Goal: Task Accomplishment & Management: Use online tool/utility

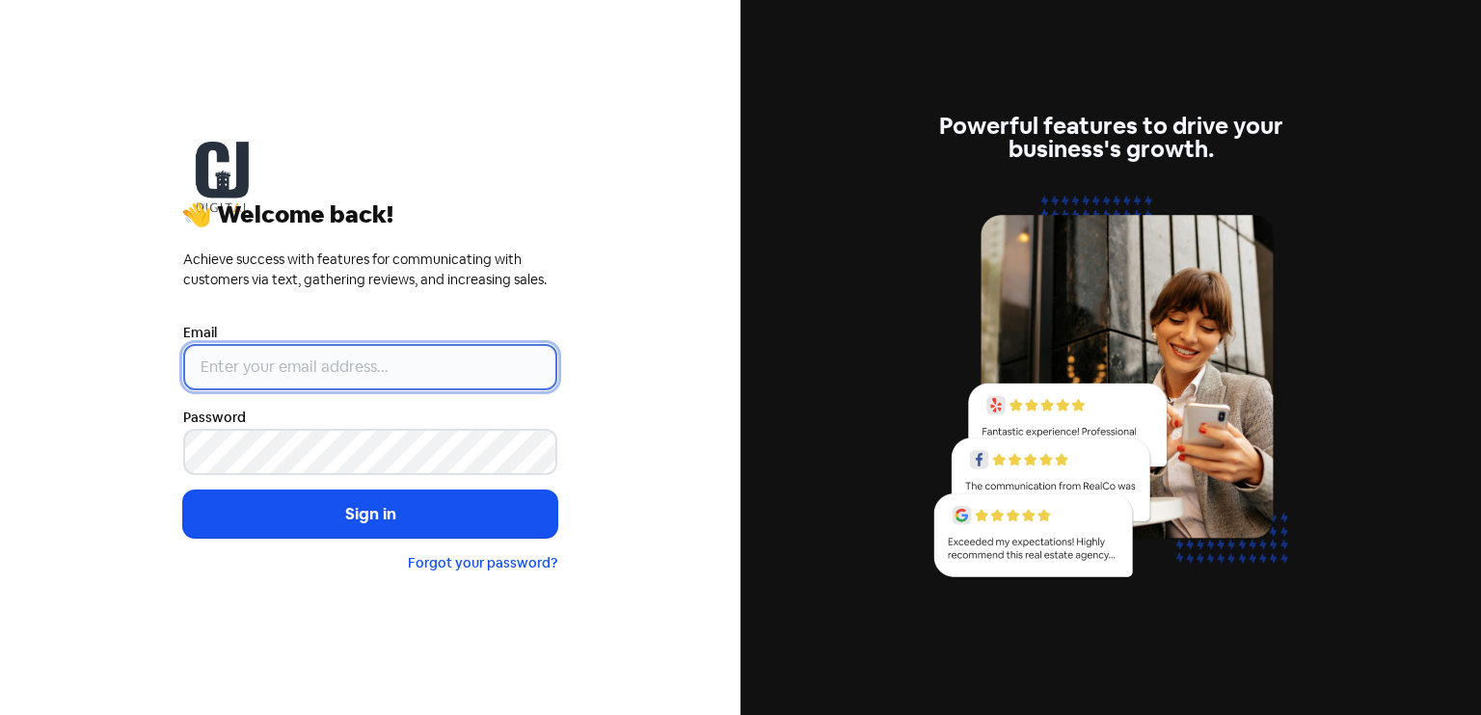
type input "[PERSON_NAME][EMAIL_ADDRESS][DOMAIN_NAME]"
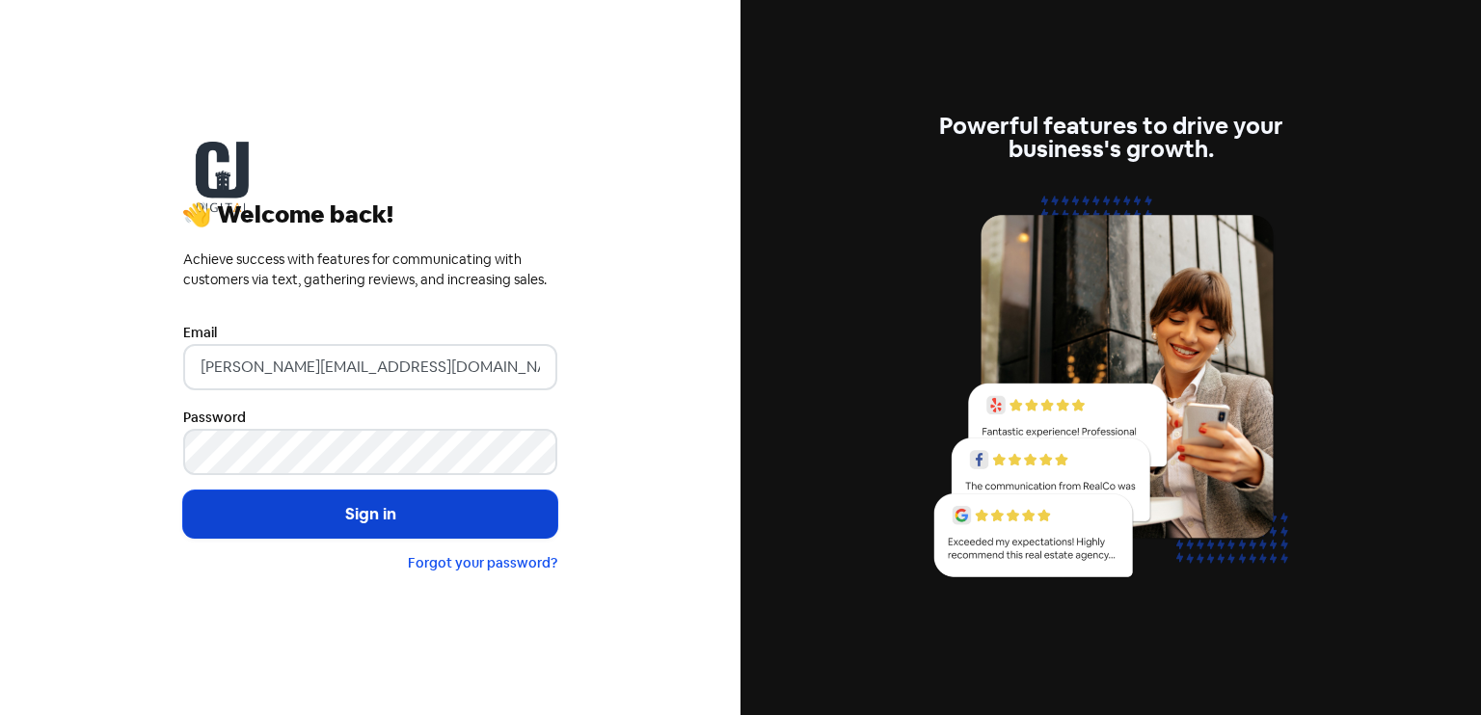
click at [412, 517] on button "Sign in" at bounding box center [370, 515] width 374 height 48
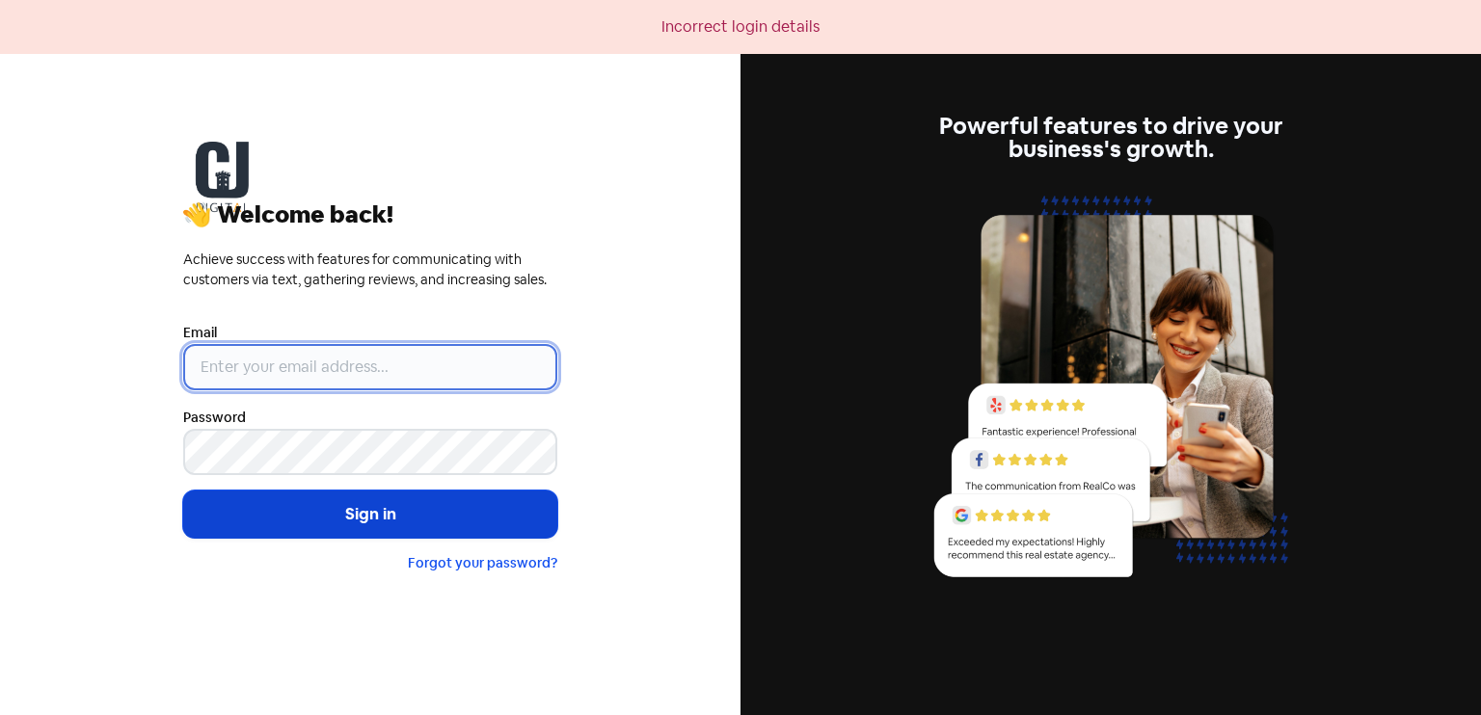
type input "[PERSON_NAME][EMAIL_ADDRESS][DOMAIN_NAME]"
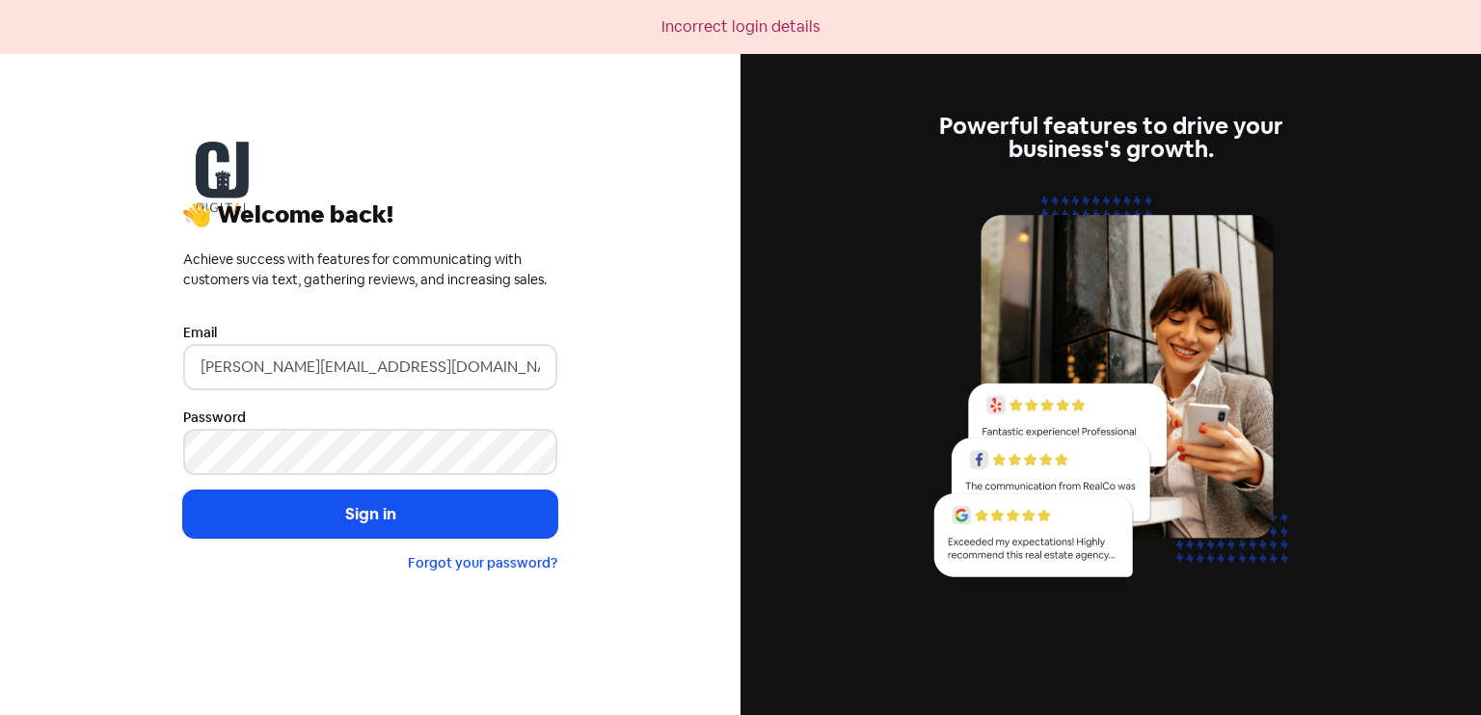
click at [428, 366] on input "[PERSON_NAME][EMAIL_ADDRESS][DOMAIN_NAME]" at bounding box center [370, 367] width 374 height 46
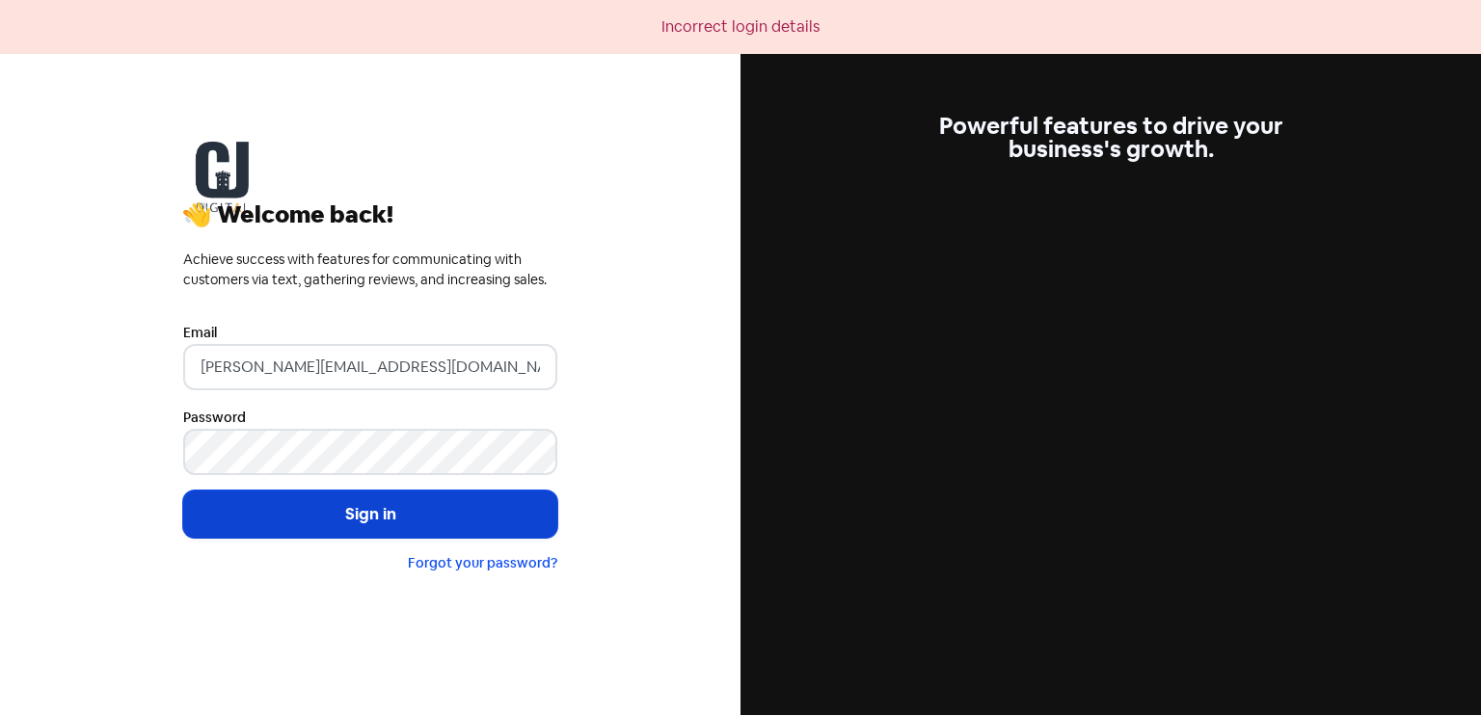
click at [371, 524] on button "Sign in" at bounding box center [370, 515] width 374 height 48
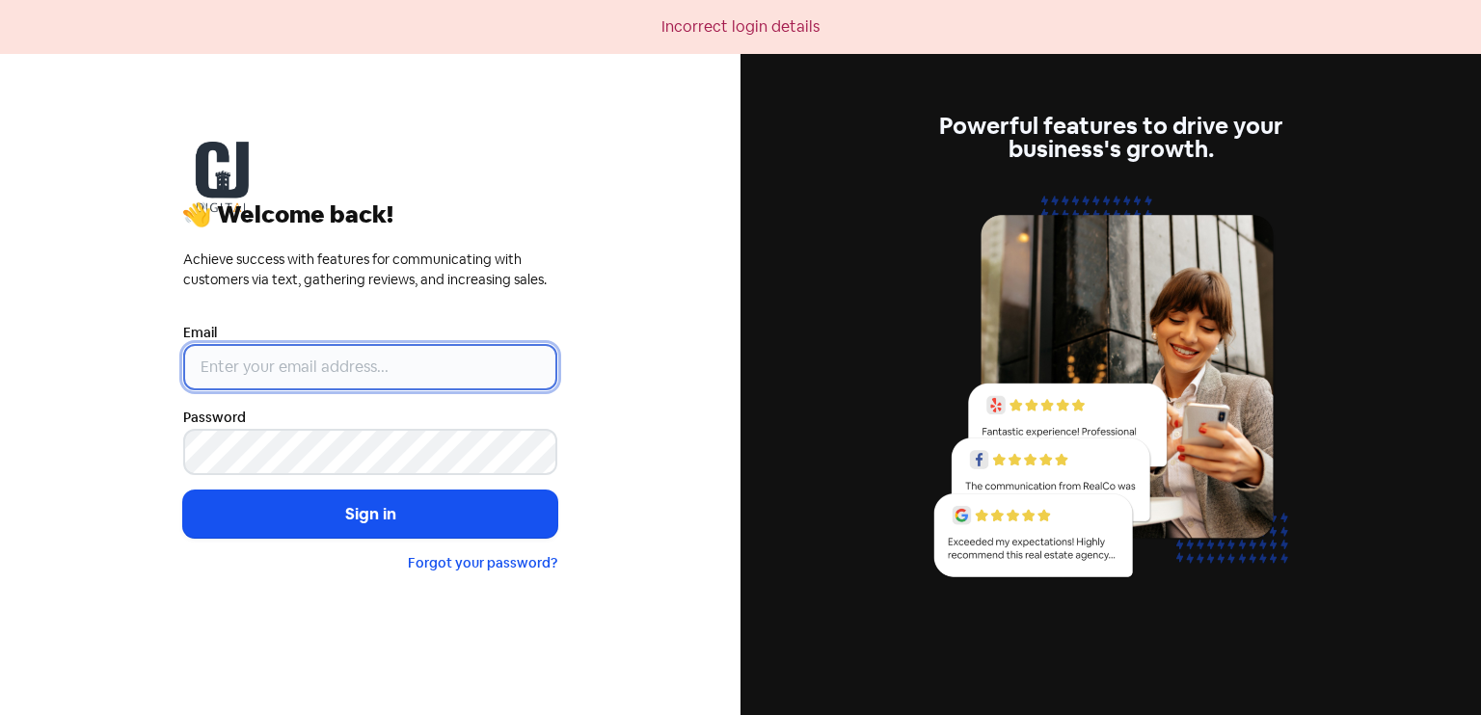
type input "[PERSON_NAME][EMAIL_ADDRESS][DOMAIN_NAME]"
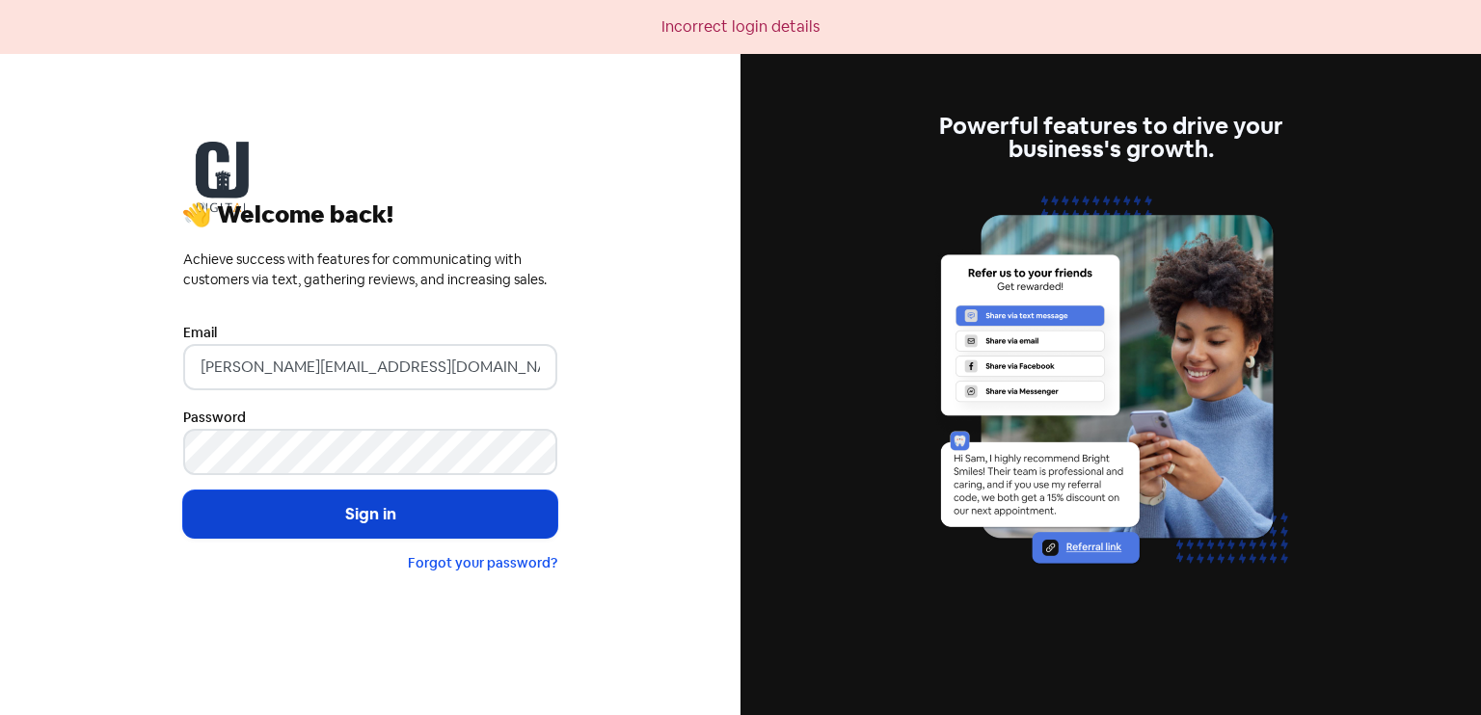
click at [364, 524] on button "Sign in" at bounding box center [370, 515] width 374 height 48
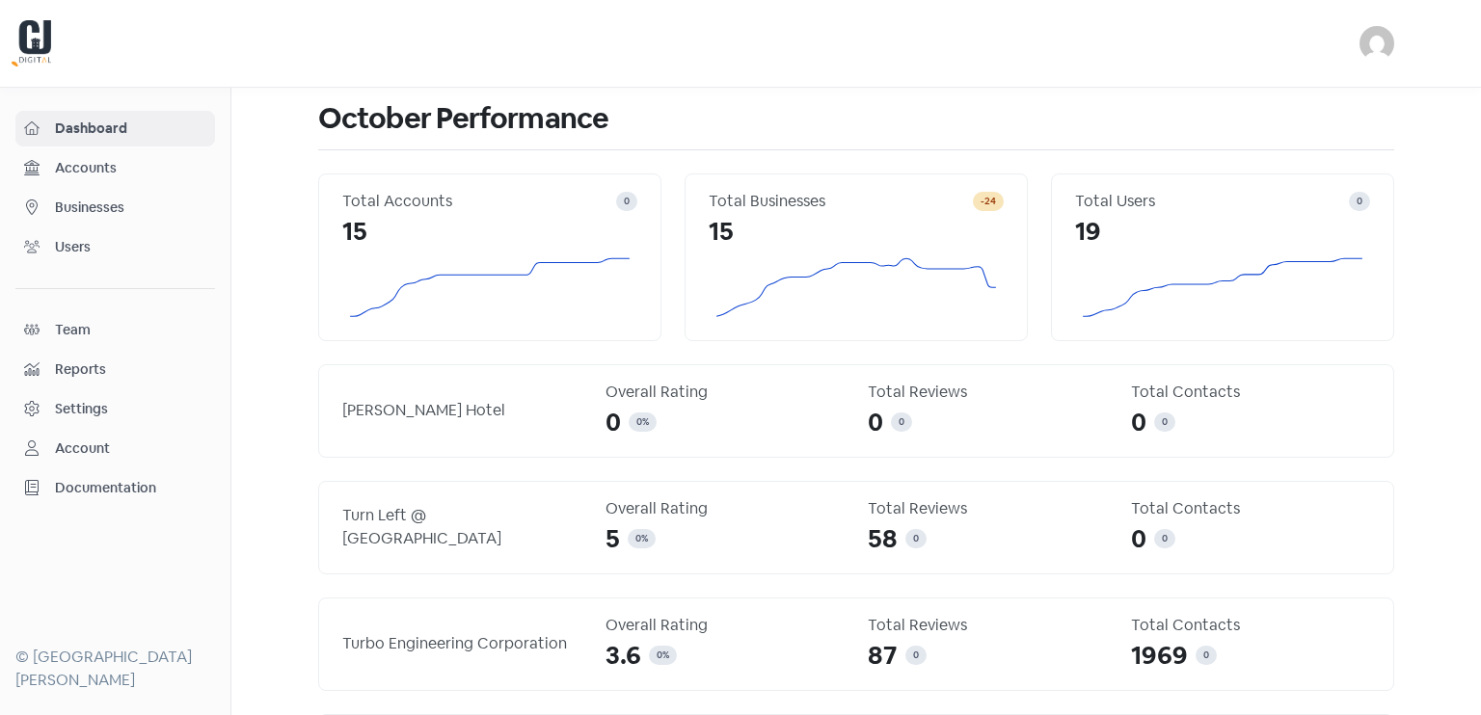
click at [118, 167] on span "Accounts" at bounding box center [130, 168] width 151 height 20
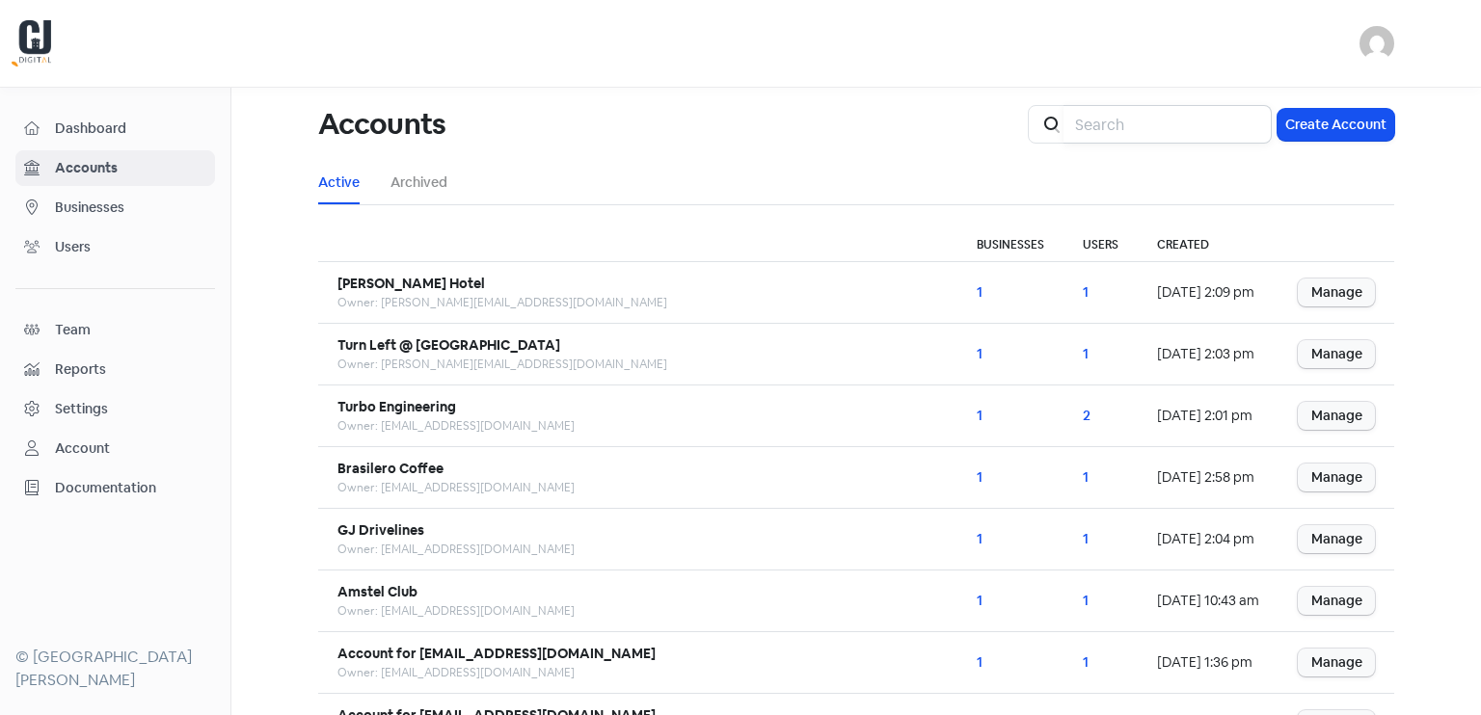
click at [1117, 128] on input "search" at bounding box center [1168, 124] width 208 height 39
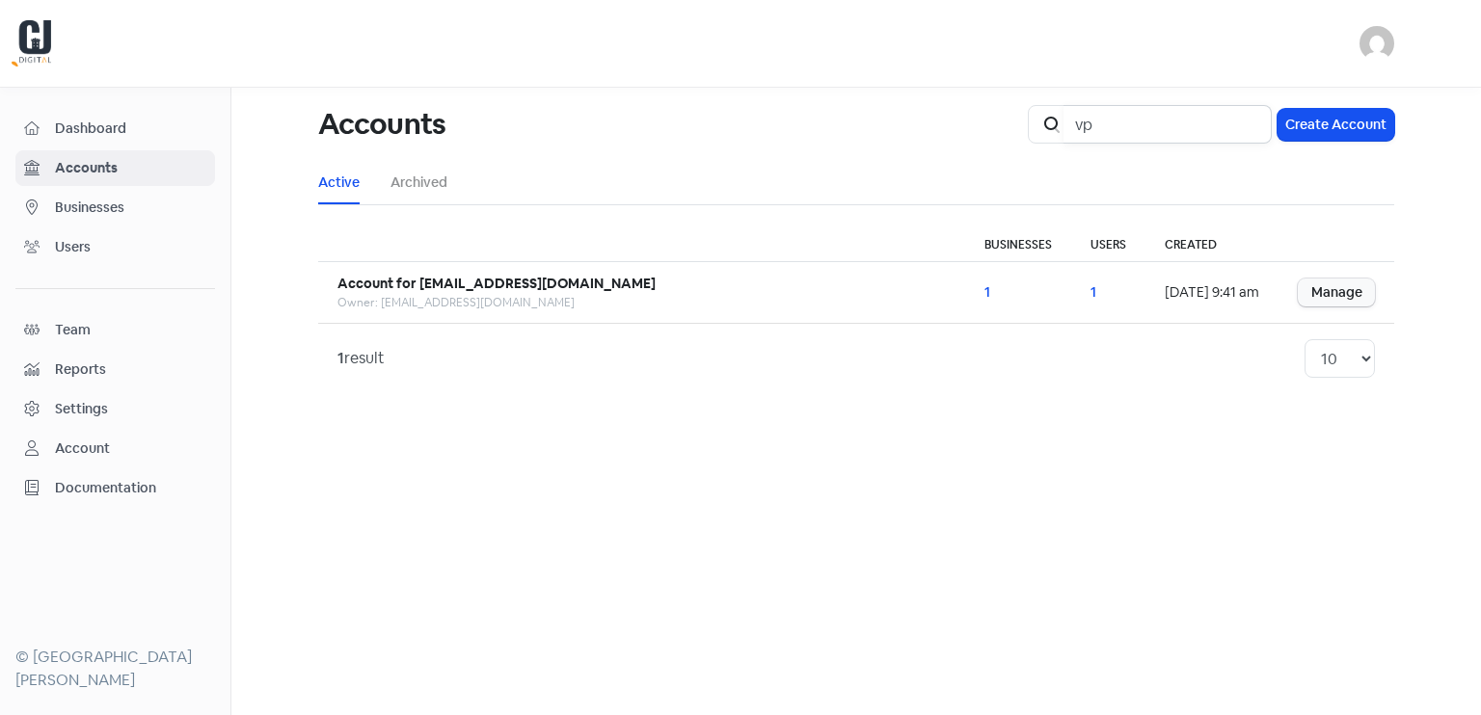
drag, startPoint x: 1130, startPoint y: 118, endPoint x: 1082, endPoint y: 120, distance: 48.2
click at [1082, 119] on input "vp" at bounding box center [1168, 124] width 208 height 39
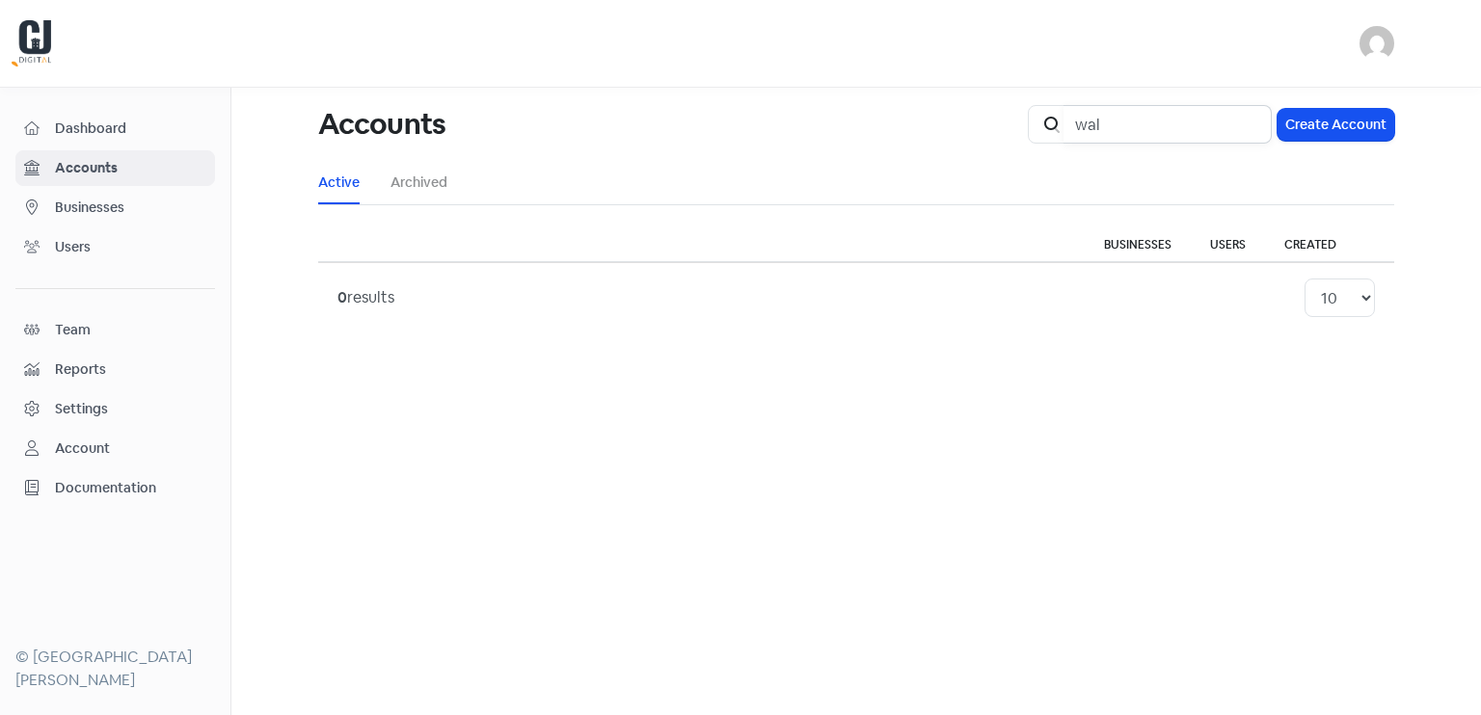
type input "wal"
click at [76, 171] on span "Accounts" at bounding box center [130, 168] width 151 height 20
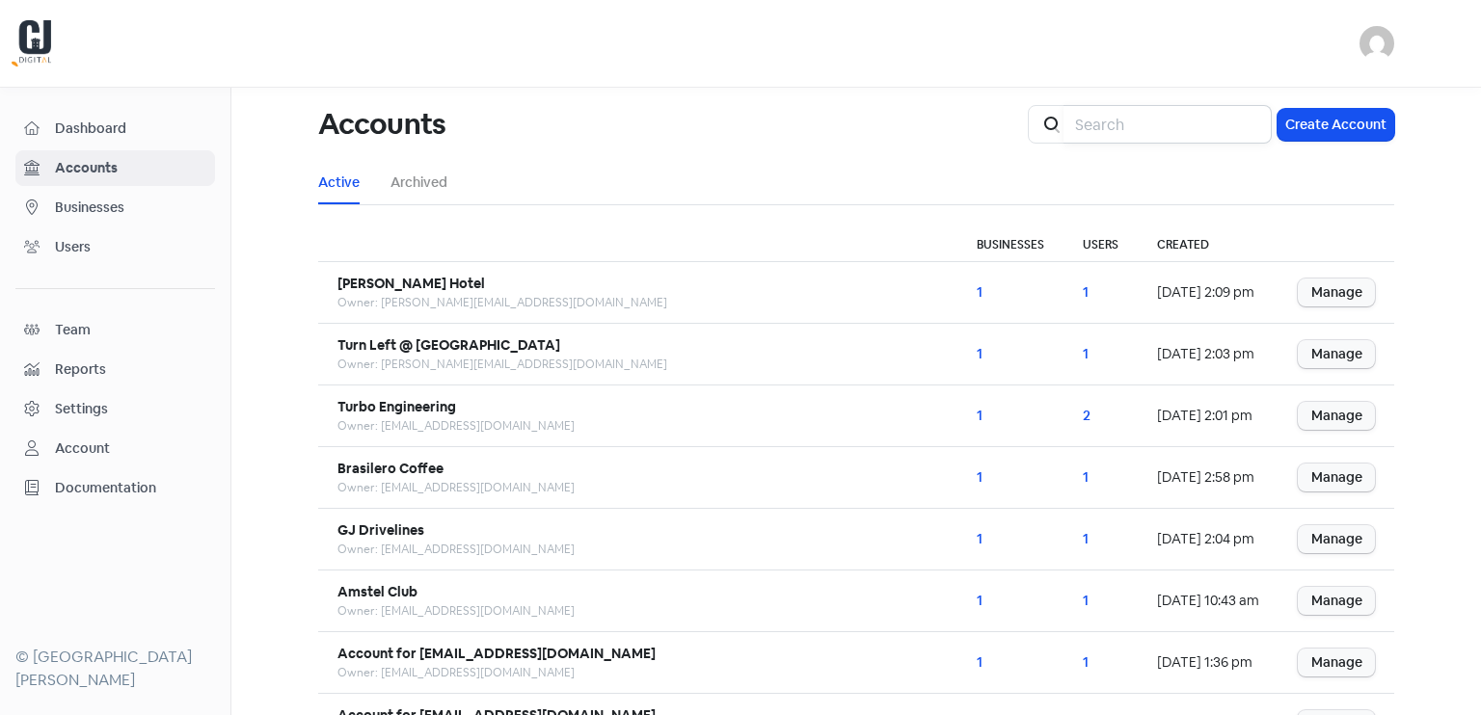
click at [1108, 122] on input "search" at bounding box center [1168, 124] width 208 height 39
type input "chatb"
click at [1112, 122] on input "search" at bounding box center [1168, 124] width 208 height 39
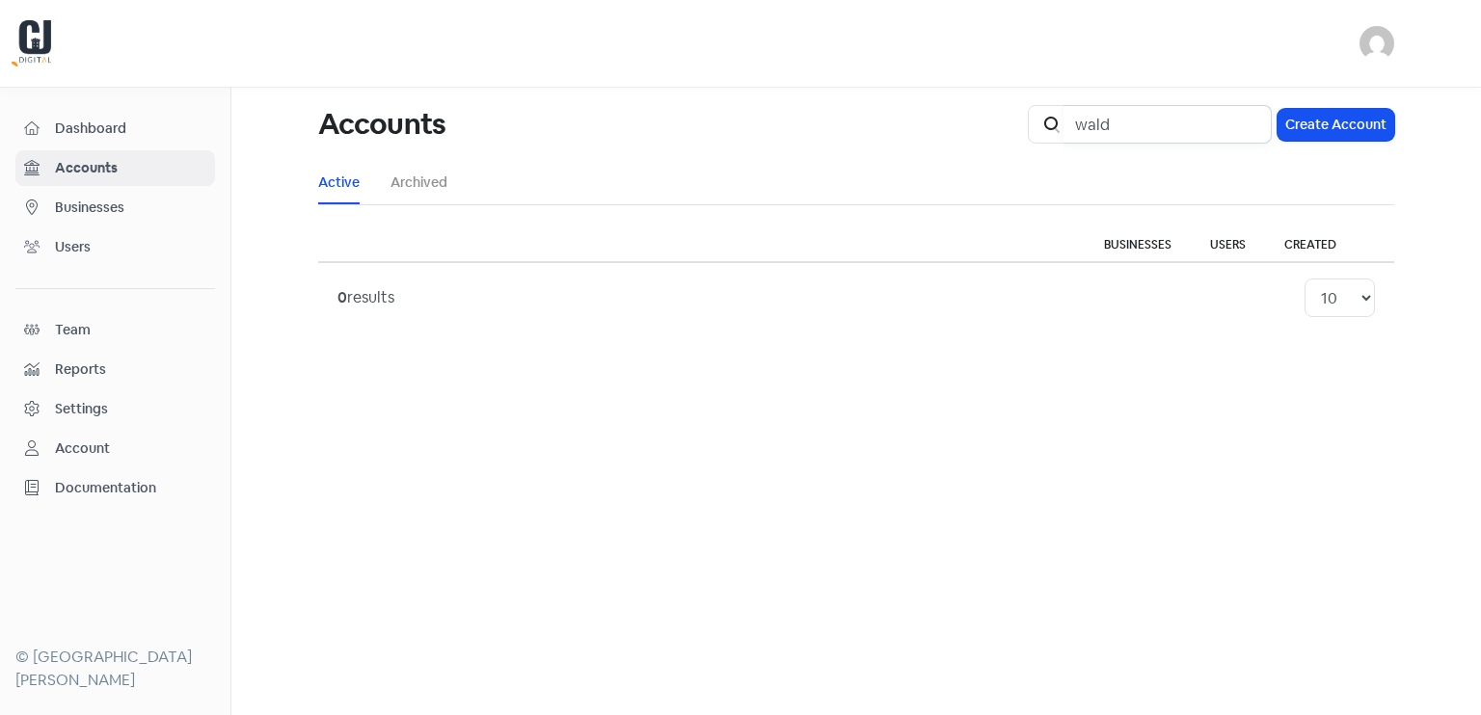
drag, startPoint x: 1146, startPoint y: 128, endPoint x: 1016, endPoint y: 122, distance: 130.3
click at [1018, 125] on div "Accounts Icon For Search wald Create Account" at bounding box center [856, 125] width 1099 height 62
type input "vp"
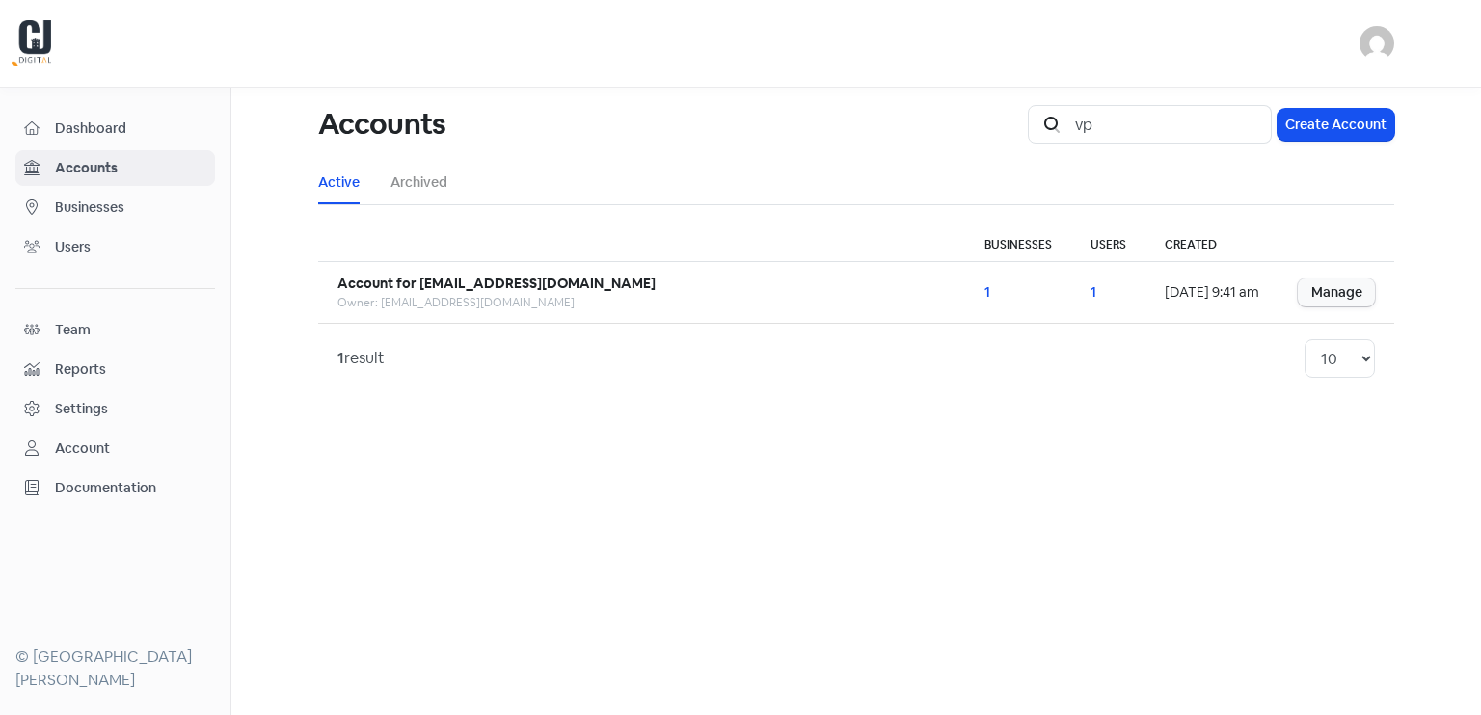
click at [72, 200] on span "Businesses" at bounding box center [130, 208] width 151 height 20
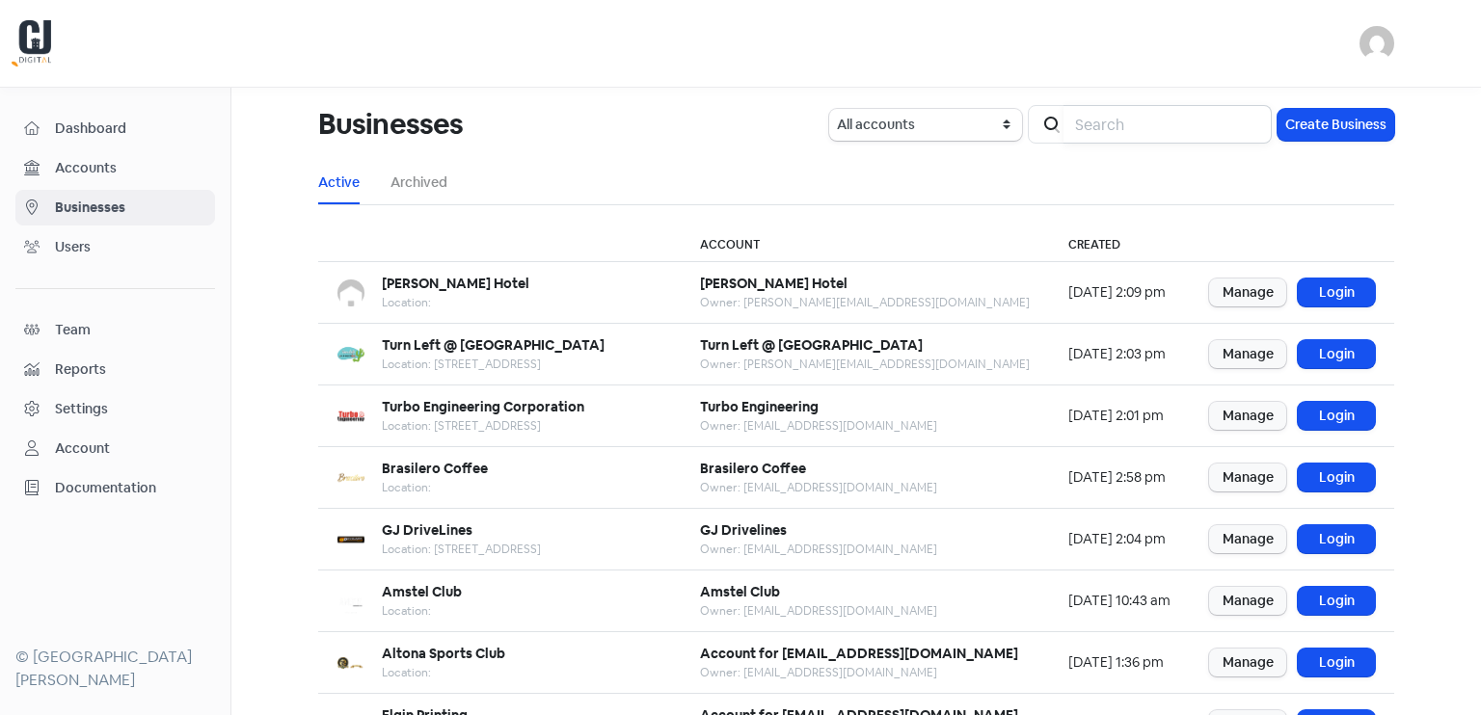
click at [1119, 128] on input "search" at bounding box center [1168, 124] width 208 height 39
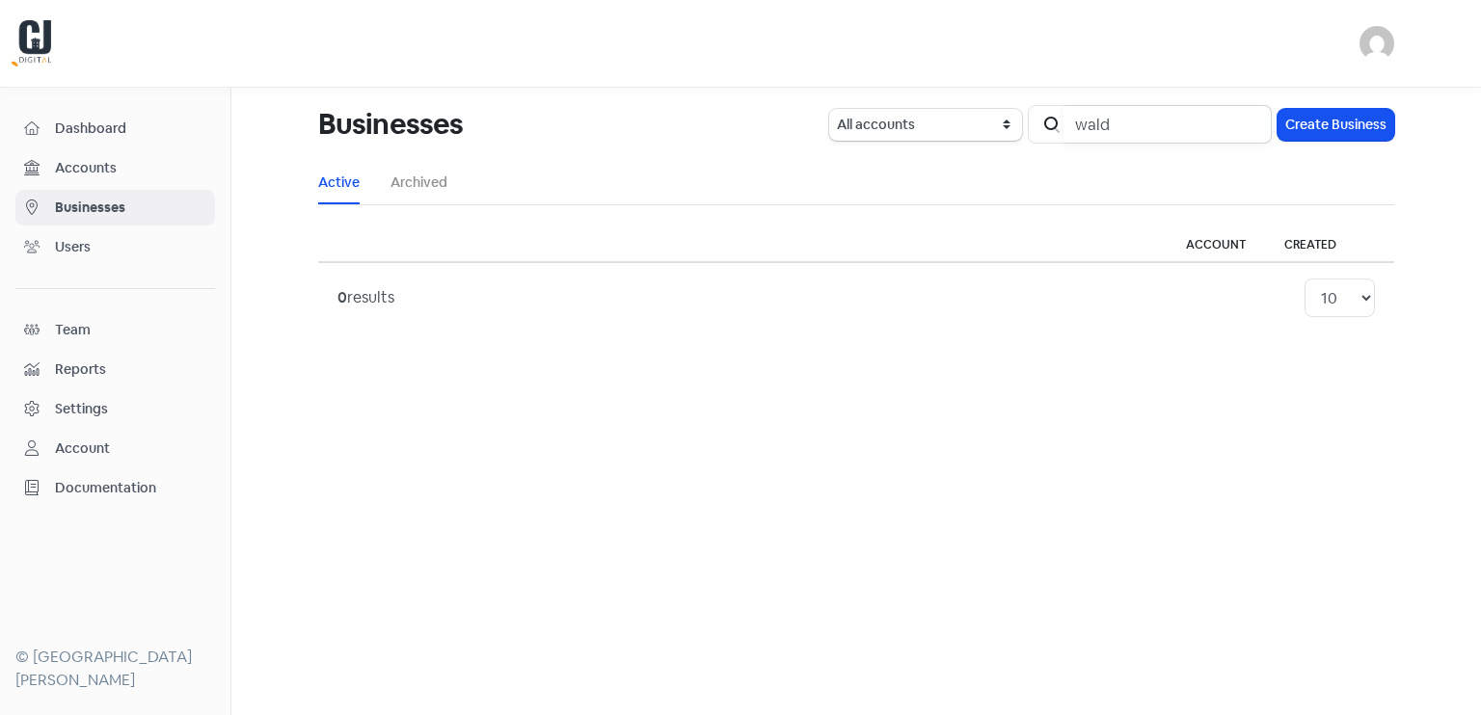
drag, startPoint x: 1191, startPoint y: 113, endPoint x: 1065, endPoint y: 121, distance: 126.5
click at [1065, 121] on div "Icon For Search wald" at bounding box center [1150, 124] width 244 height 39
type input "vp"
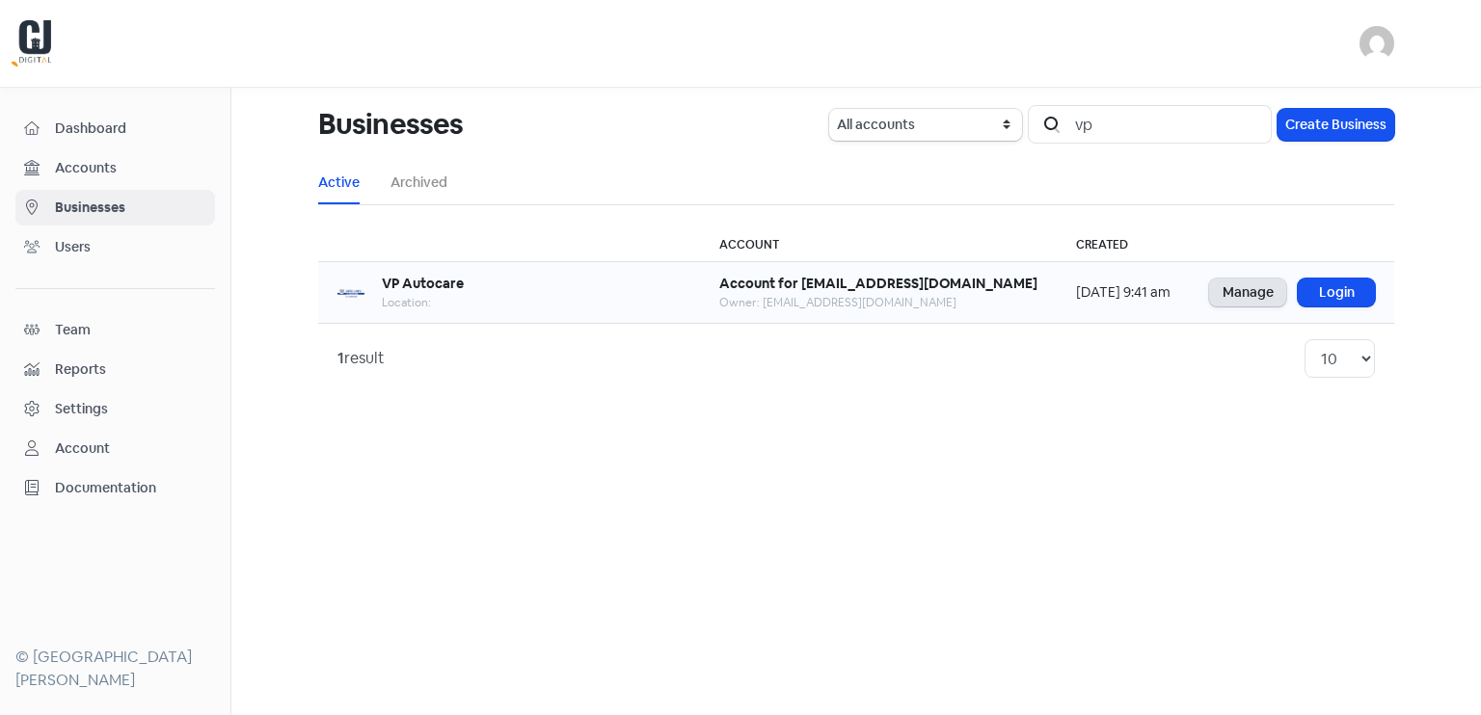
click at [1251, 292] on link "Manage" at bounding box center [1247, 293] width 77 height 28
click at [1355, 290] on link "Login" at bounding box center [1336, 293] width 77 height 28
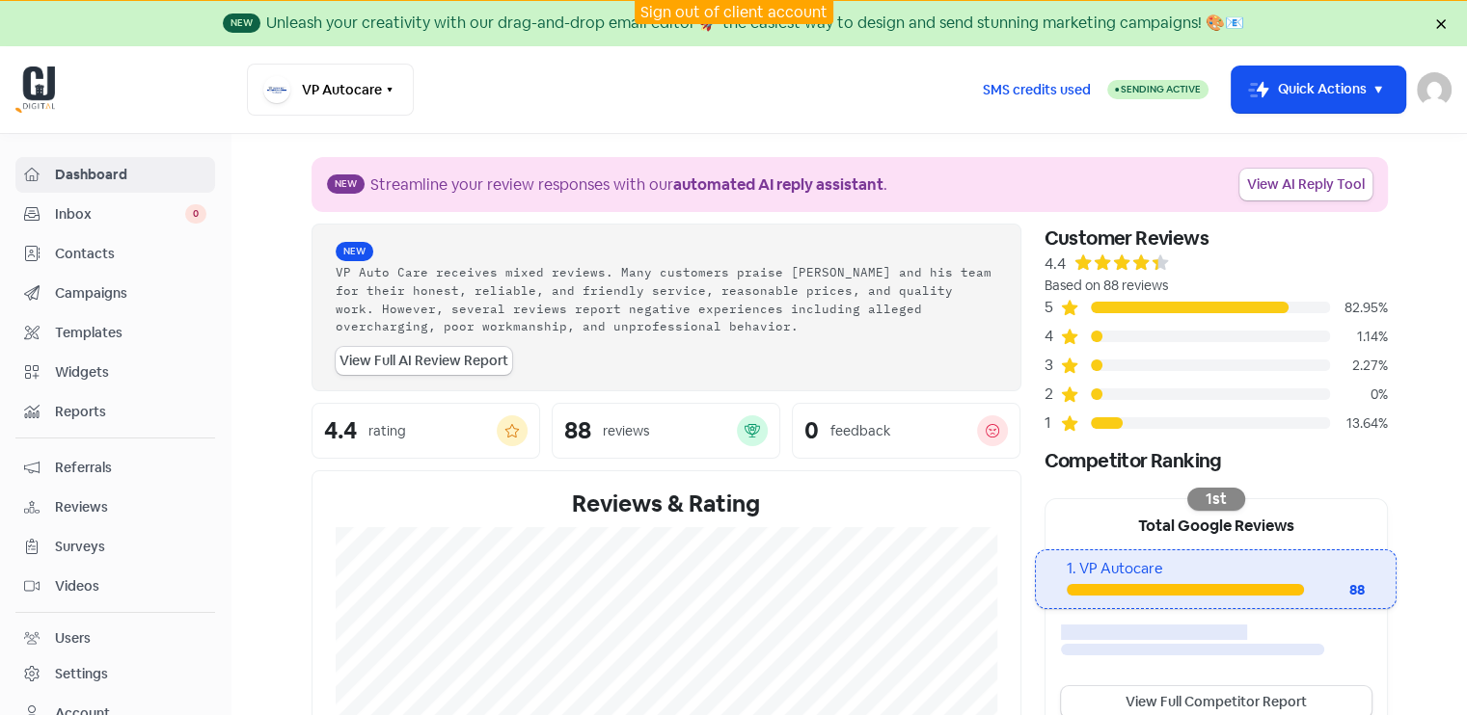
click at [66, 224] on div "Inbox 0" at bounding box center [115, 214] width 182 height 22
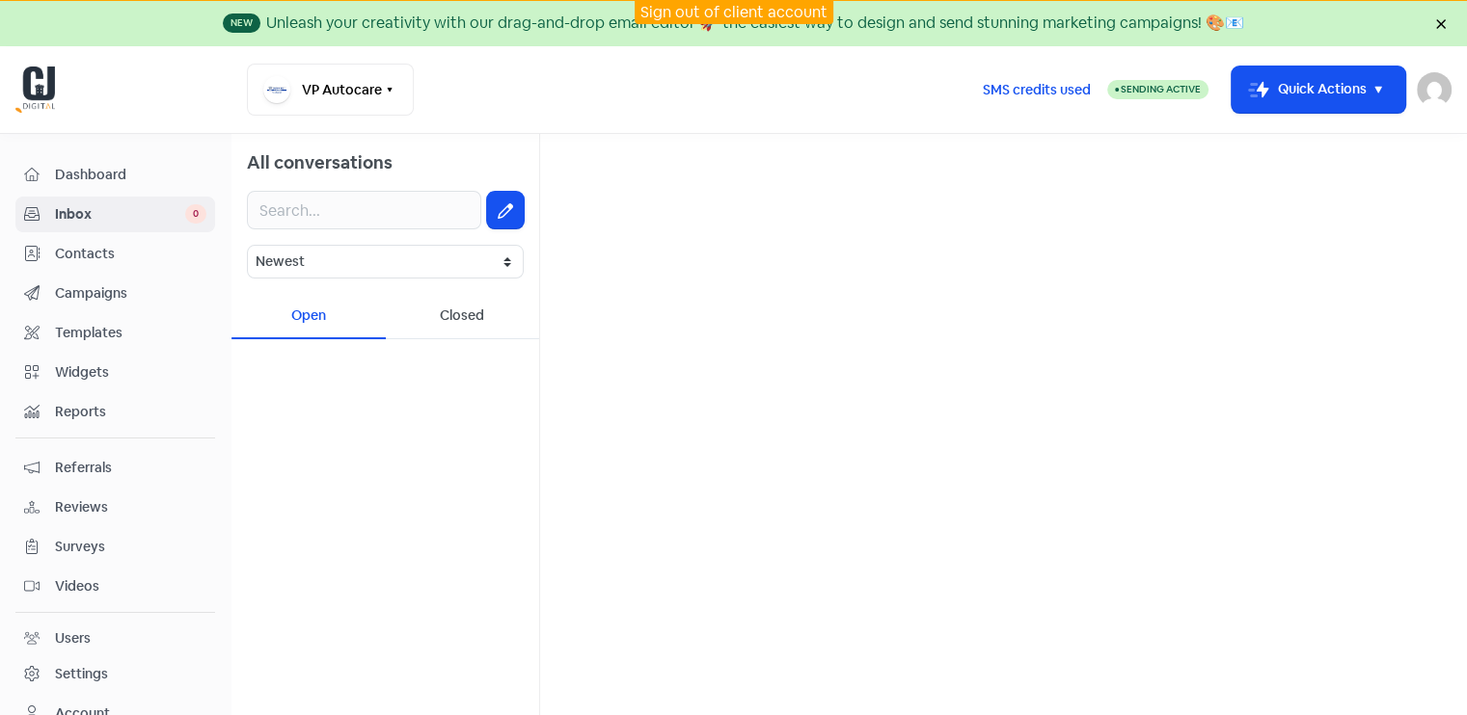
click at [96, 259] on span "Contacts" at bounding box center [130, 254] width 151 height 20
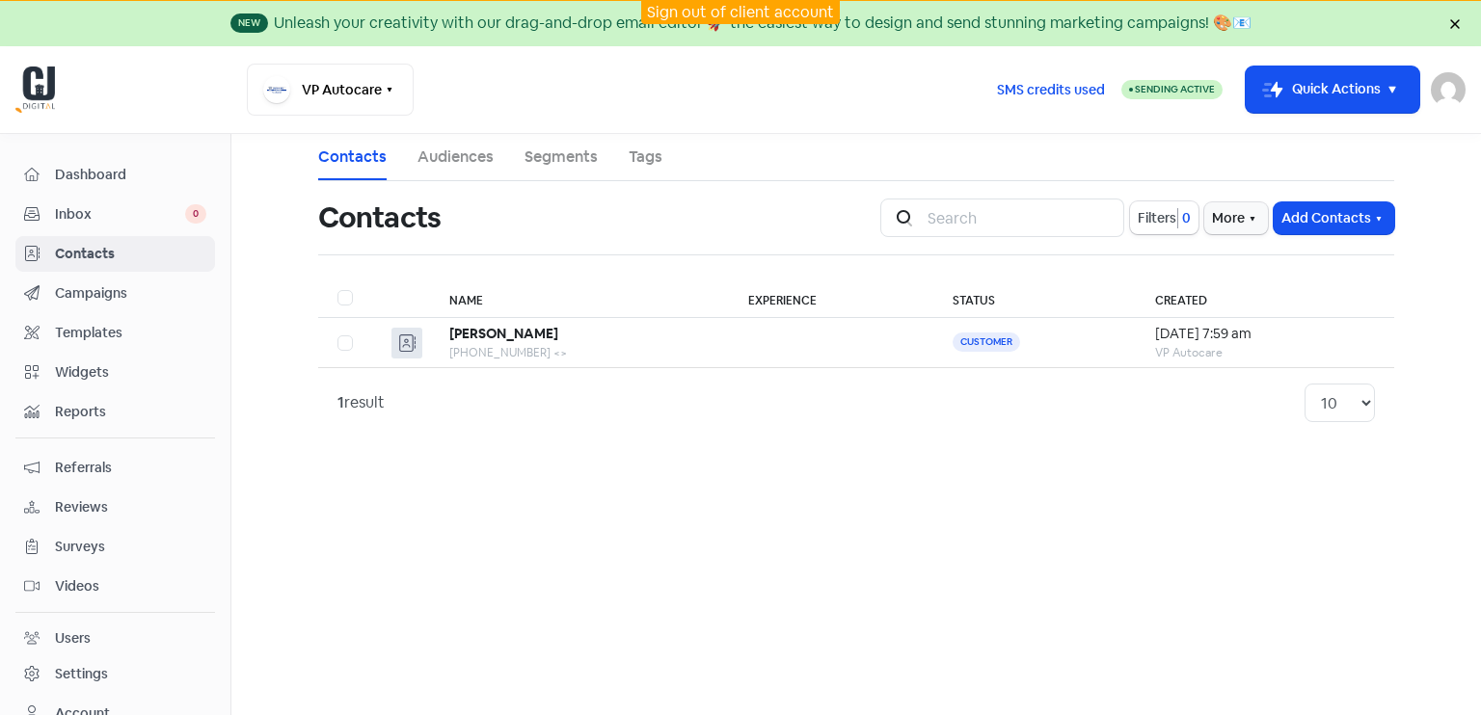
click at [104, 298] on span "Campaigns" at bounding box center [130, 293] width 151 height 20
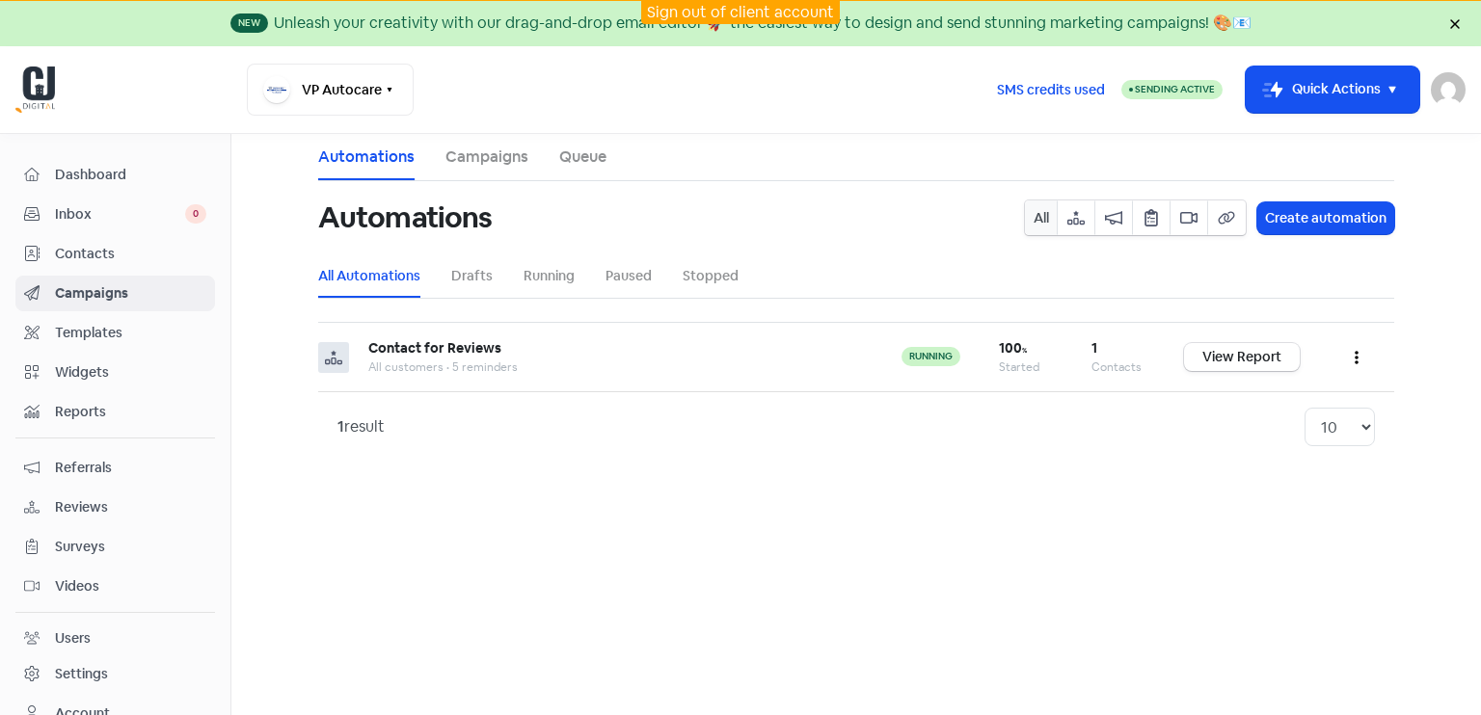
click at [109, 255] on span "Contacts" at bounding box center [130, 254] width 151 height 20
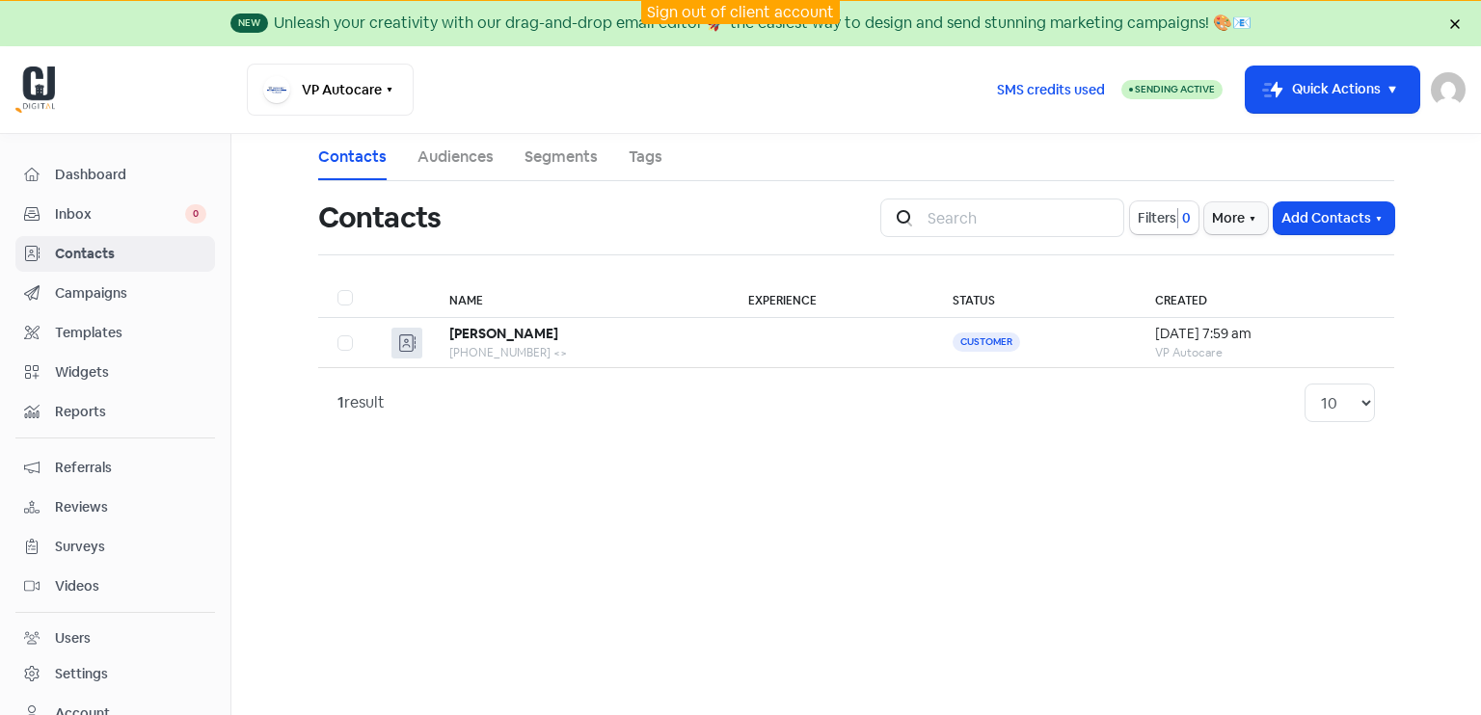
click at [100, 365] on span "Widgets" at bounding box center [130, 373] width 151 height 20
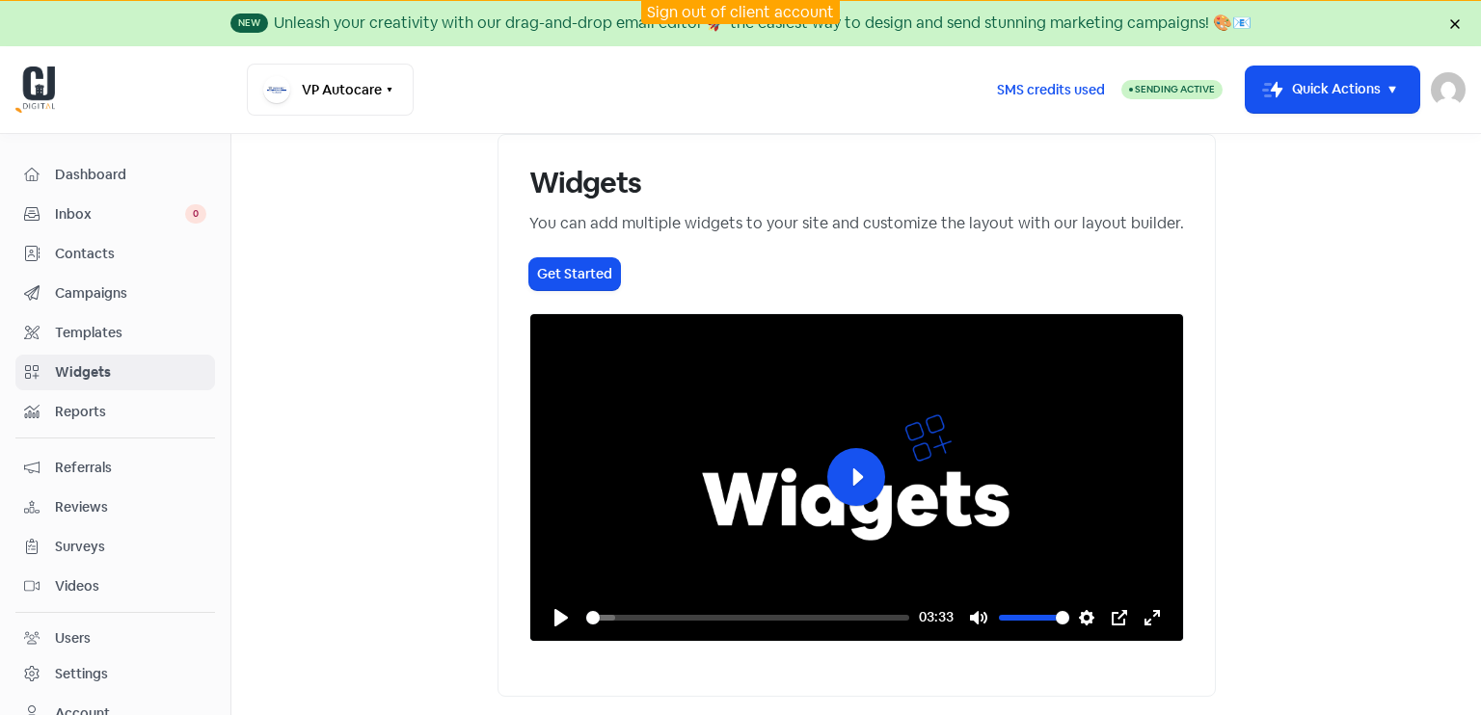
scroll to position [96, 0]
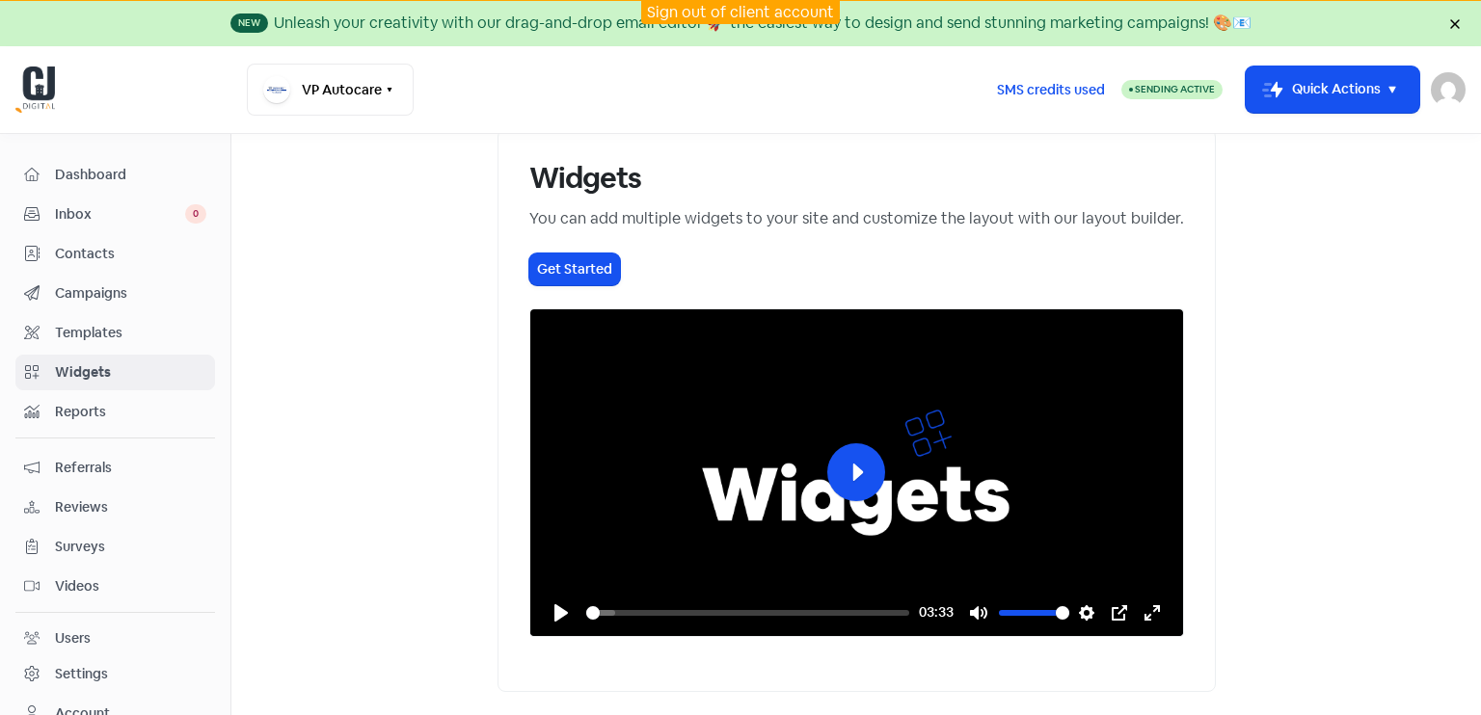
click at [112, 418] on span "Reports" at bounding box center [130, 412] width 151 height 20
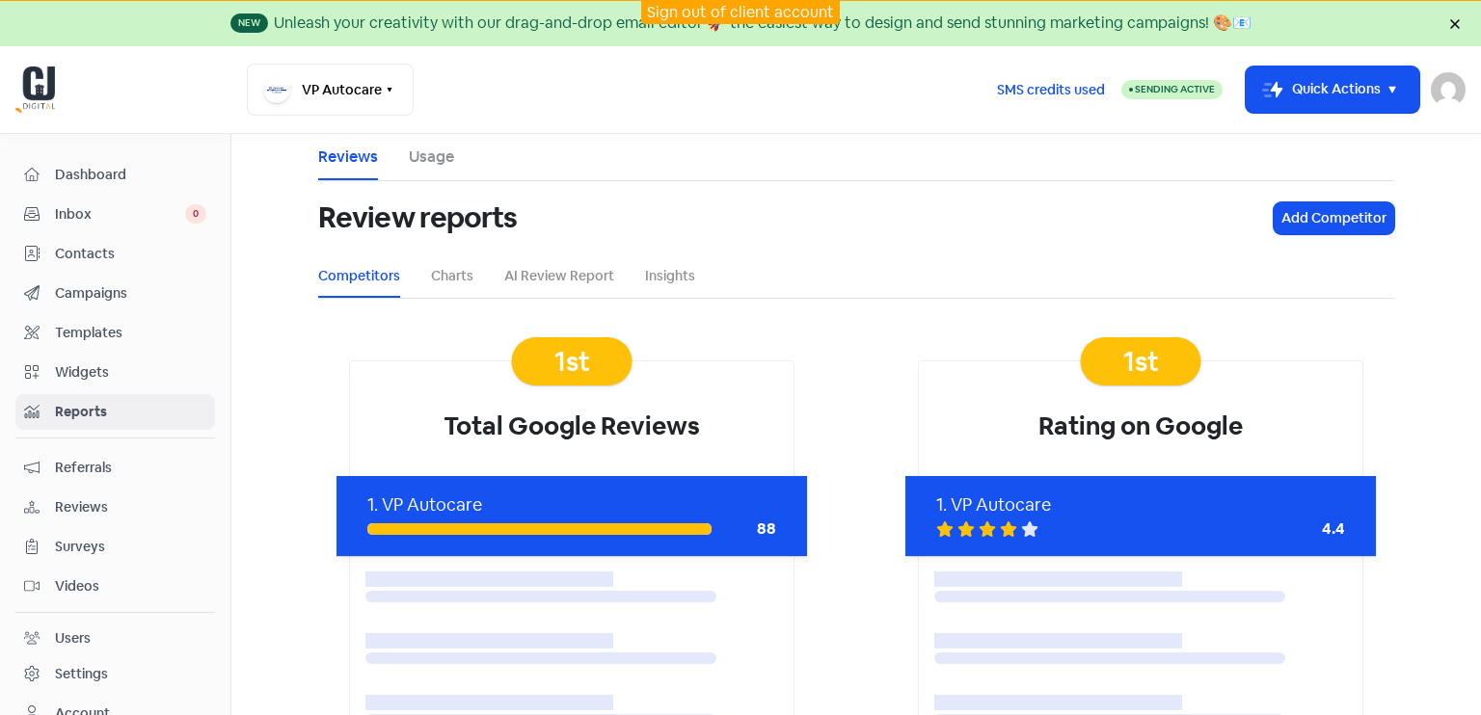
click at [103, 380] on span "Widgets" at bounding box center [130, 373] width 151 height 20
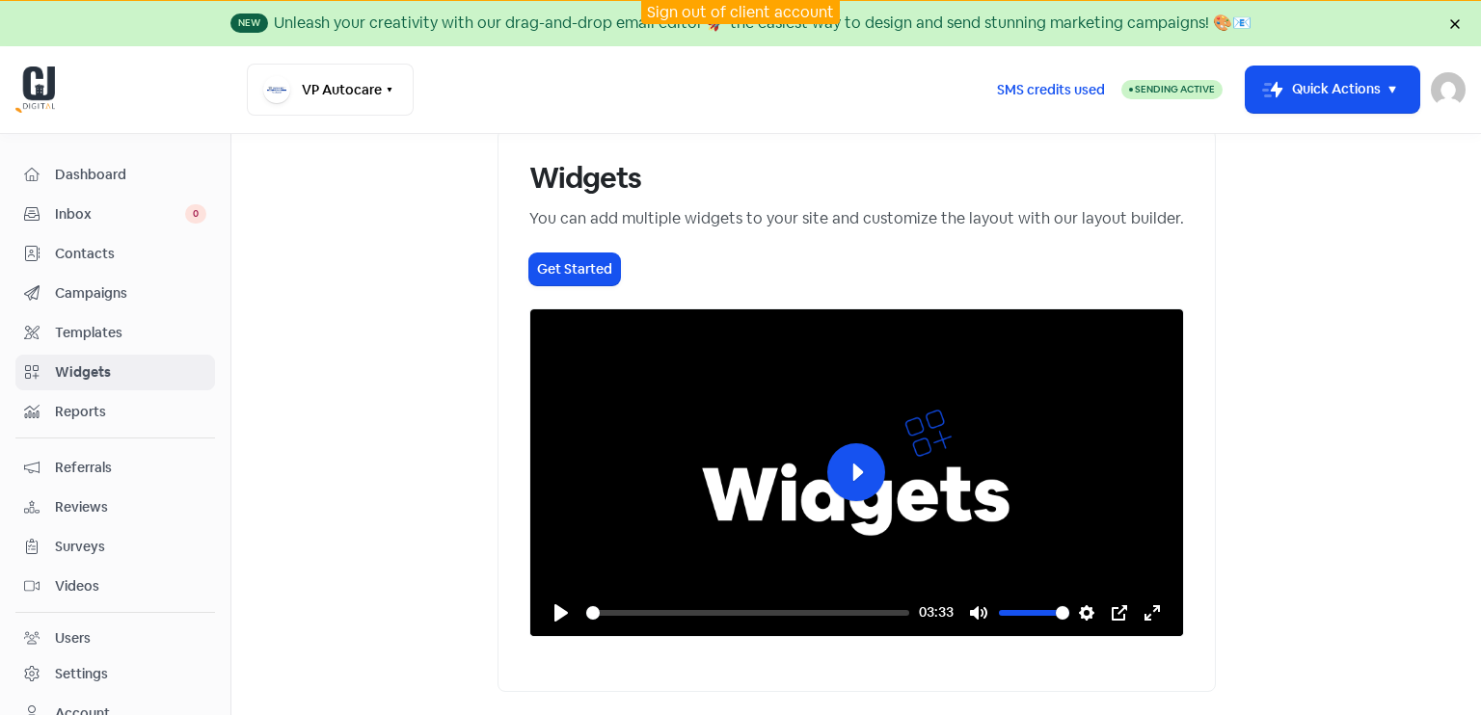
scroll to position [276, 0]
click at [108, 466] on span "Referrals" at bounding box center [130, 468] width 151 height 20
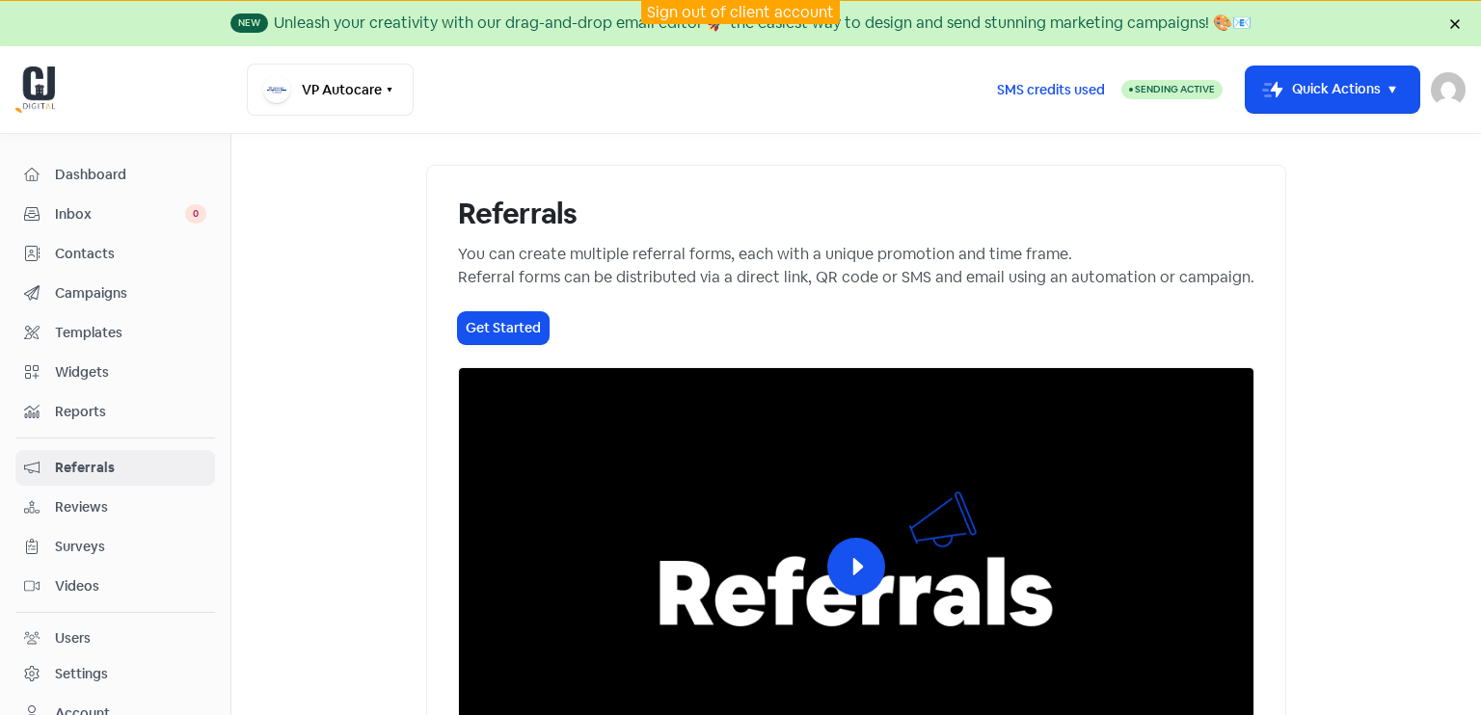
click at [98, 510] on span "Reviews" at bounding box center [130, 508] width 151 height 20
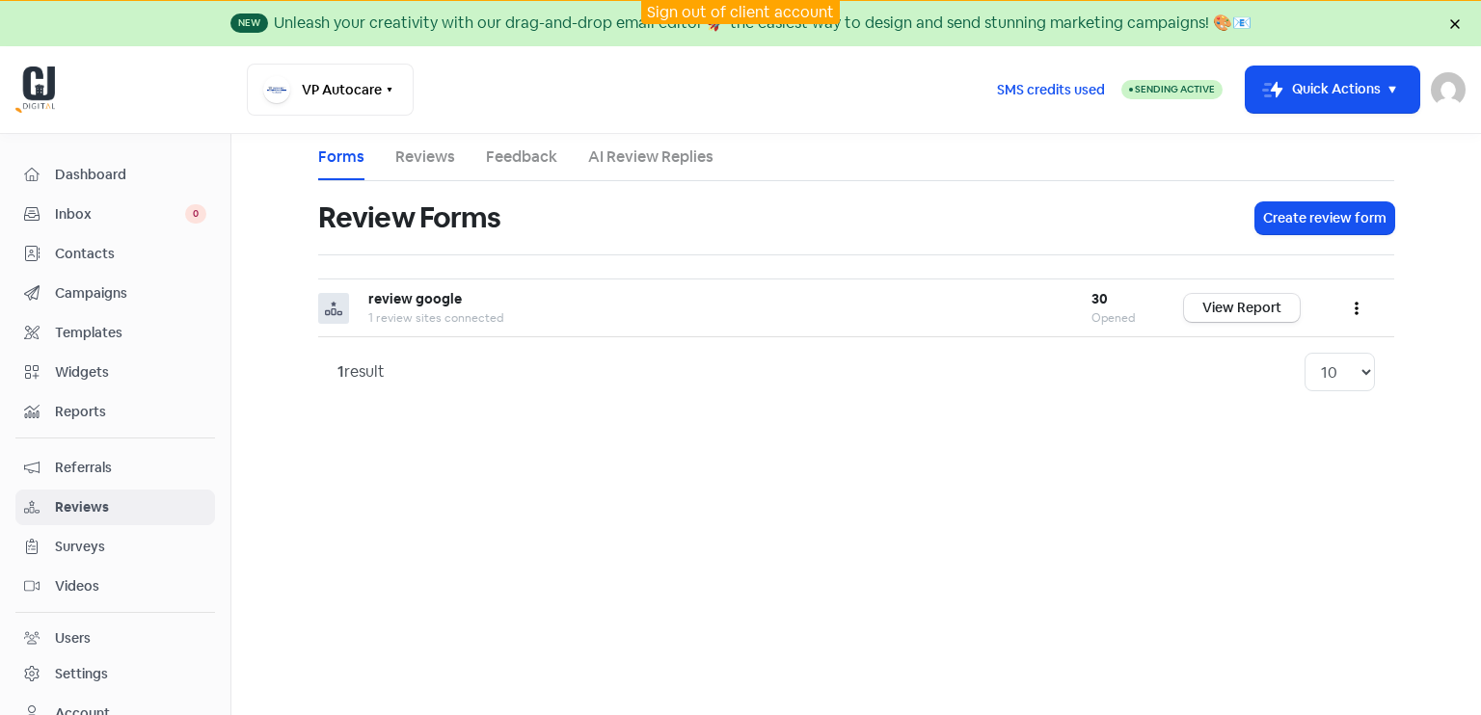
click at [104, 542] on span "Surveys" at bounding box center [130, 547] width 151 height 20
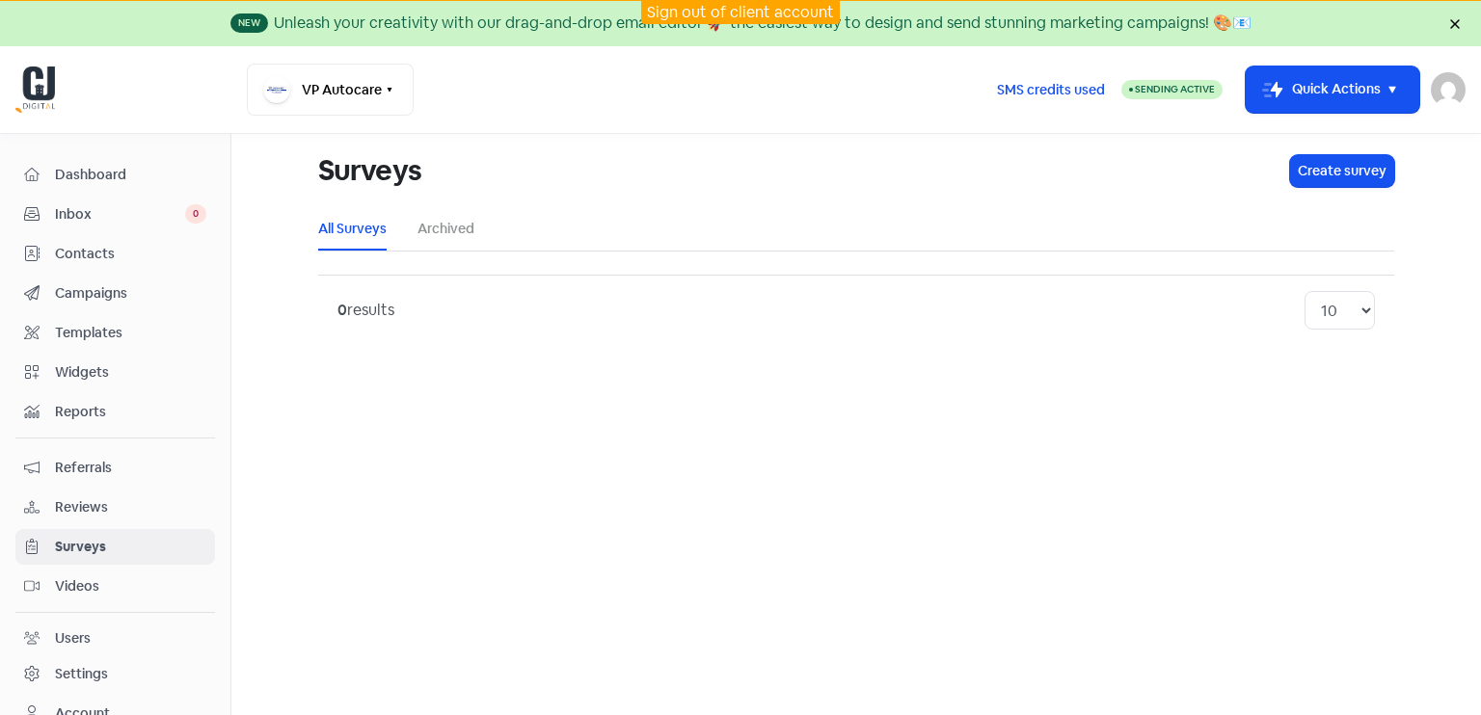
click at [112, 577] on span "Videos" at bounding box center [130, 587] width 151 height 20
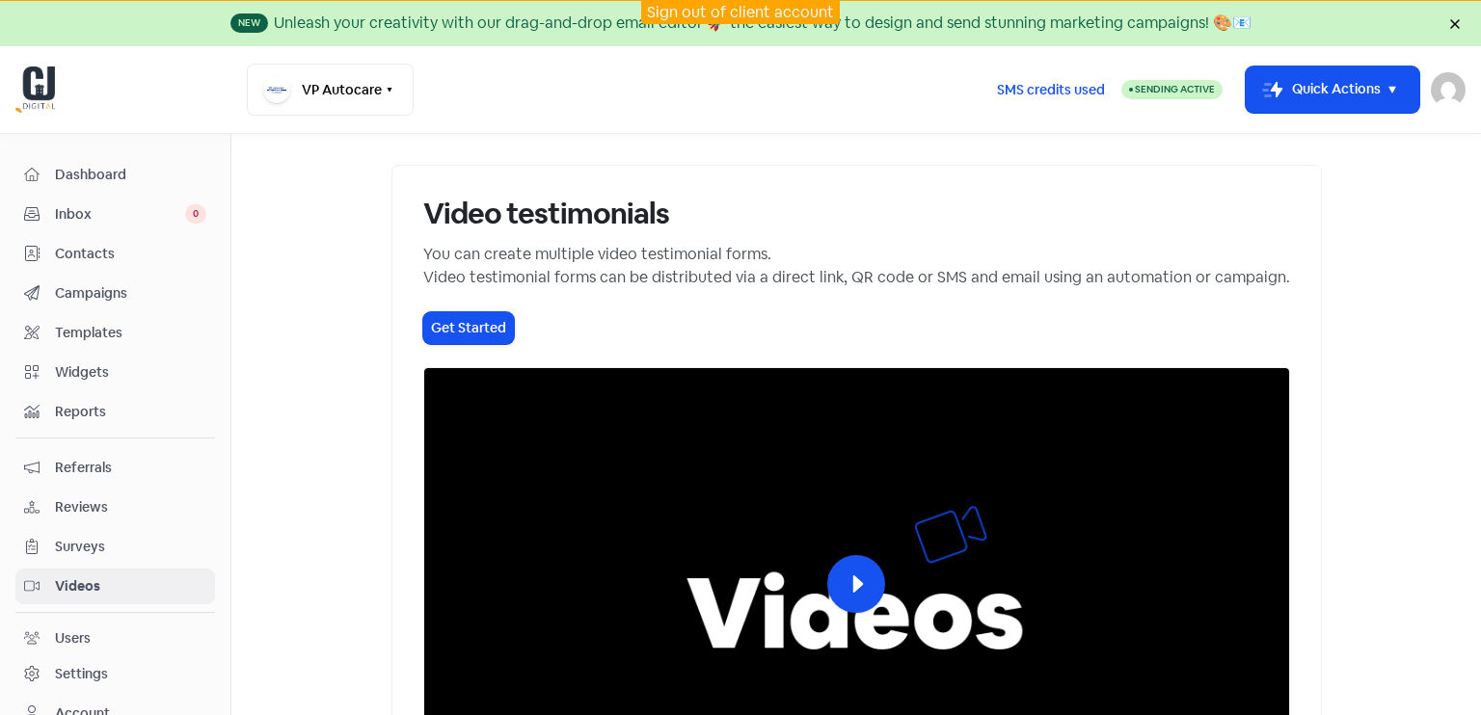
click at [114, 365] on span "Widgets" at bounding box center [130, 373] width 151 height 20
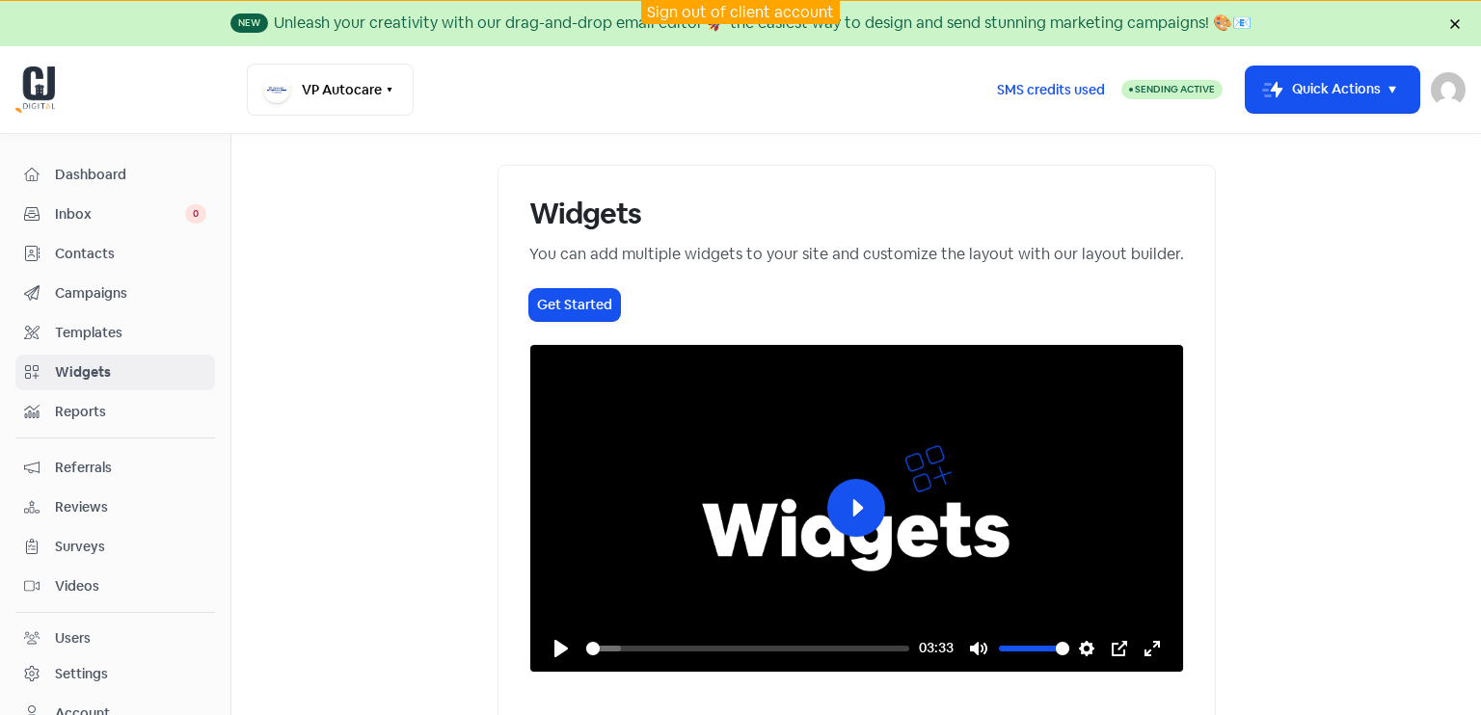
click at [106, 402] on span "Reports" at bounding box center [130, 412] width 151 height 20
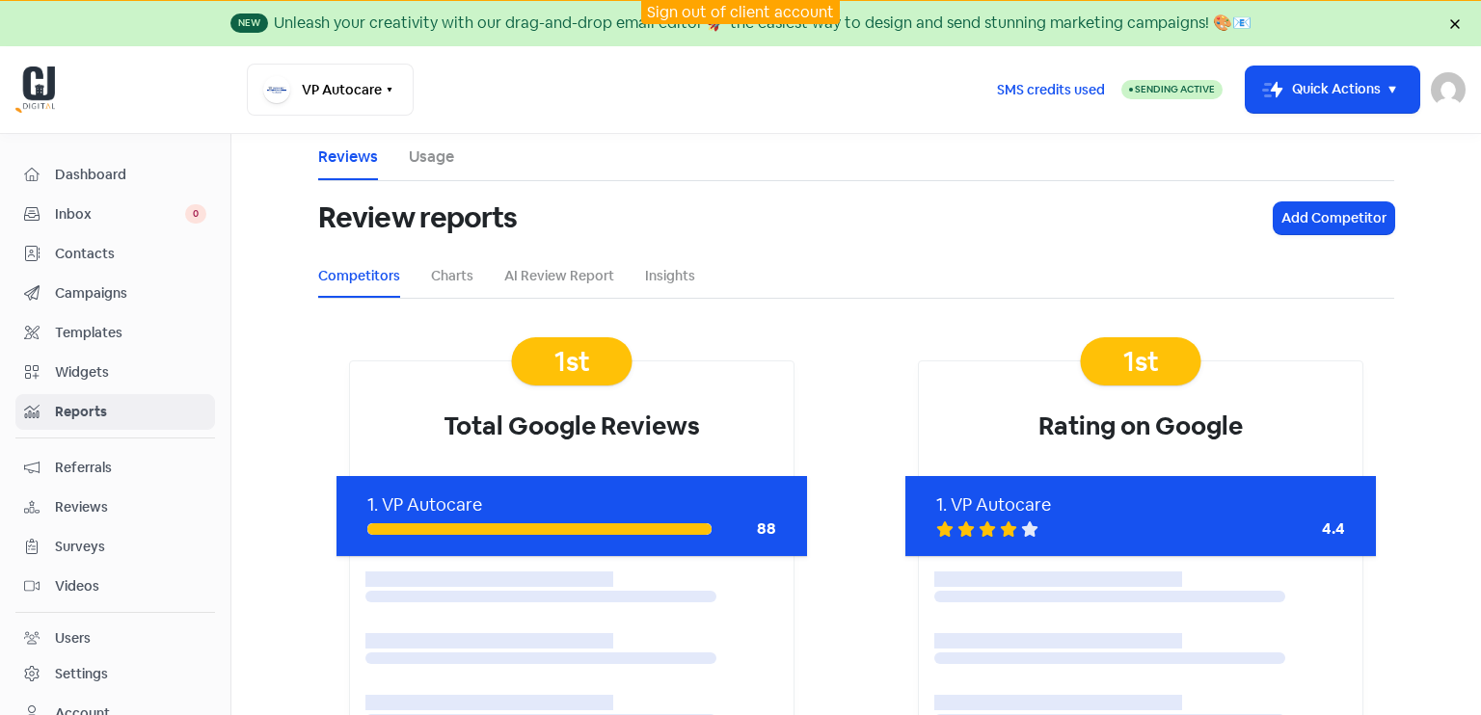
click at [119, 290] on span "Campaigns" at bounding box center [130, 293] width 151 height 20
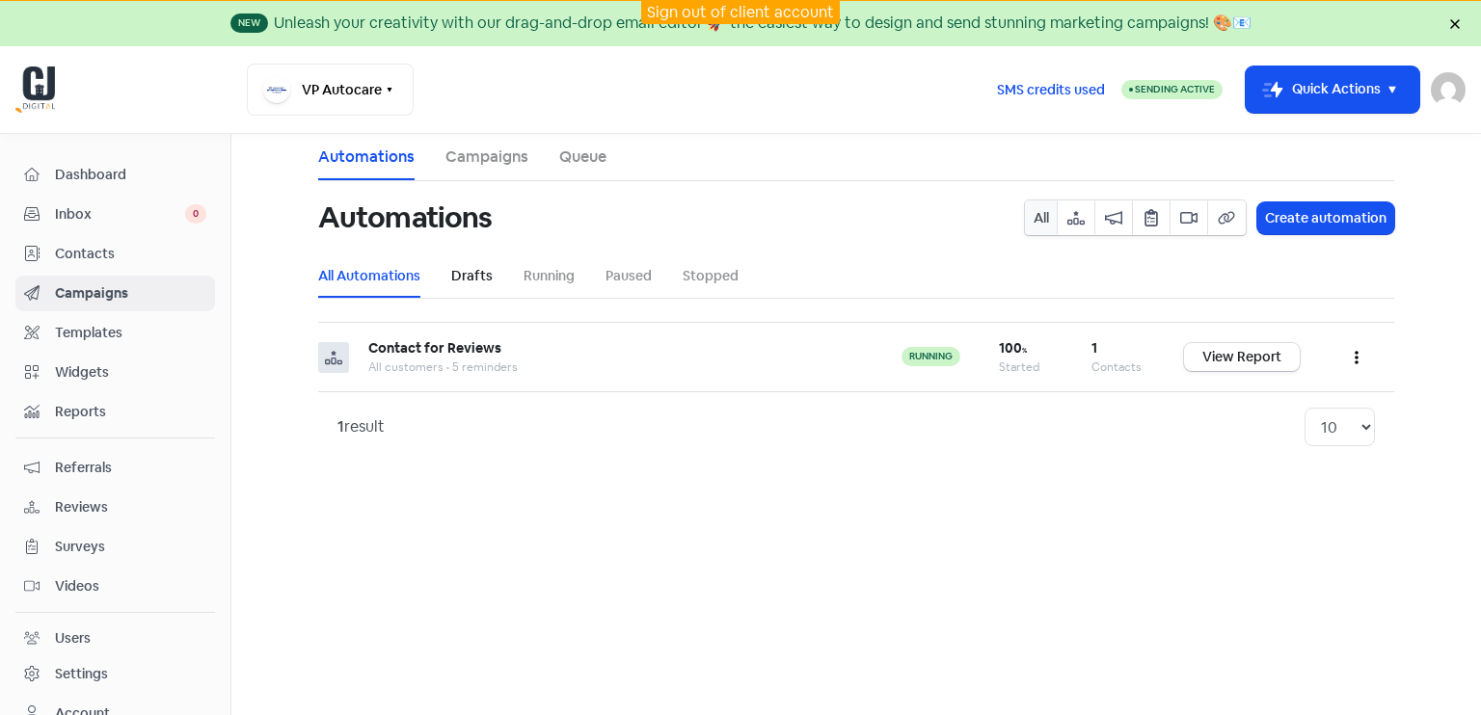
drag, startPoint x: 476, startPoint y: 274, endPoint x: 490, endPoint y: 274, distance: 13.5
click at [475, 274] on link "Drafts" at bounding box center [471, 276] width 41 height 20
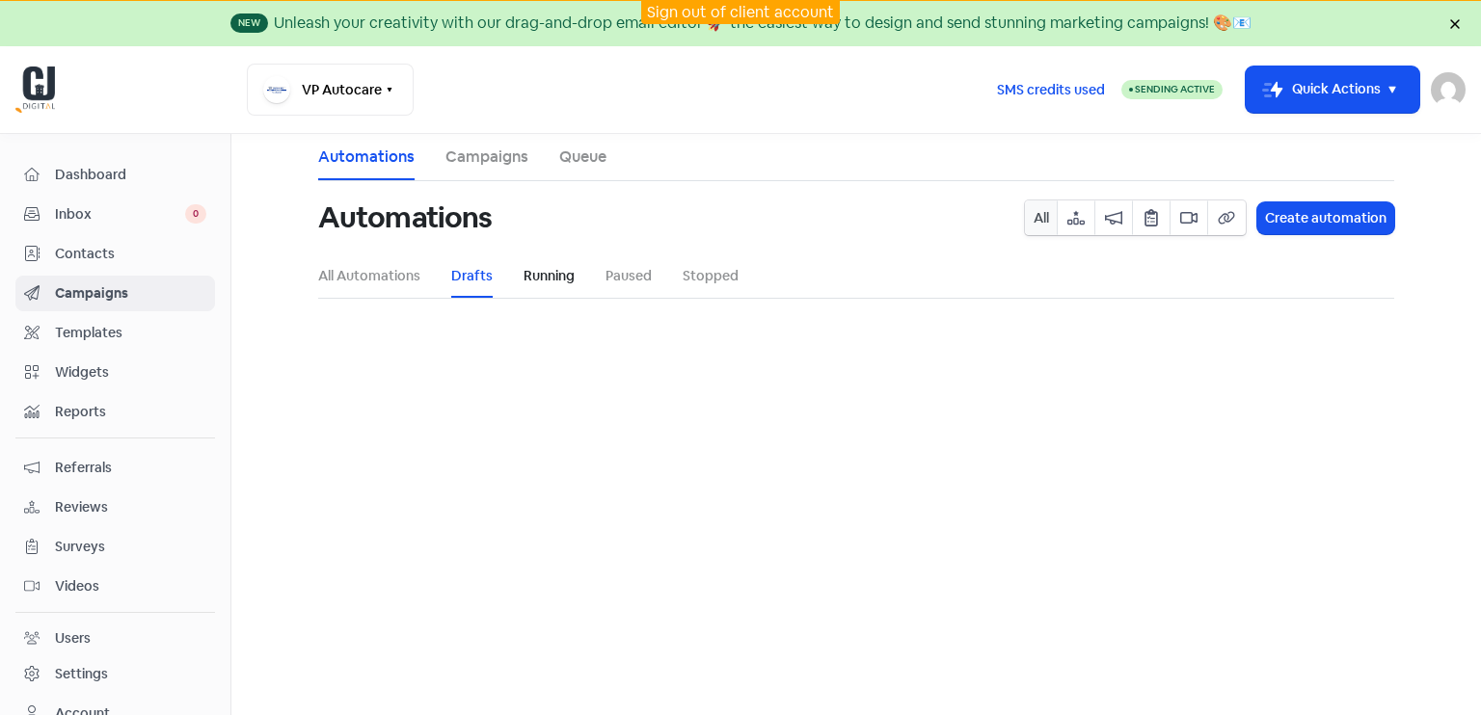
click at [548, 281] on link "Running" at bounding box center [549, 276] width 51 height 20
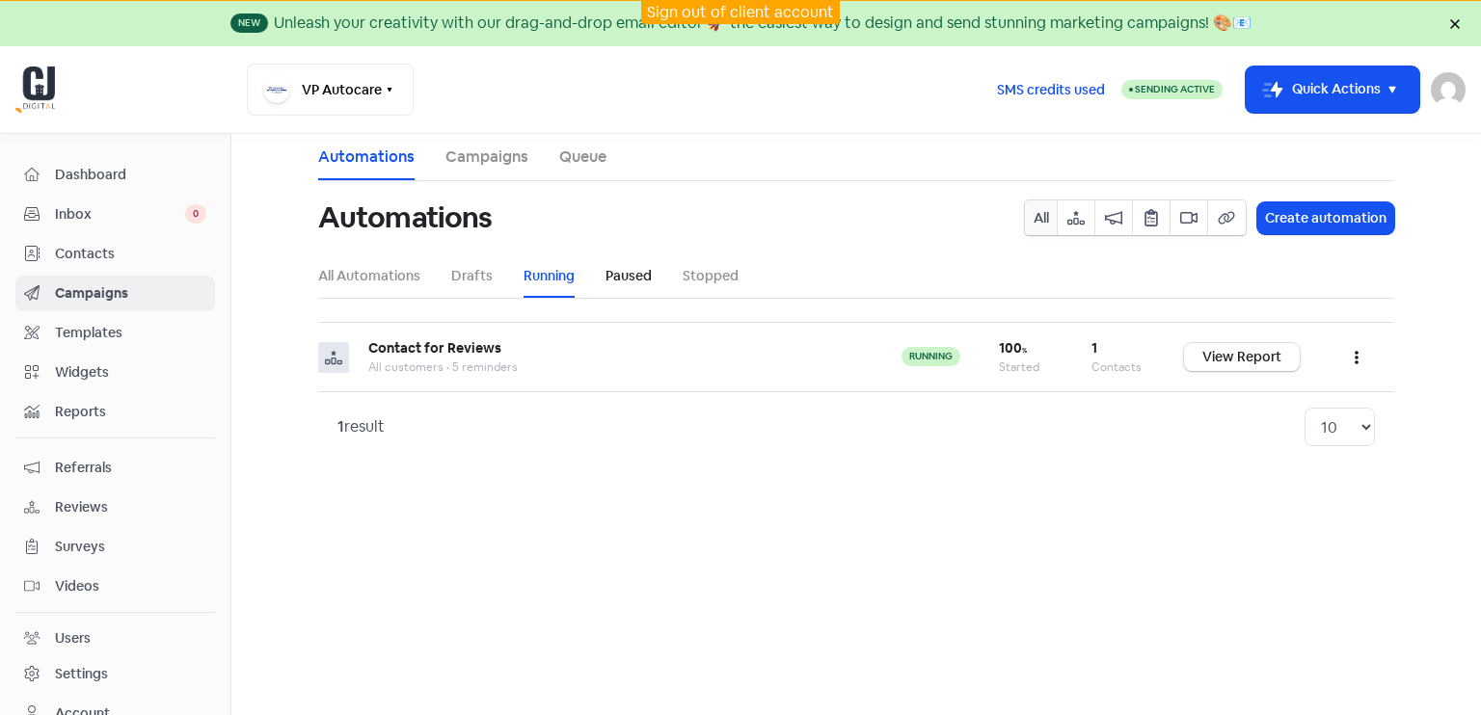
click at [612, 278] on link "Paused" at bounding box center [629, 276] width 46 height 20
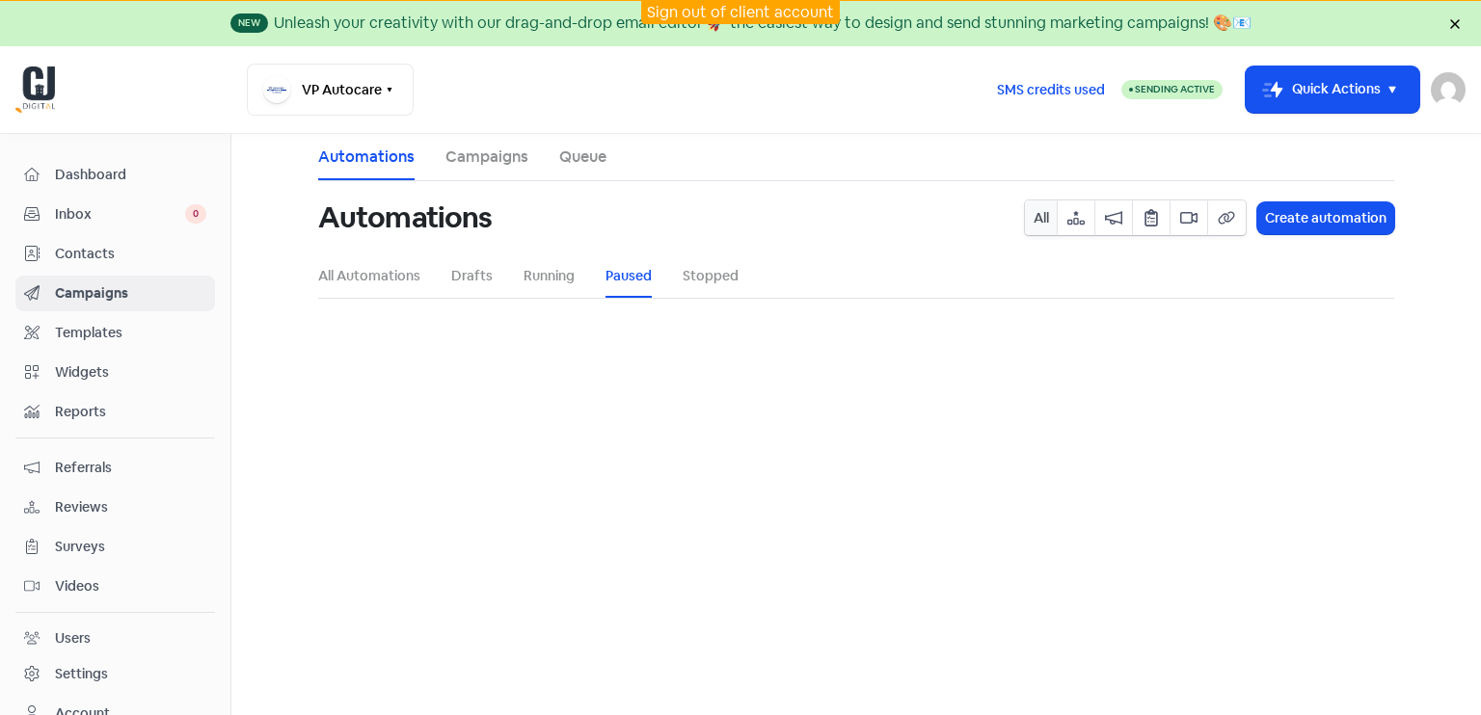
click at [496, 164] on link "Campaigns" at bounding box center [486, 157] width 83 height 23
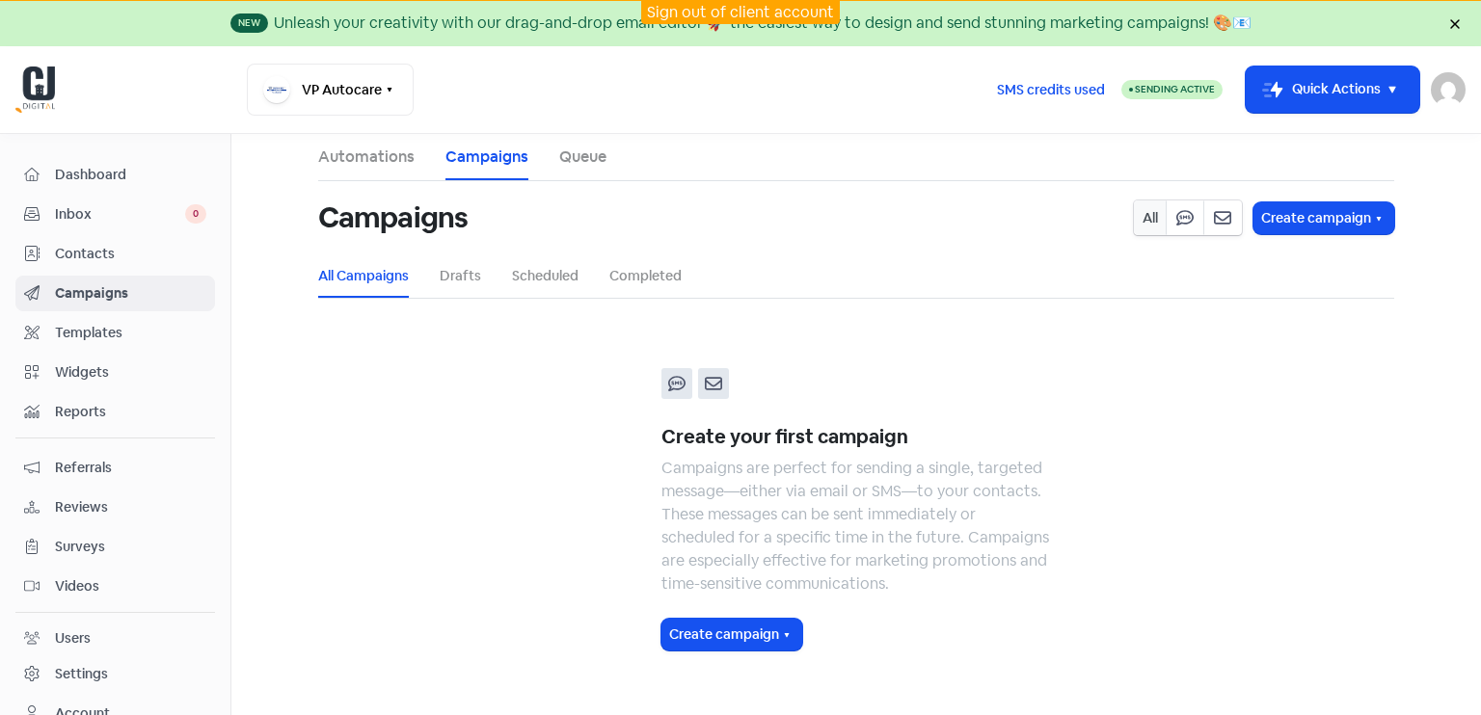
click at [395, 164] on link "Automations" at bounding box center [366, 157] width 96 height 23
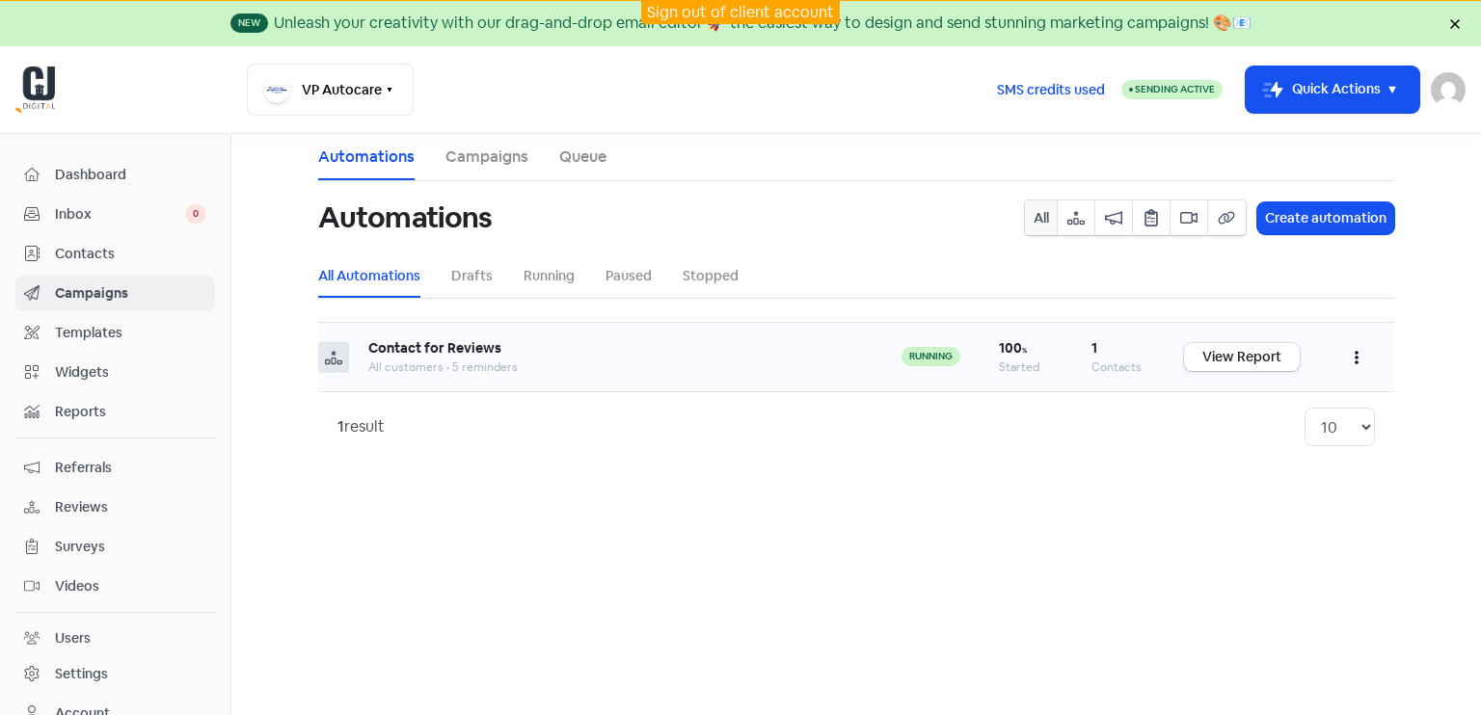
click at [585, 362] on div "All customers • 5 reminders" at bounding box center [615, 367] width 495 height 17
drag, startPoint x: 1264, startPoint y: 414, endPoint x: 1331, endPoint y: 373, distance: 77.9
click at [1266, 412] on div "1 result 10 20 30 50 100" at bounding box center [856, 427] width 1038 height 39
click at [101, 253] on span "Contacts" at bounding box center [130, 254] width 151 height 20
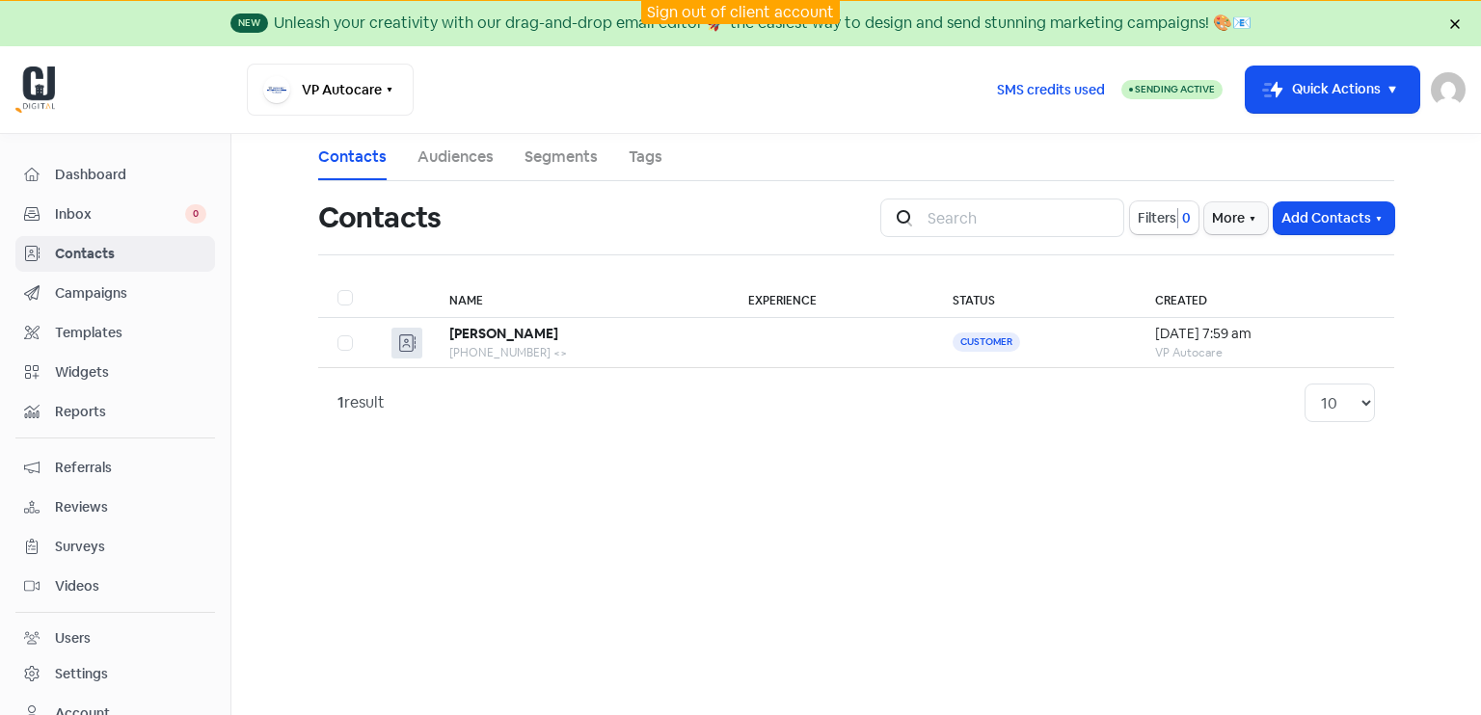
click at [81, 214] on span "Inbox" at bounding box center [120, 214] width 130 height 20
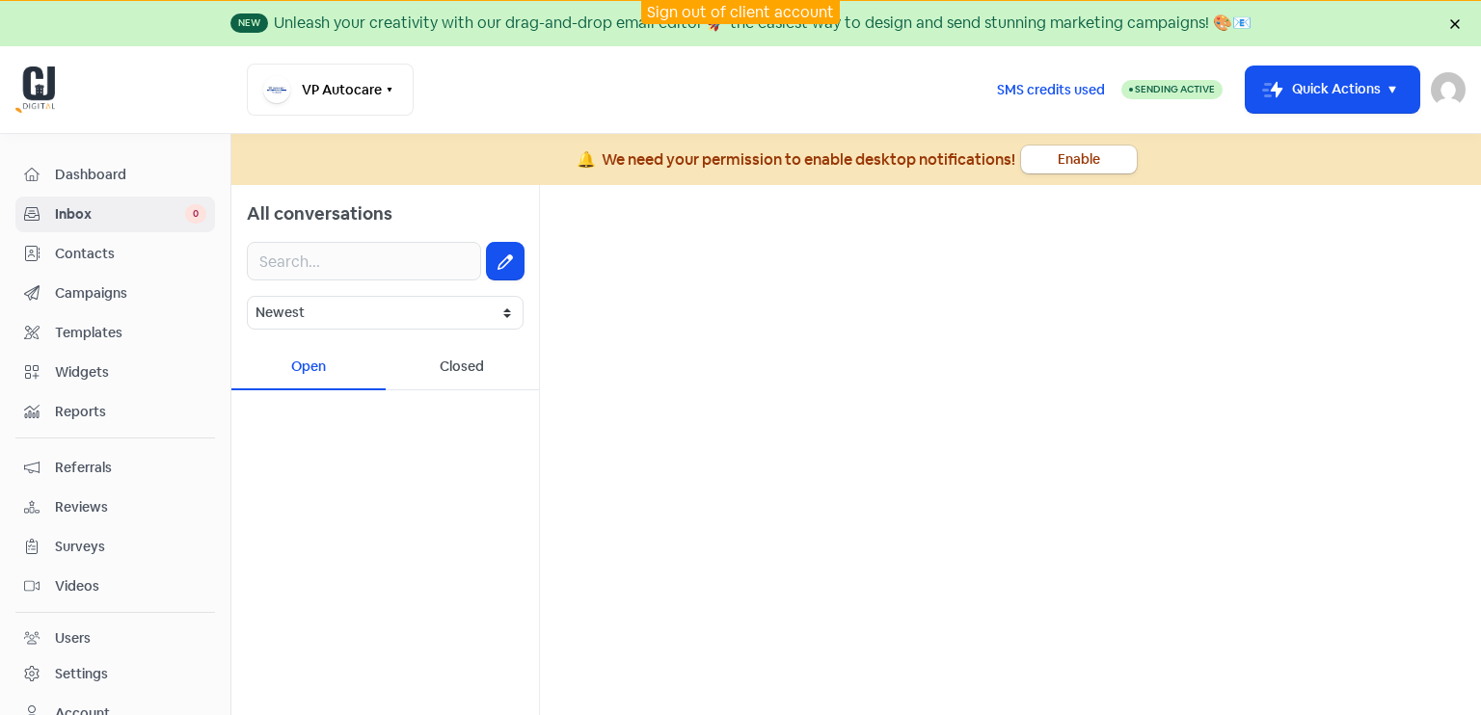
click at [85, 256] on span "Contacts" at bounding box center [130, 254] width 151 height 20
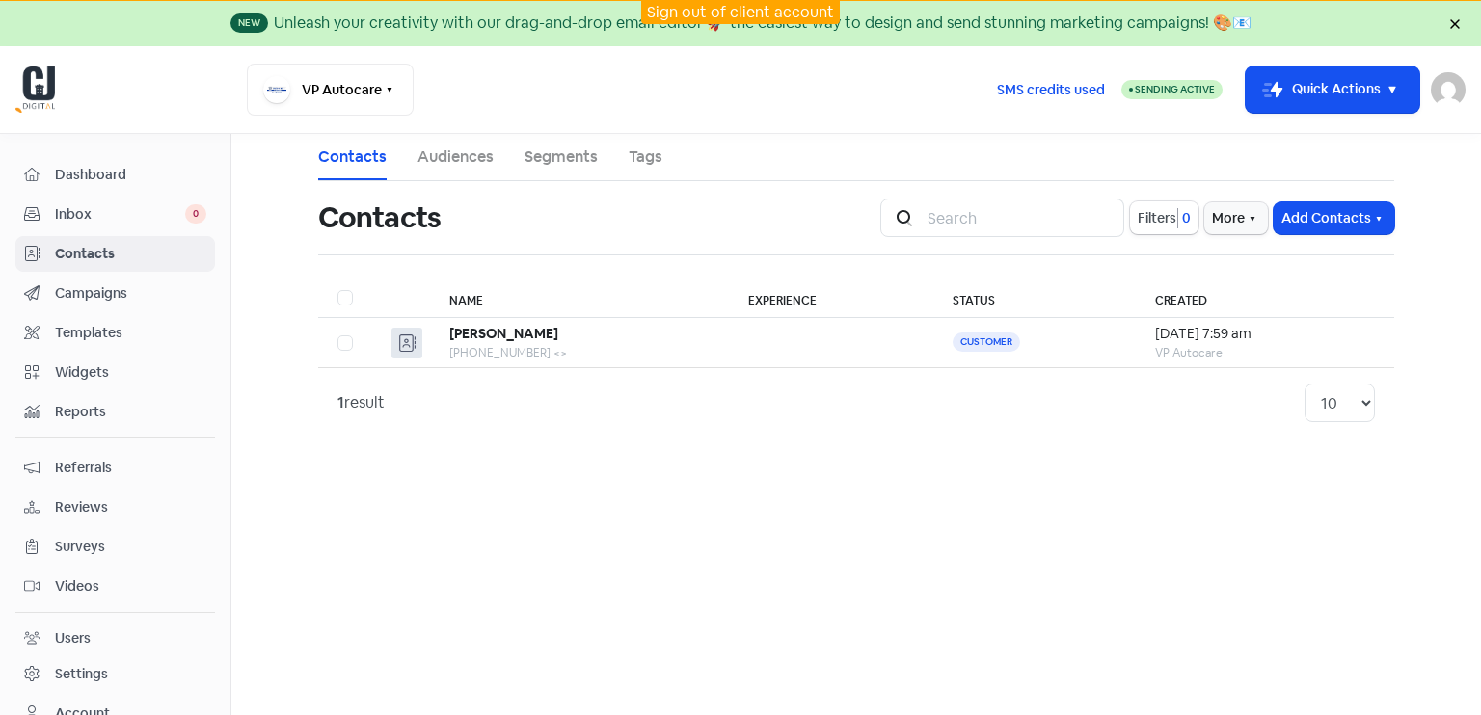
click at [93, 289] on span "Campaigns" at bounding box center [130, 293] width 151 height 20
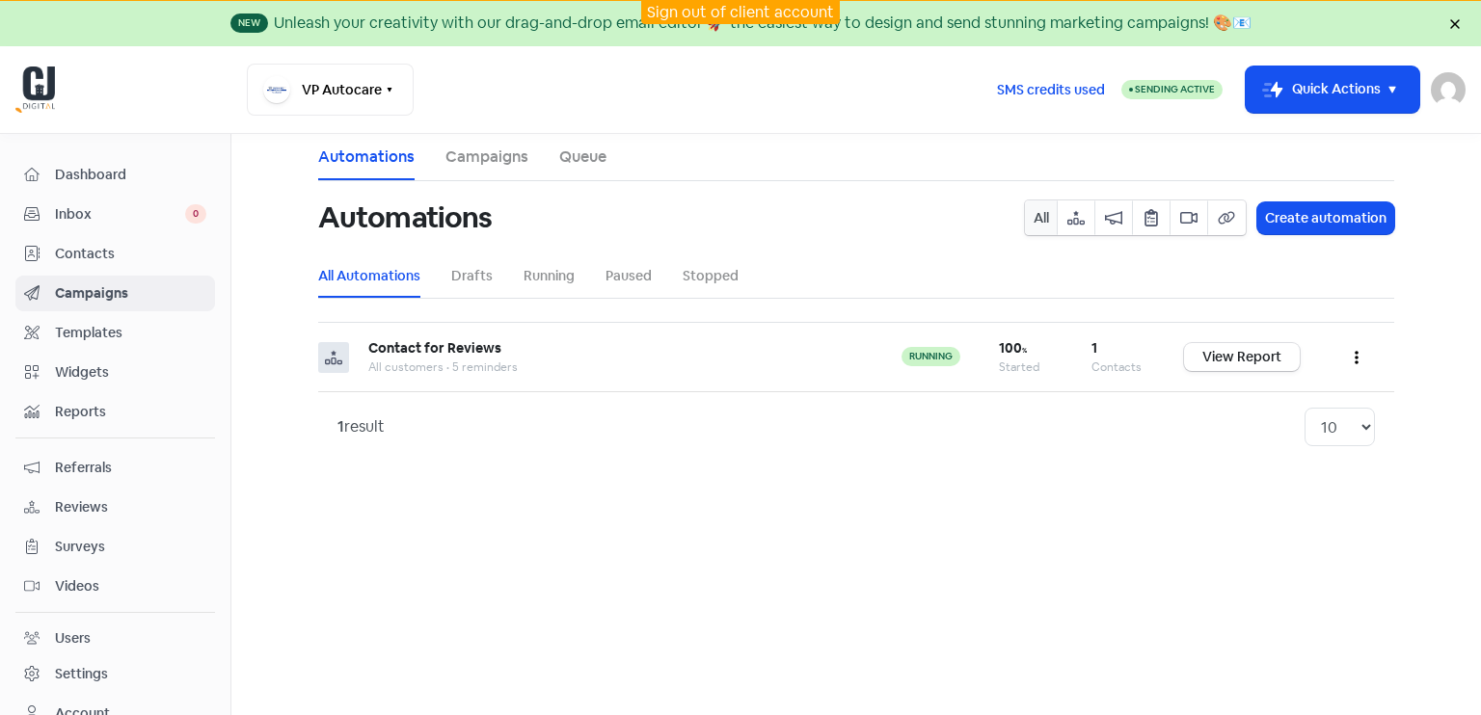
click at [82, 329] on span "Templates" at bounding box center [130, 333] width 151 height 20
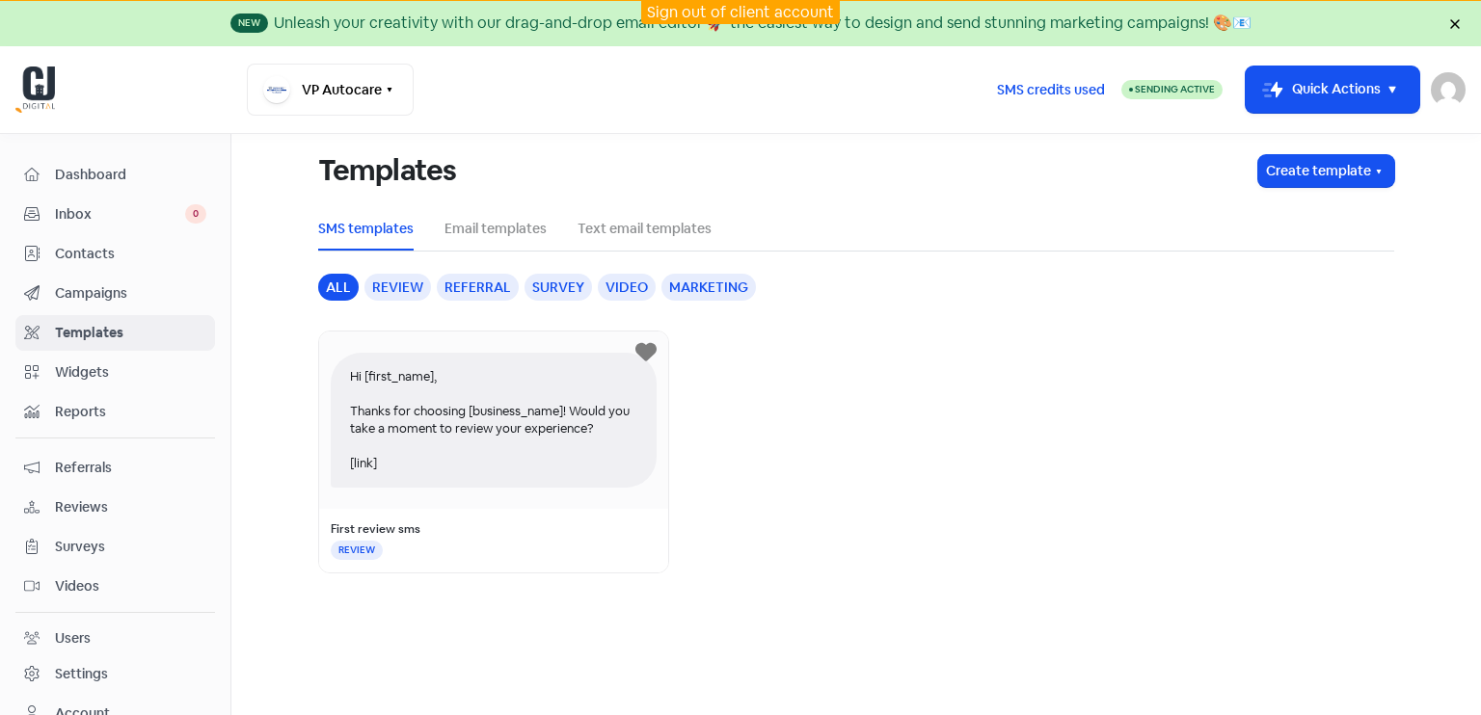
click at [111, 372] on span "Widgets" at bounding box center [130, 373] width 151 height 20
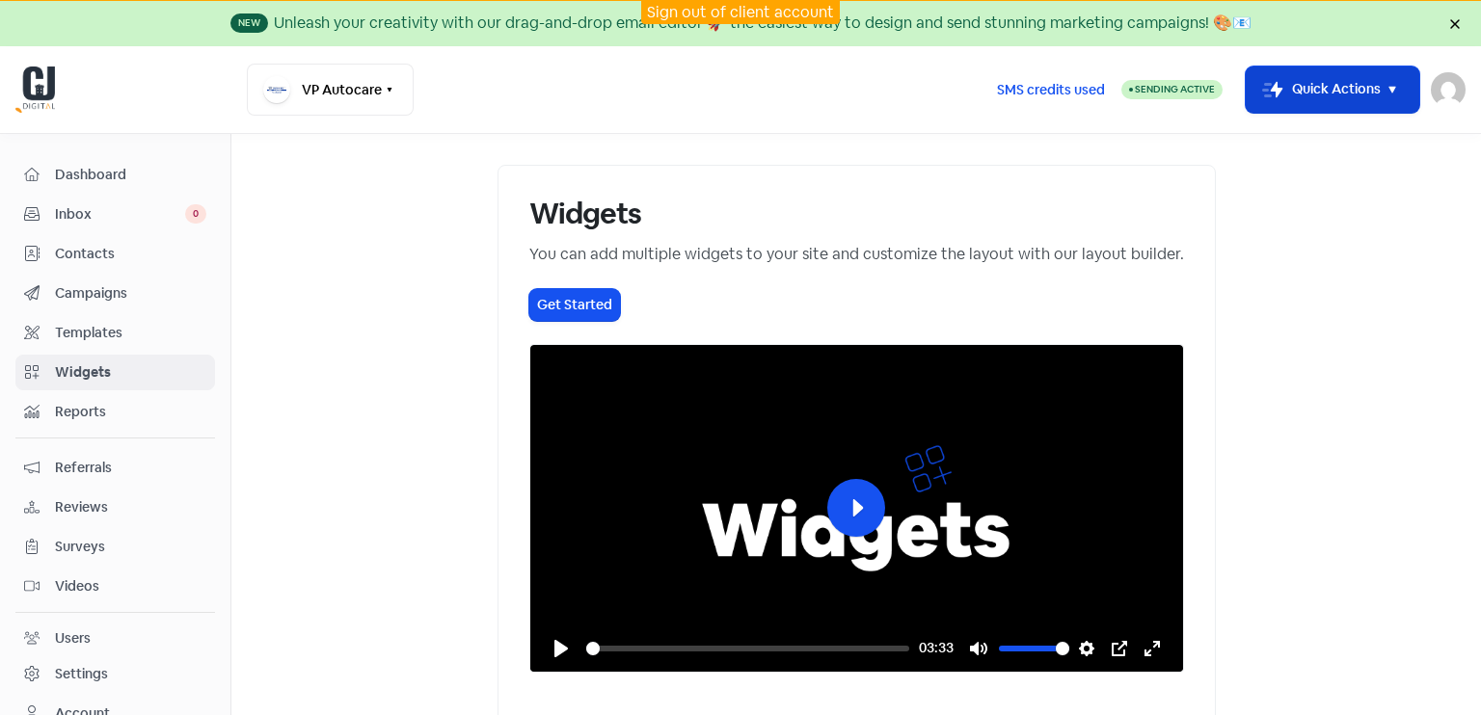
click at [1400, 90] on icon "button" at bounding box center [1392, 89] width 23 height 23
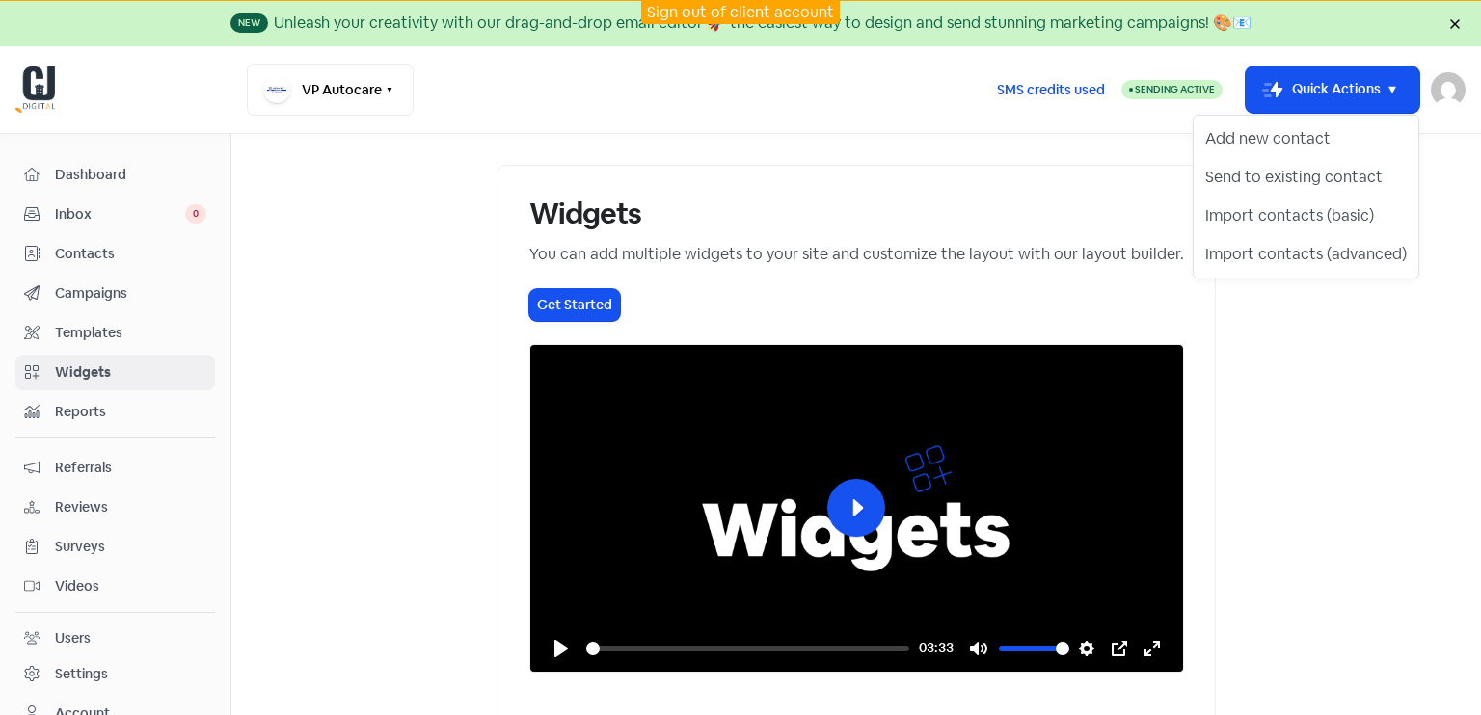
click at [1006, 212] on h1 "Widgets" at bounding box center [856, 214] width 655 height 35
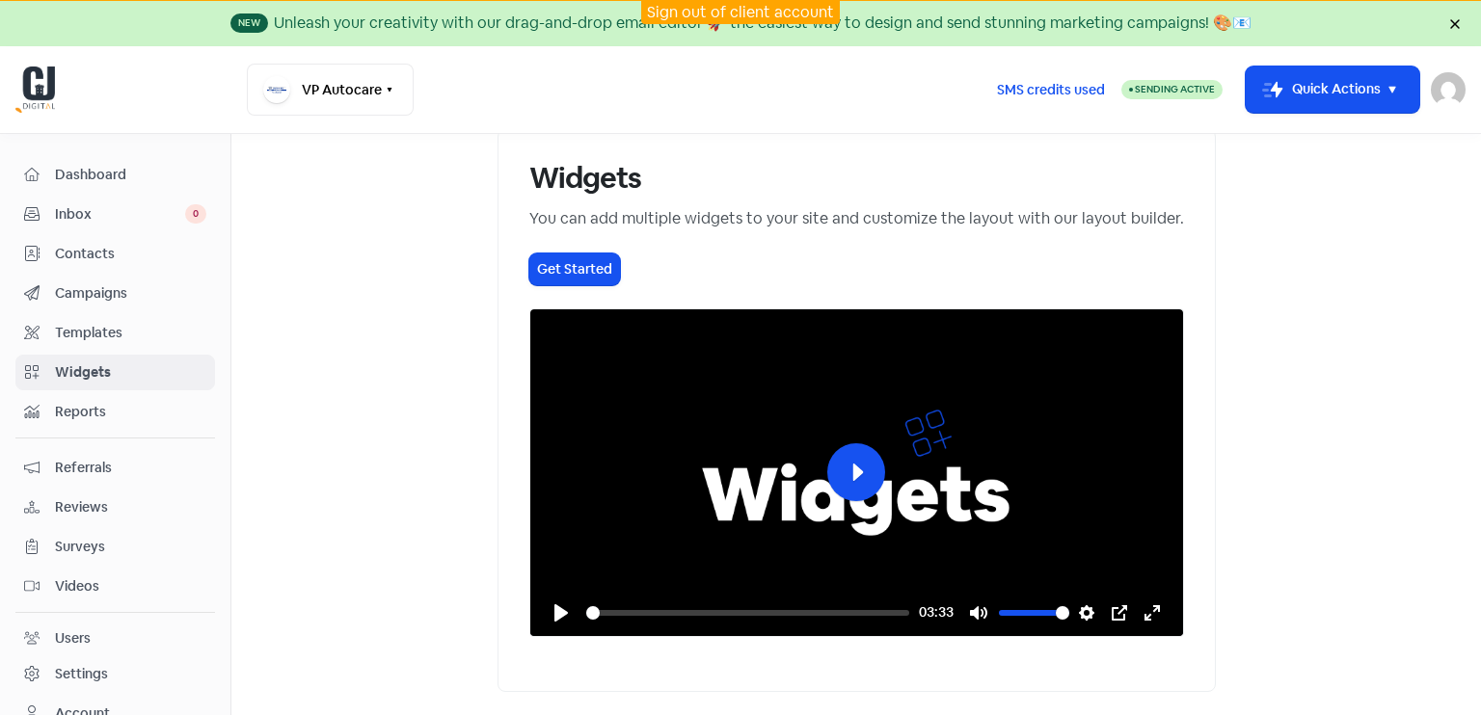
scroll to position [83, 0]
click at [529, 254] on button "Get Started" at bounding box center [574, 270] width 91 height 32
select select "review_pop"
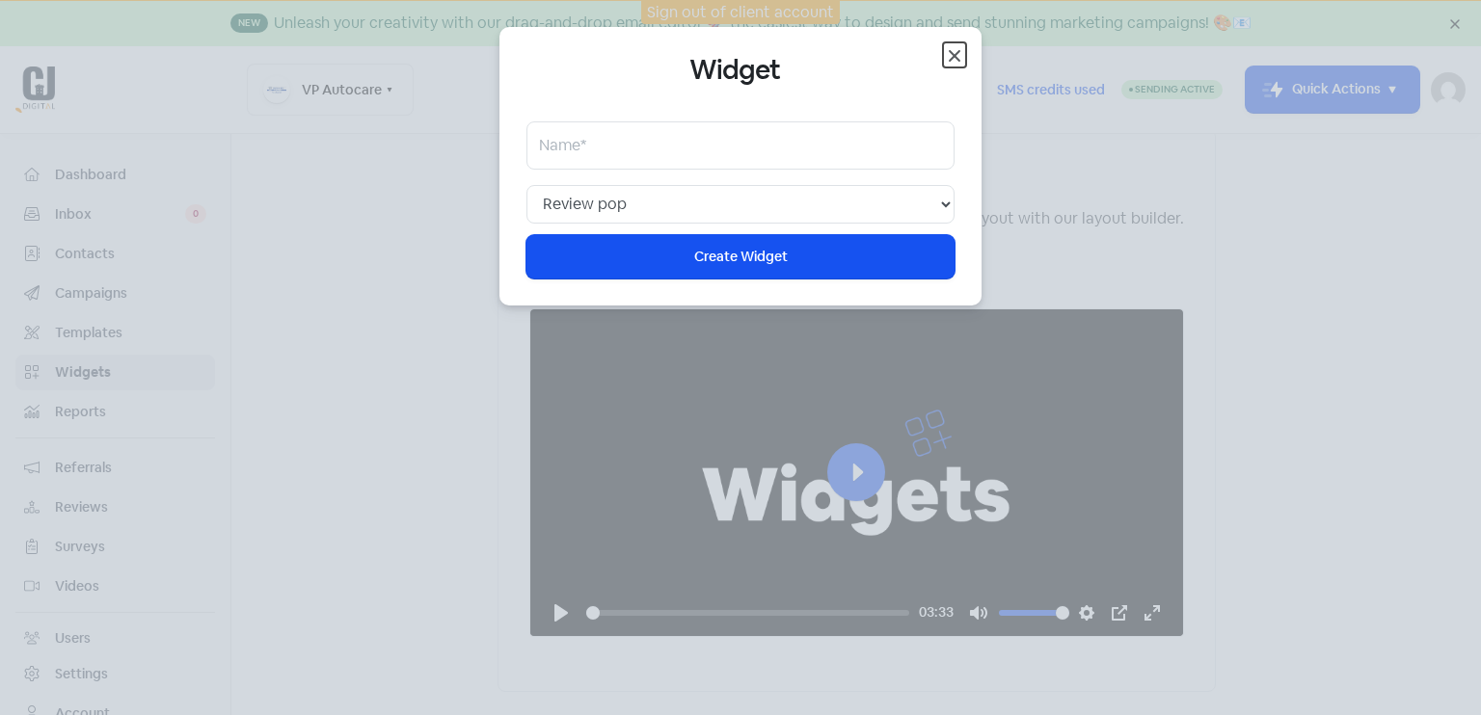
drag, startPoint x: 958, startPoint y: 51, endPoint x: 930, endPoint y: 169, distance: 121.1
click at [957, 52] on icon "button" at bounding box center [955, 56] width 12 height 12
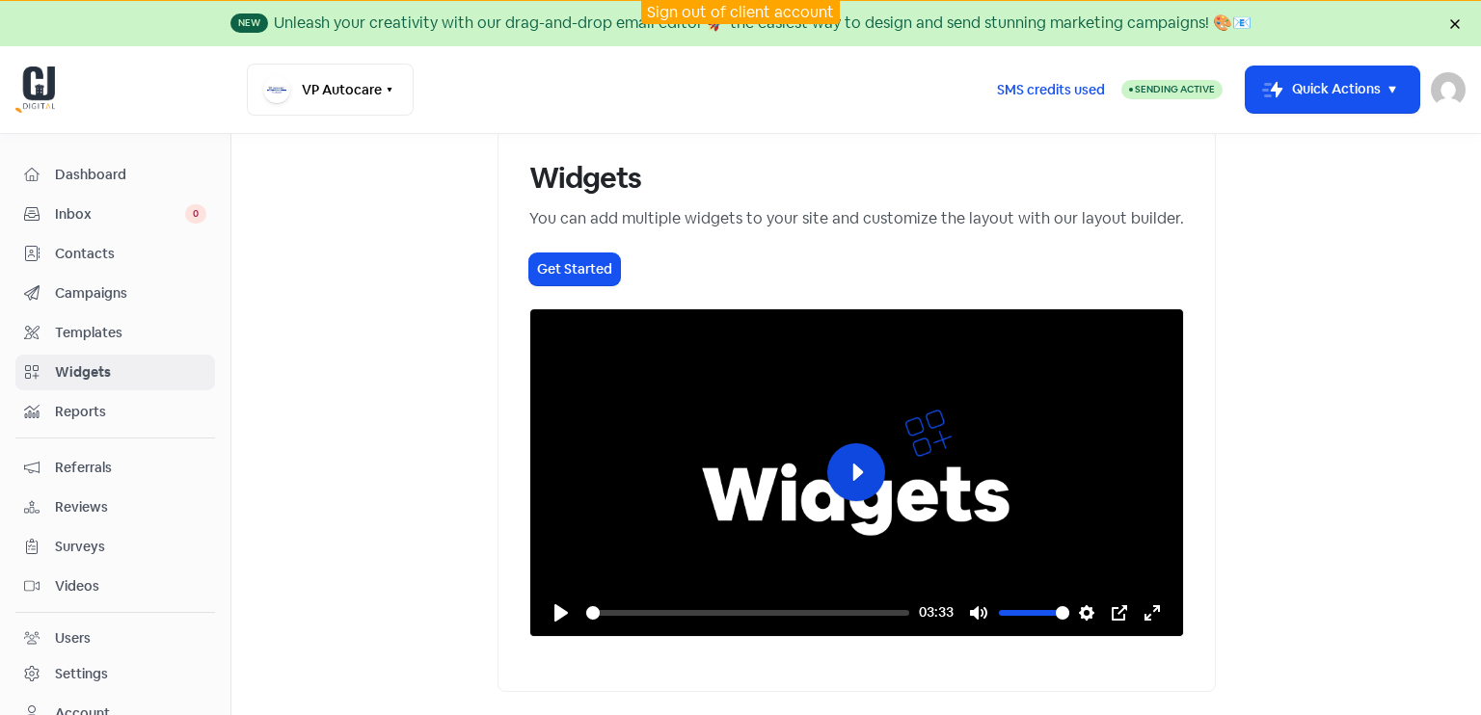
drag, startPoint x: 851, startPoint y: 537, endPoint x: 847, endPoint y: 549, distance: 12.5
click at [851, 501] on button "Play" at bounding box center [856, 473] width 58 height 58
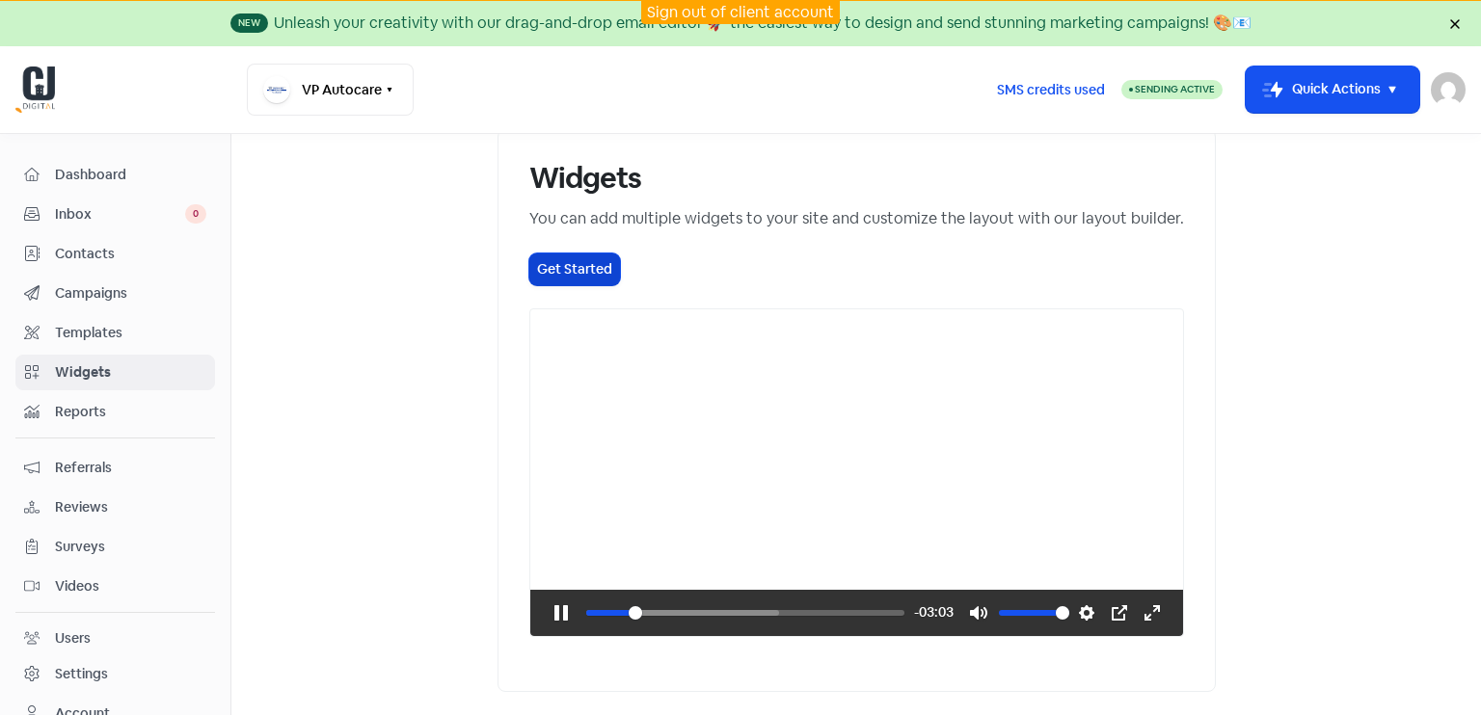
click at [529, 254] on button "Get Started" at bounding box center [574, 270] width 91 height 32
type input "14.06"
select select "review_pop"
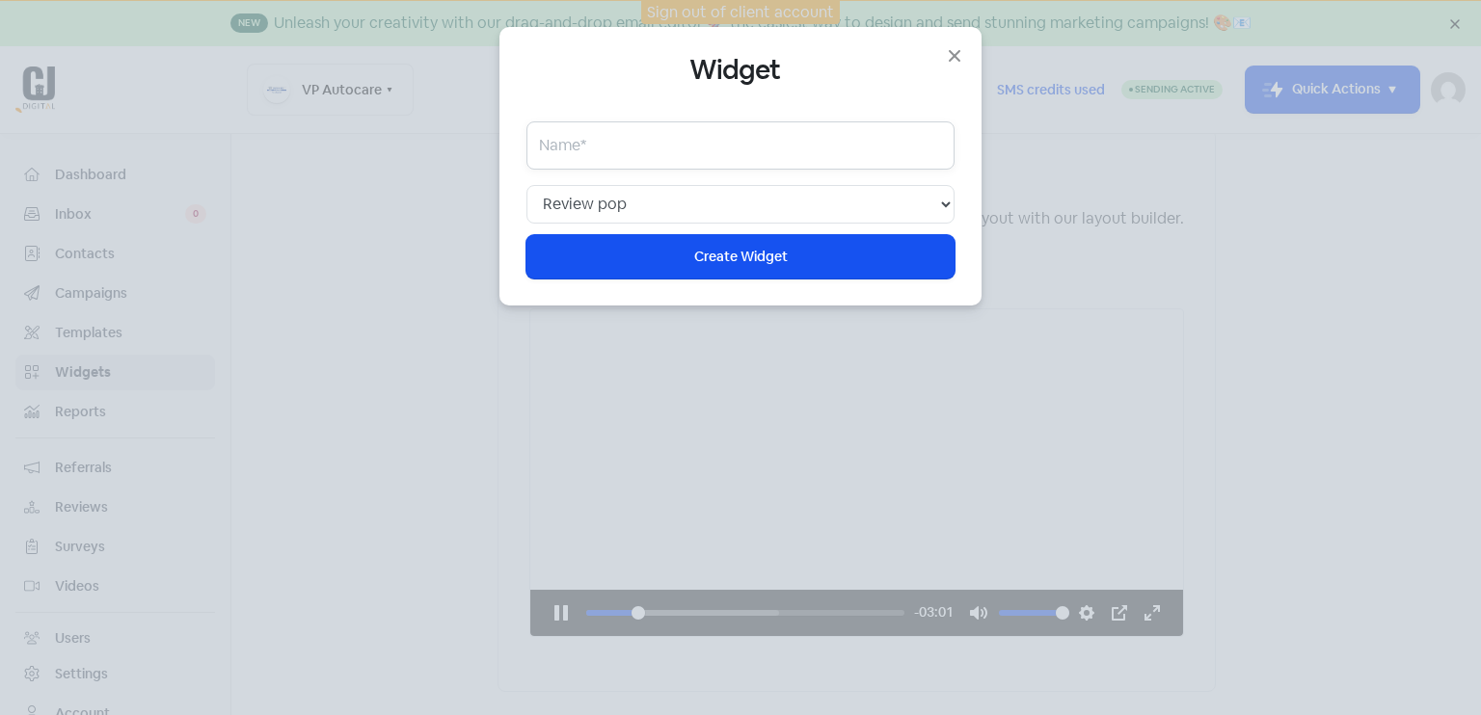
click at [696, 149] on input "text" at bounding box center [740, 145] width 428 height 48
click at [706, 209] on select "Web chat Floating showcase Review pop Review slider Wall of love Top banner Sur…" at bounding box center [740, 204] width 428 height 39
type input "16.56"
select select "web_chat"
click at [526, 185] on select "Web chat Floating showcase Review pop Review slider Wall of love Top banner Sur…" at bounding box center [740, 204] width 428 height 39
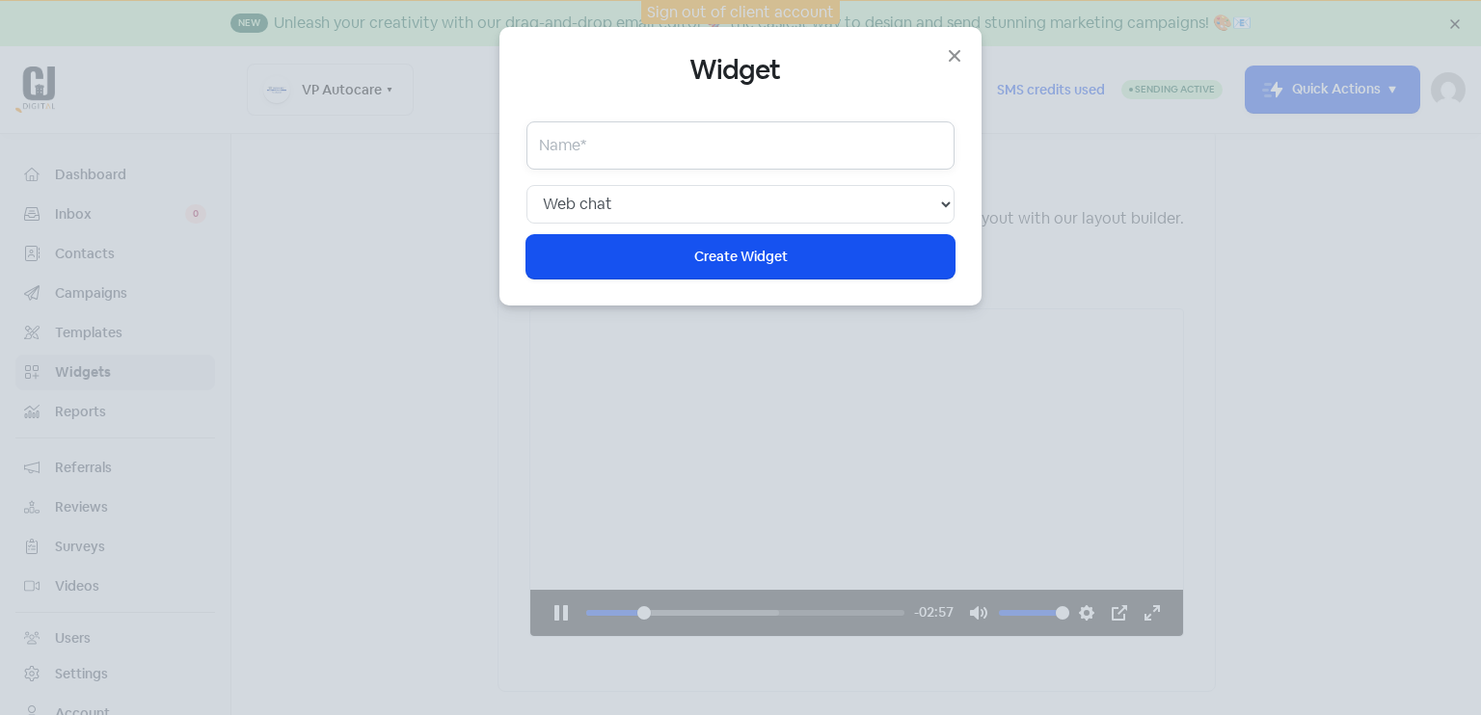
click at [629, 148] on input "text" at bounding box center [740, 145] width 428 height 48
type input "17.42"
type input "we"
type input "17.55"
type input "web"
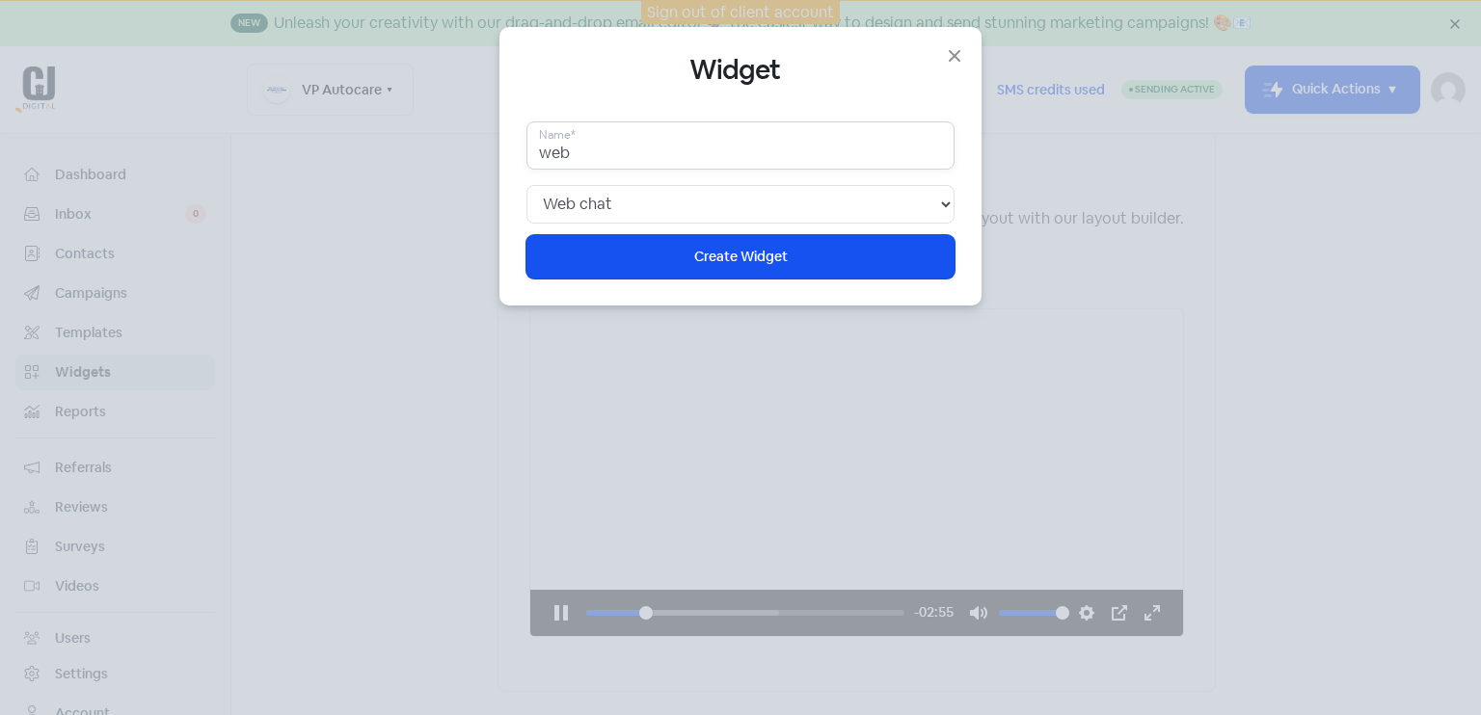
type input "17.67"
type input "web c"
type input "17.79"
type input "web cha"
type input "17.92"
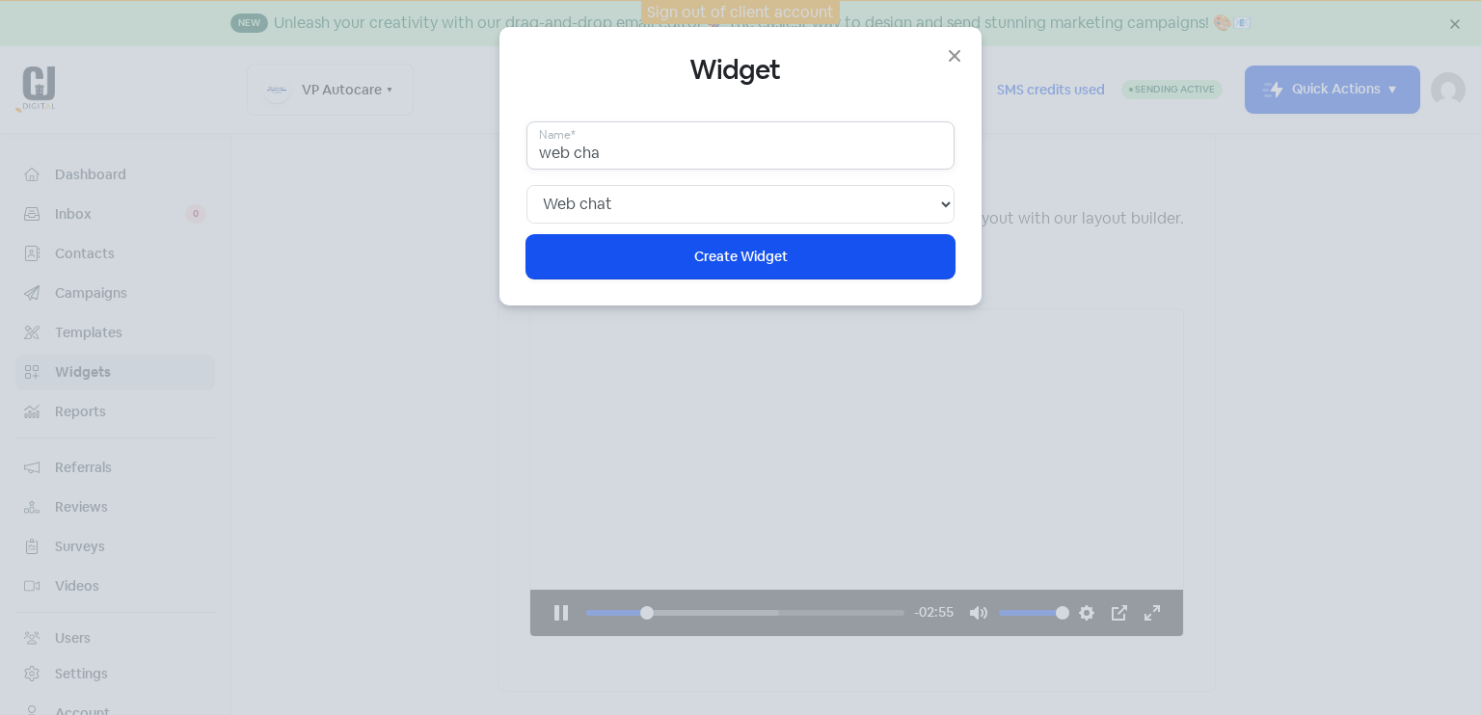
type input "web chat"
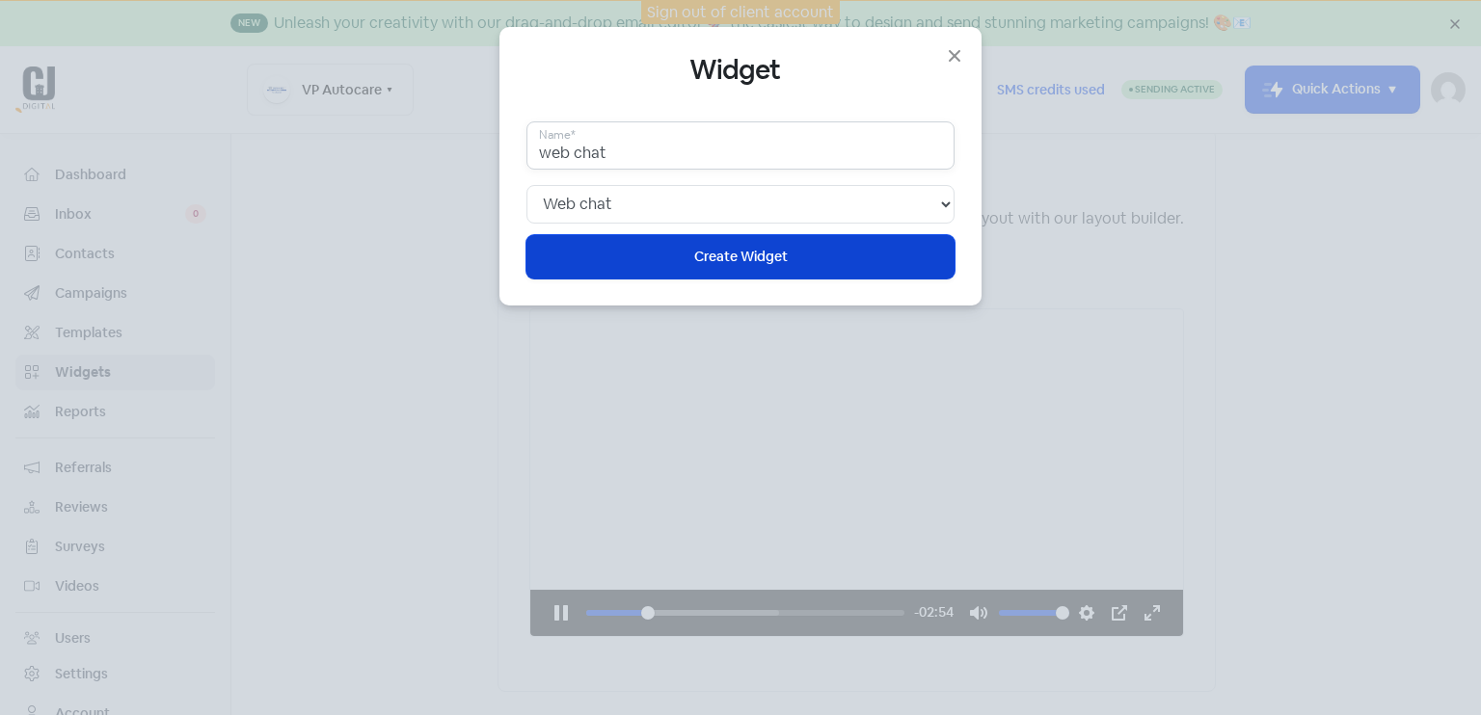
type input "18.41"
type input "web chat"
click at [702, 257] on span "Create Widget" at bounding box center [741, 257] width 94 height 20
type input "18.54"
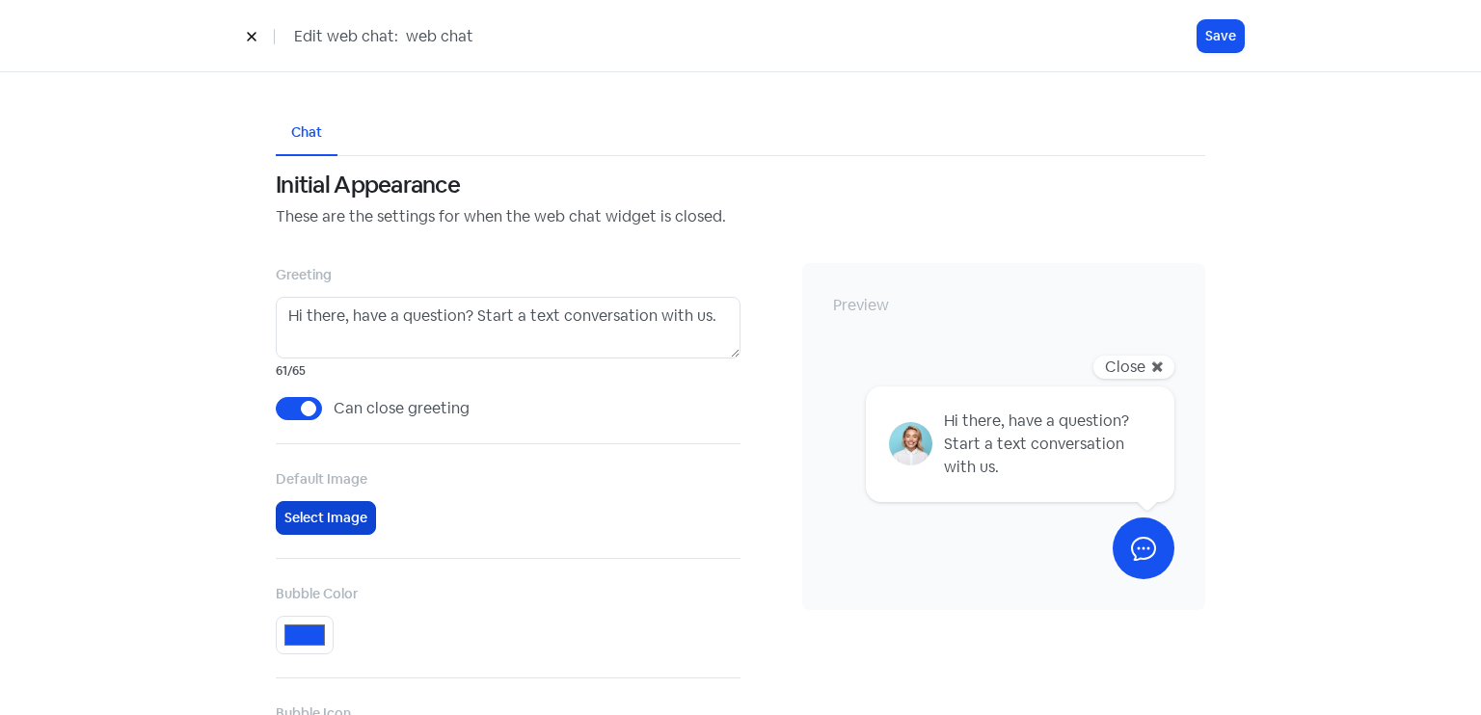
click at [347, 520] on button "Select Image" at bounding box center [326, 518] width 100 height 34
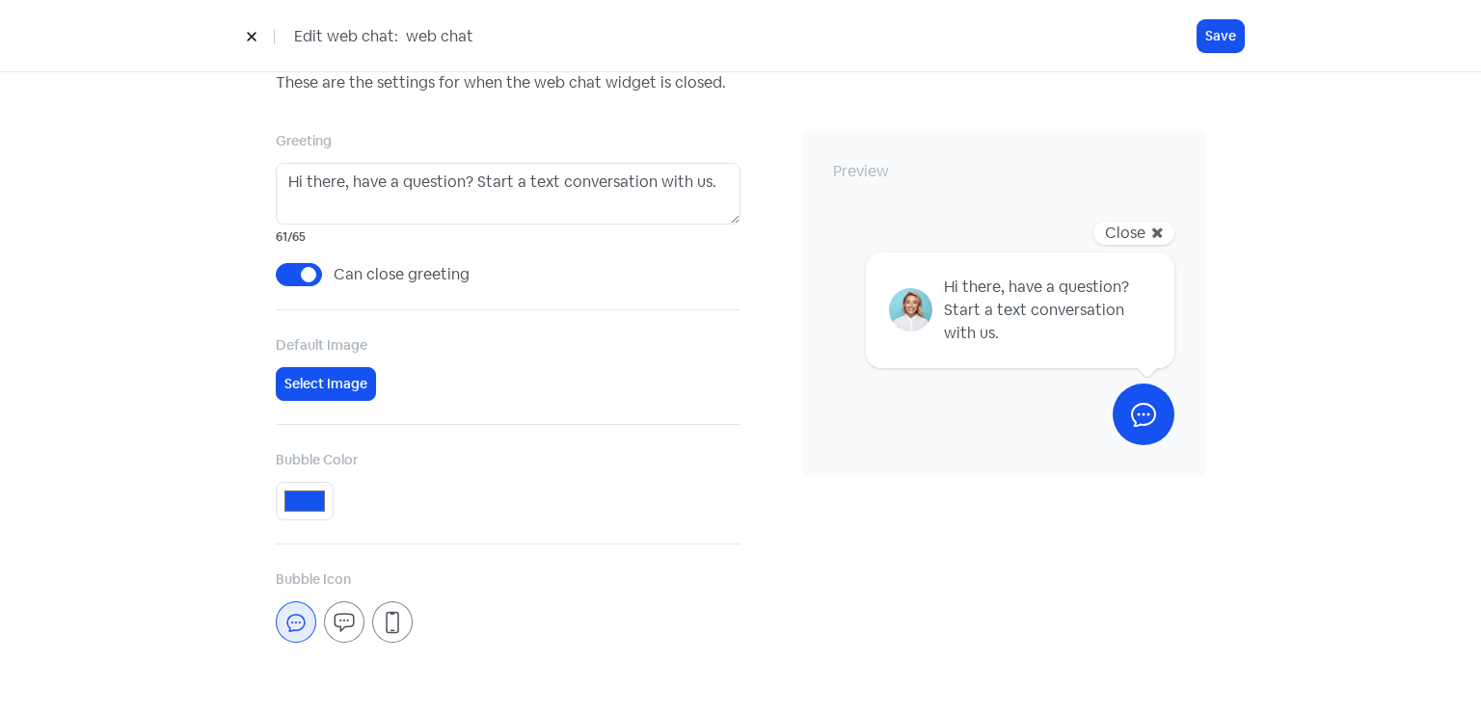
scroll to position [193, 0]
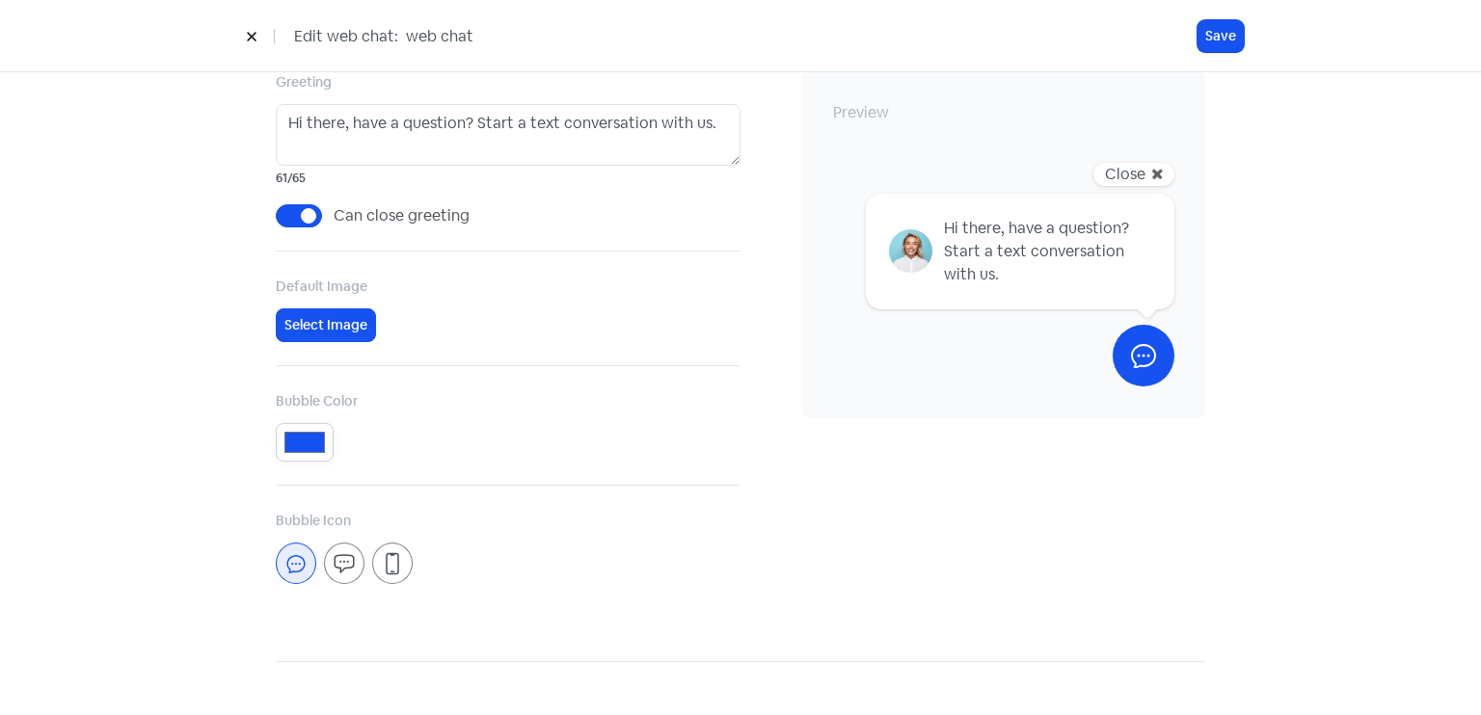
click at [309, 447] on input "#1652f0" at bounding box center [305, 442] width 58 height 39
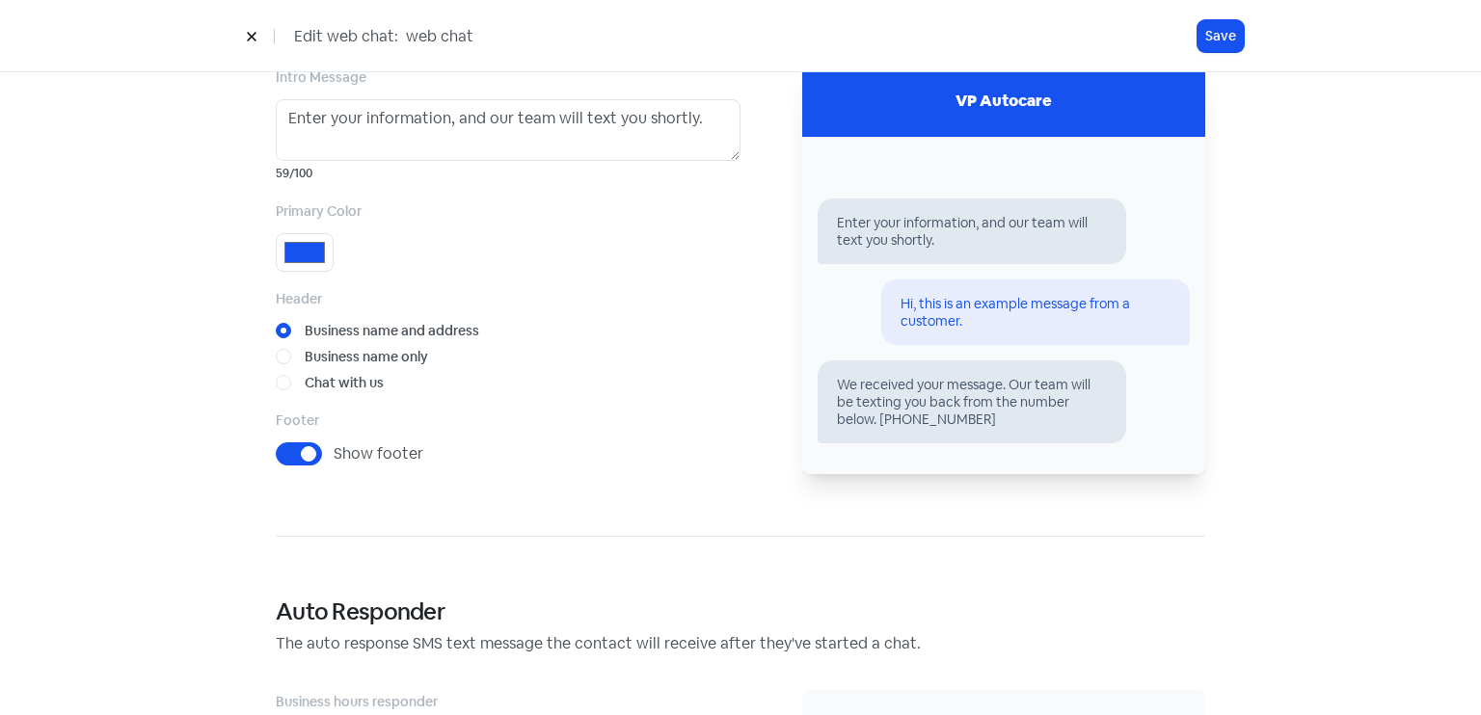
scroll to position [964, 0]
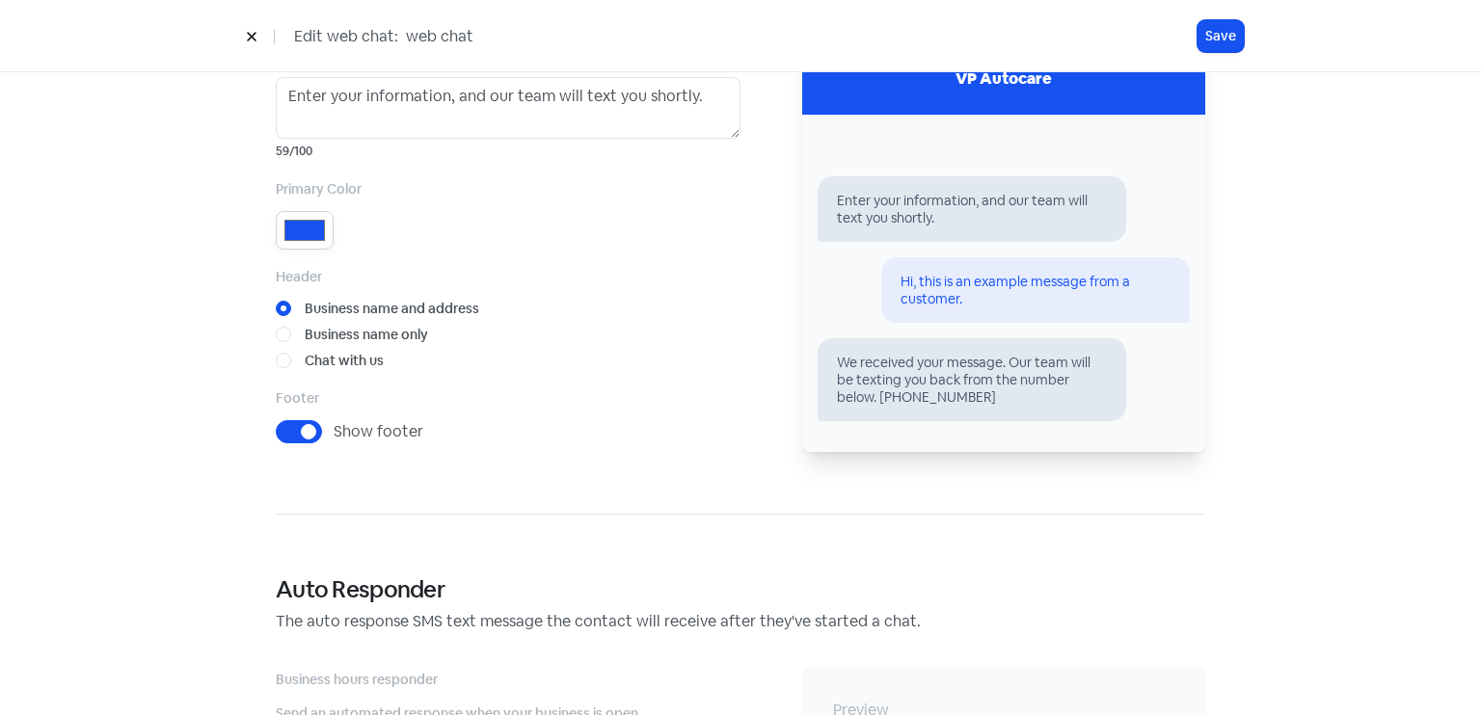
click at [297, 221] on input "#1652f0" at bounding box center [305, 230] width 58 height 39
click at [295, 235] on input "#1652f0" at bounding box center [305, 230] width 58 height 39
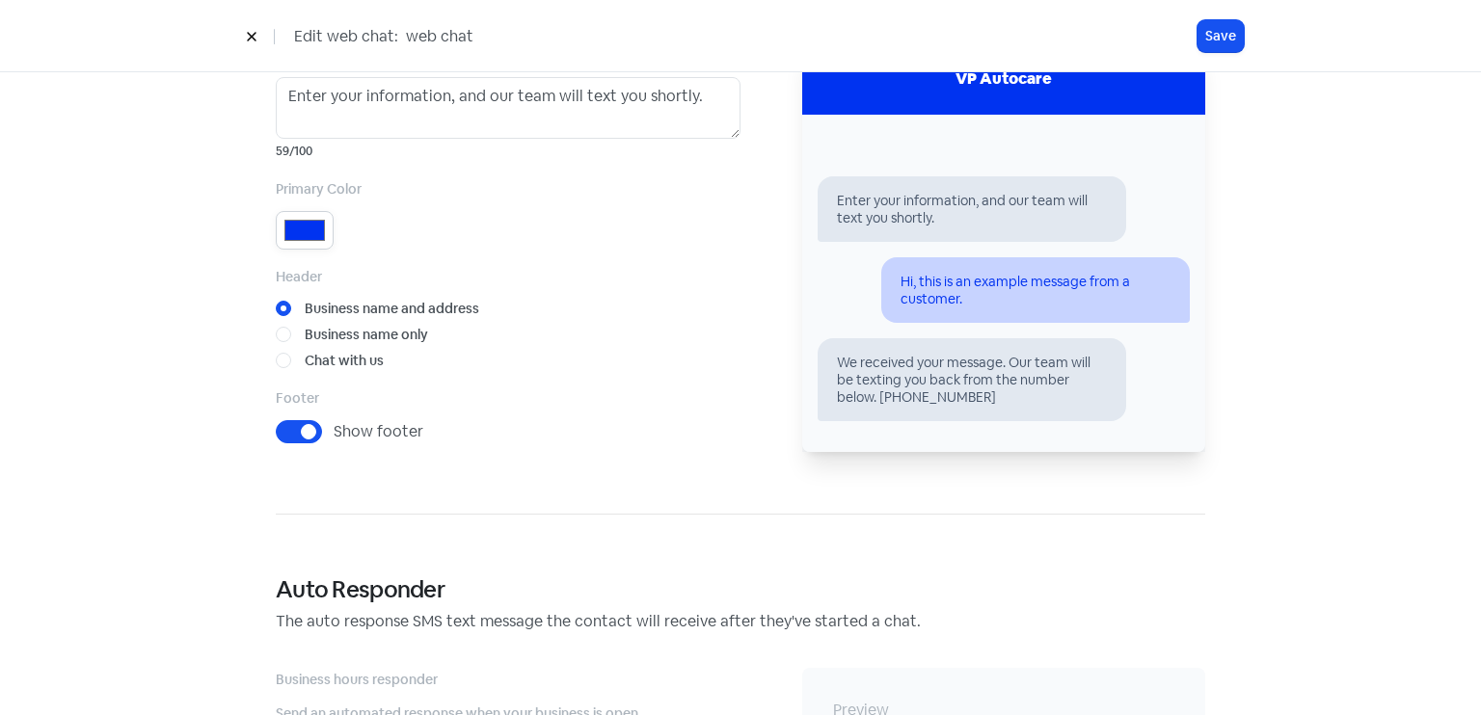
click at [290, 239] on input "#0033f0" at bounding box center [305, 230] width 58 height 39
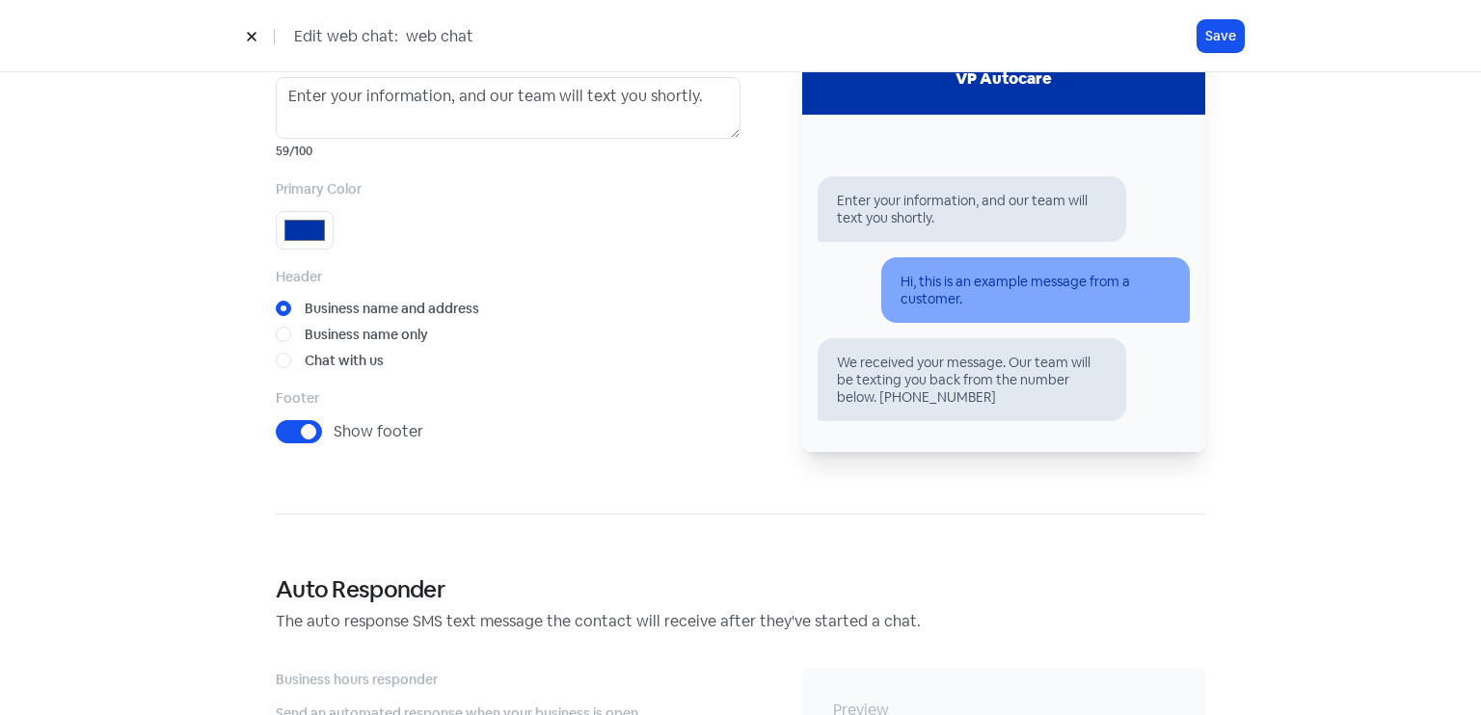
type input "#0033a8"
click at [591, 439] on div "Show footer" at bounding box center [508, 431] width 465 height 23
click at [1230, 37] on button "Save" at bounding box center [1221, 36] width 46 height 32
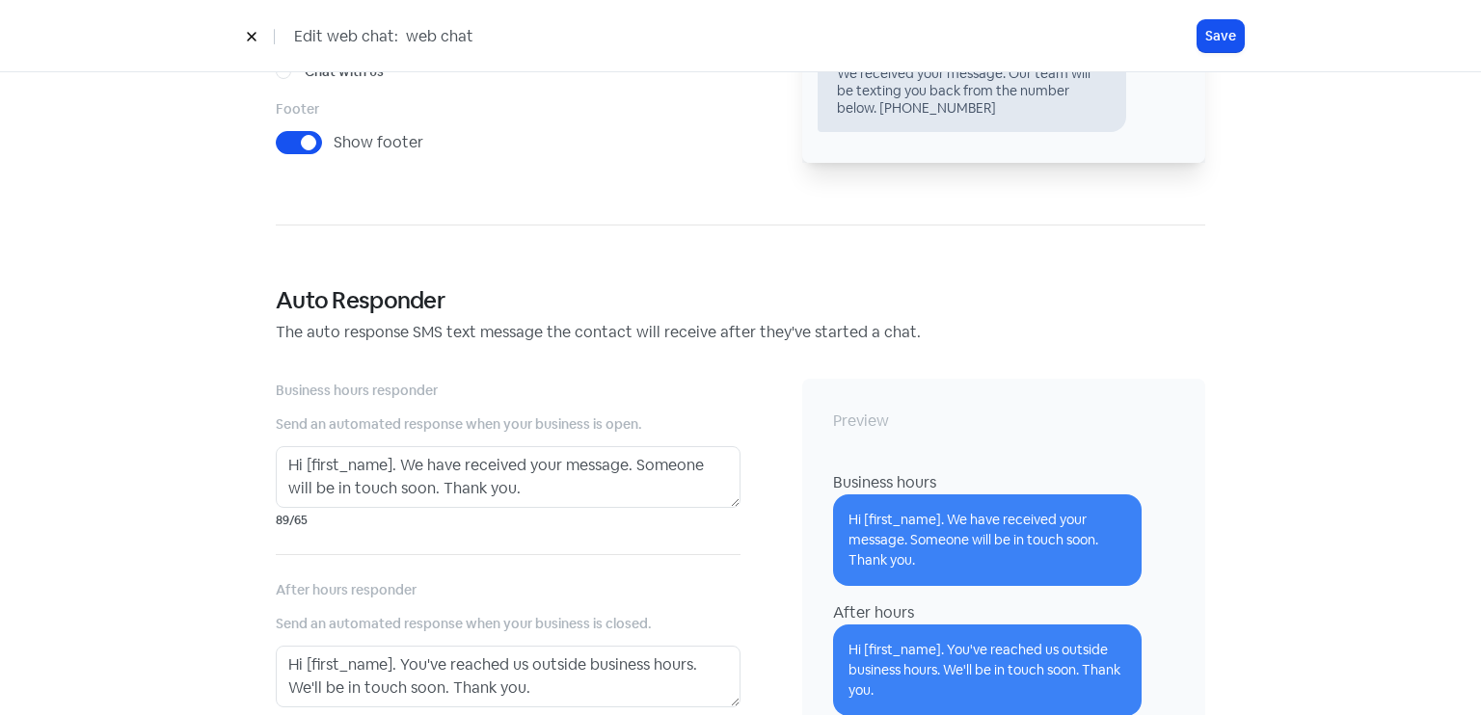
scroll to position [1242, 0]
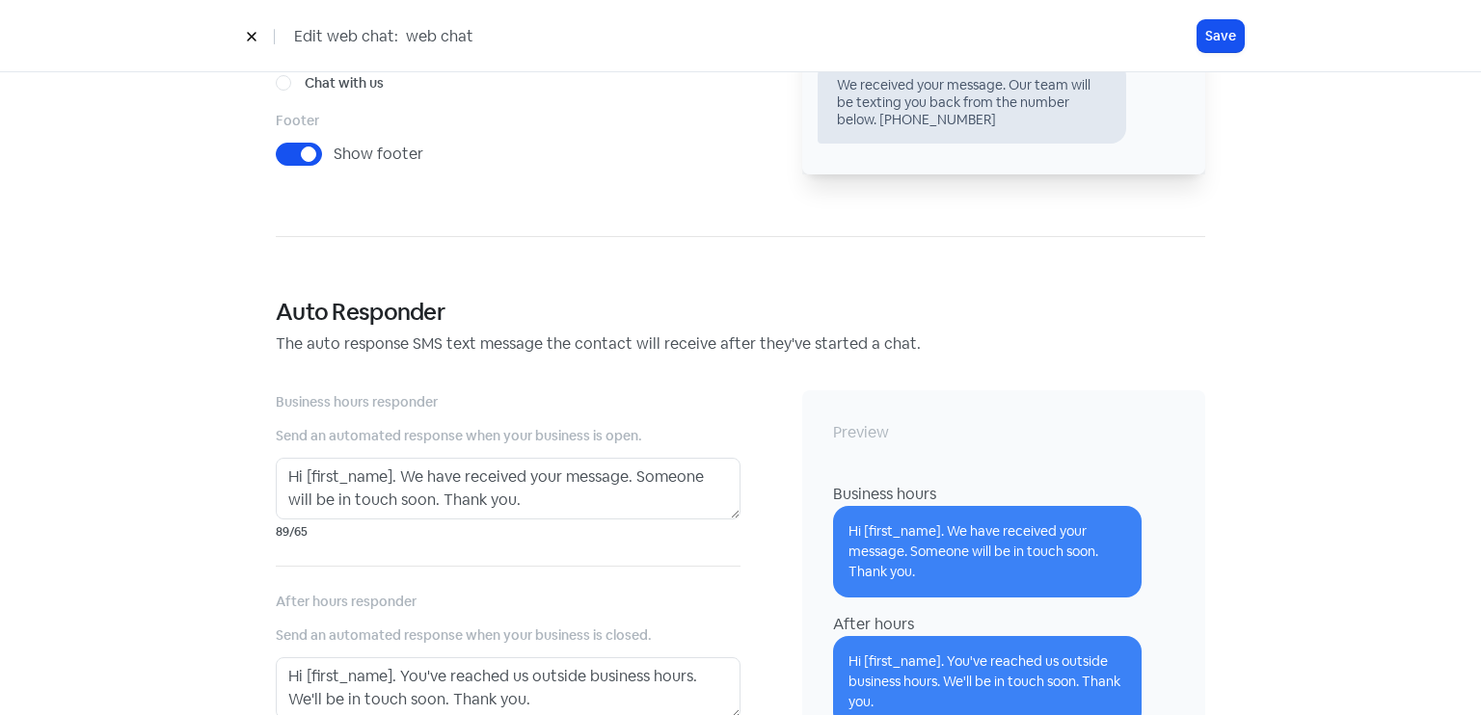
drag, startPoint x: 738, startPoint y: 415, endPoint x: 700, endPoint y: 316, distance: 105.3
click at [700, 316] on h4 "Auto Responder" at bounding box center [741, 313] width 930 height 28
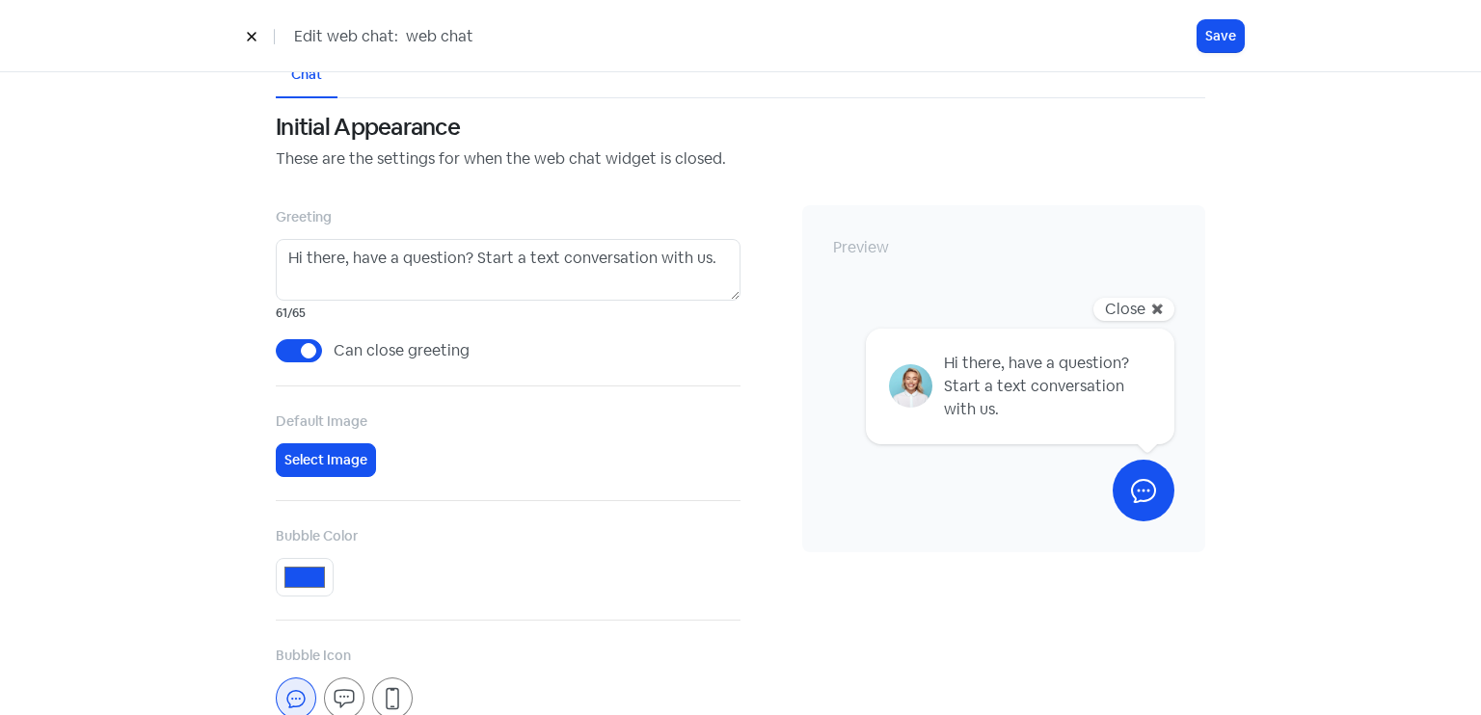
scroll to position [0, 0]
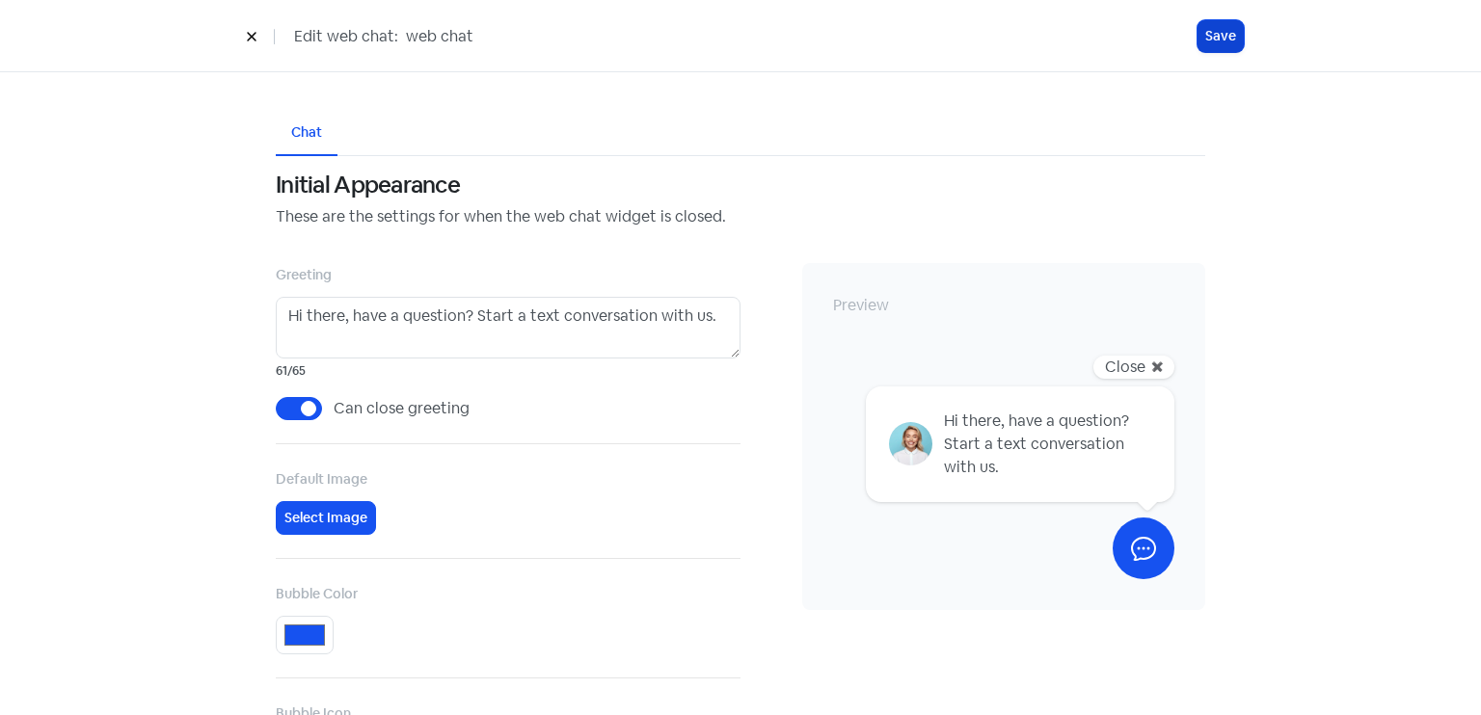
click at [1224, 35] on button "Save" at bounding box center [1221, 36] width 46 height 32
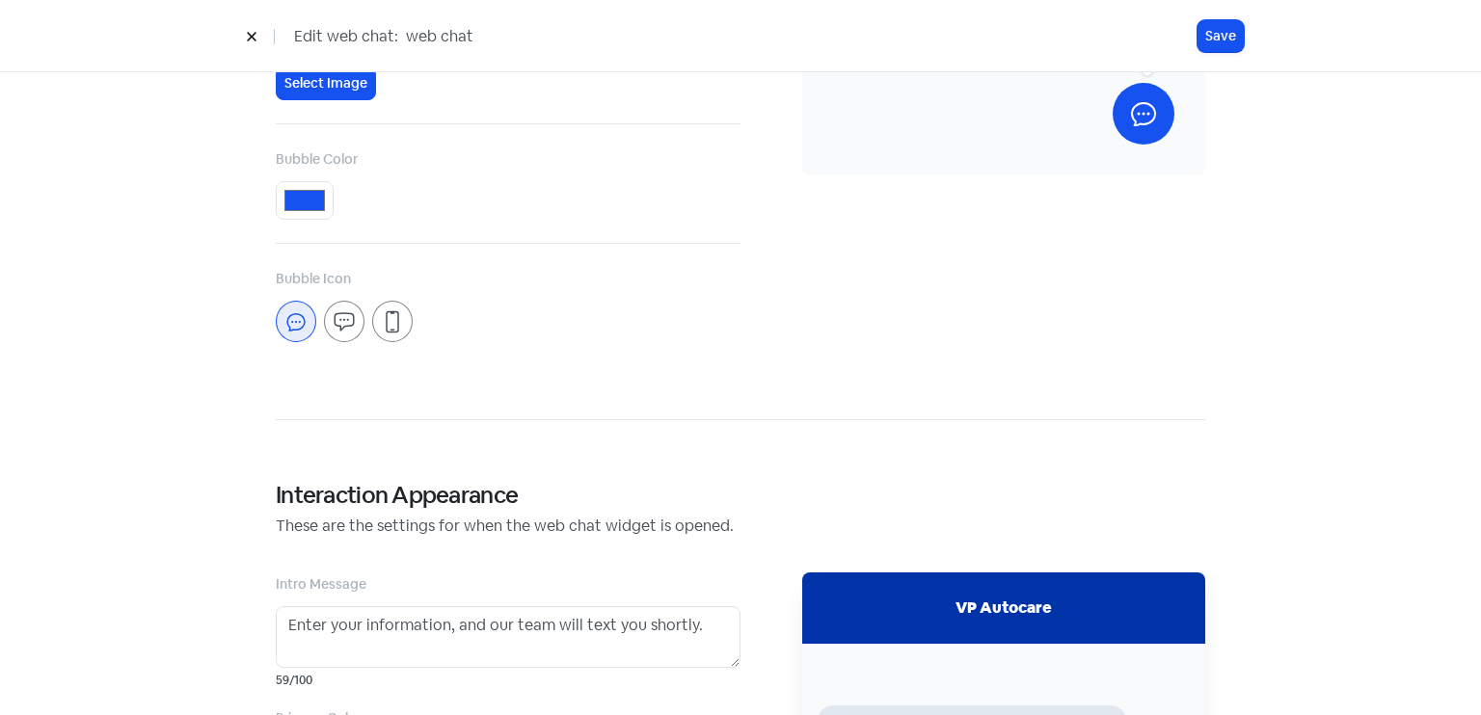
scroll to position [278, 0]
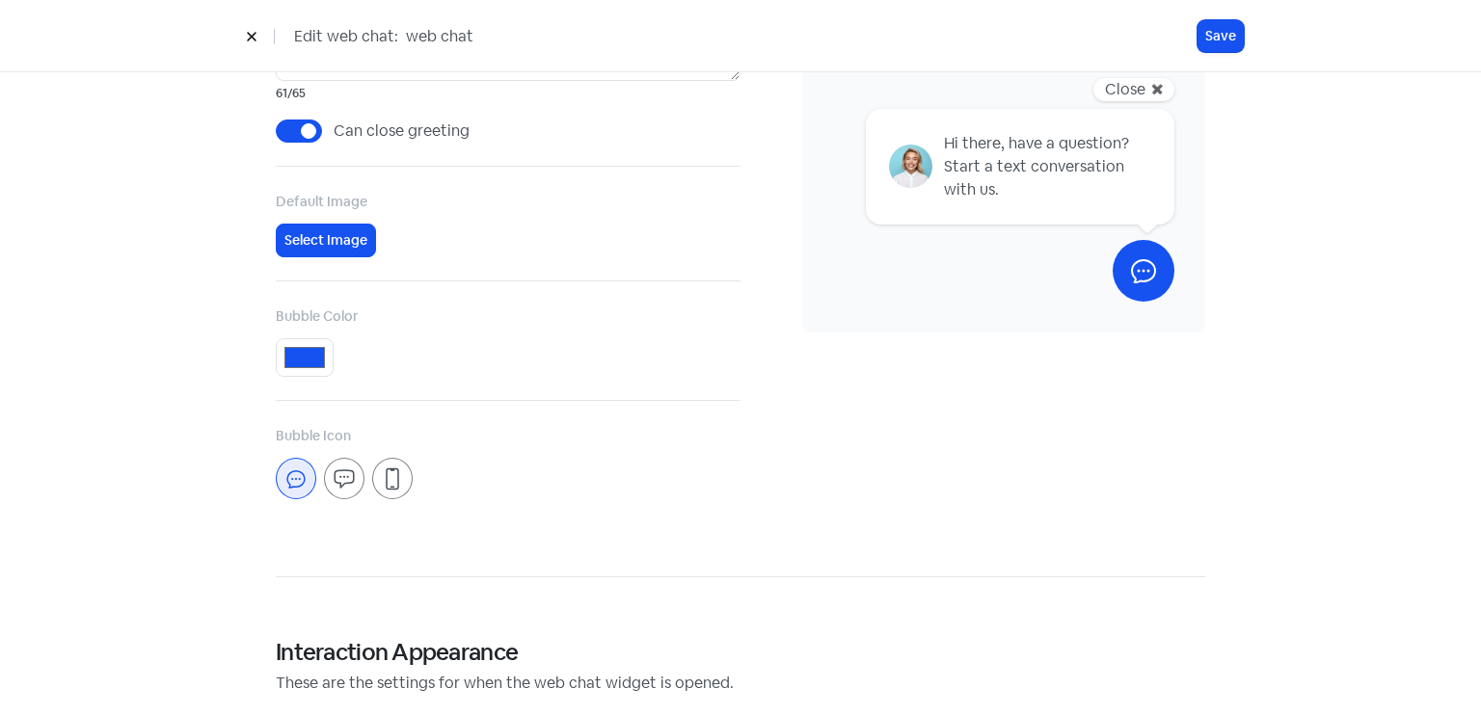
click at [255, 31] on icon at bounding box center [252, 37] width 12 height 12
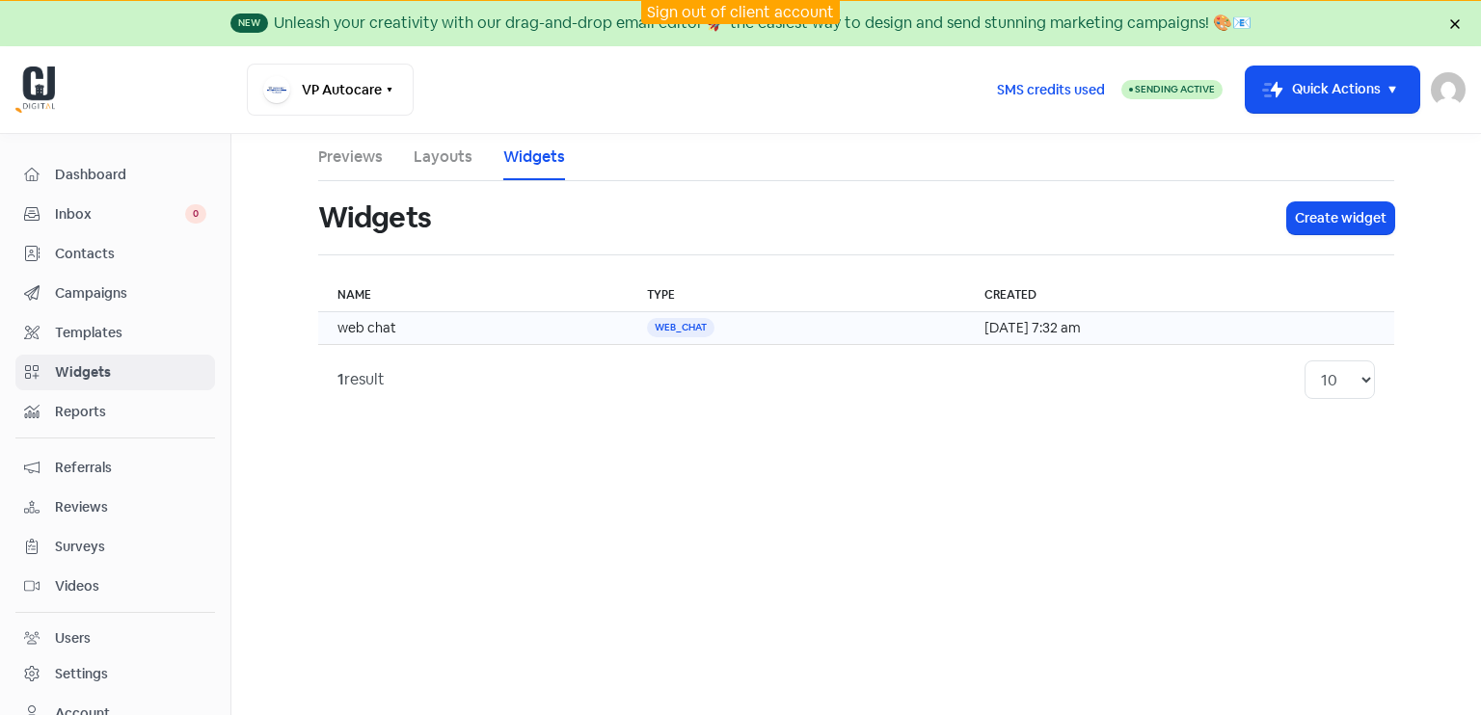
click at [1068, 322] on td "[DATE] 7:32 am" at bounding box center [1179, 328] width 429 height 33
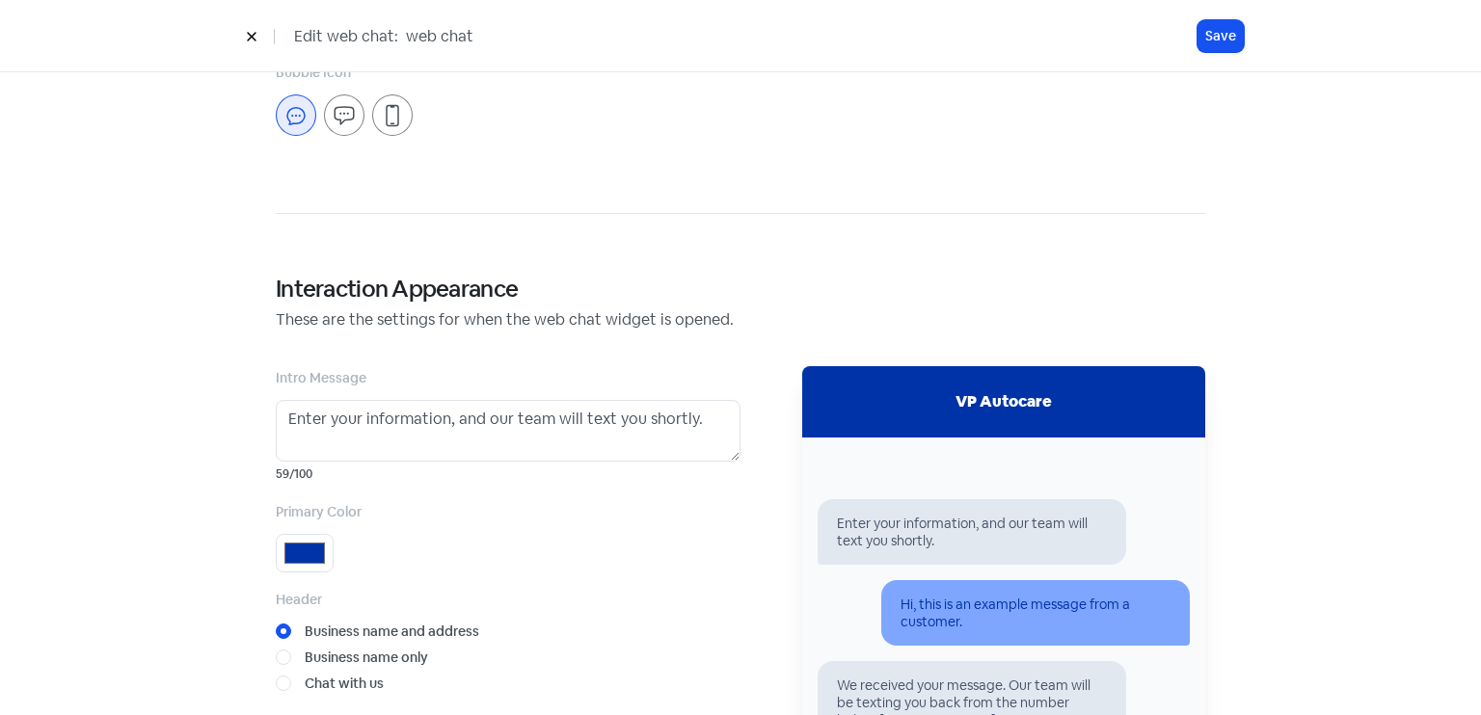
scroll to position [579, 0]
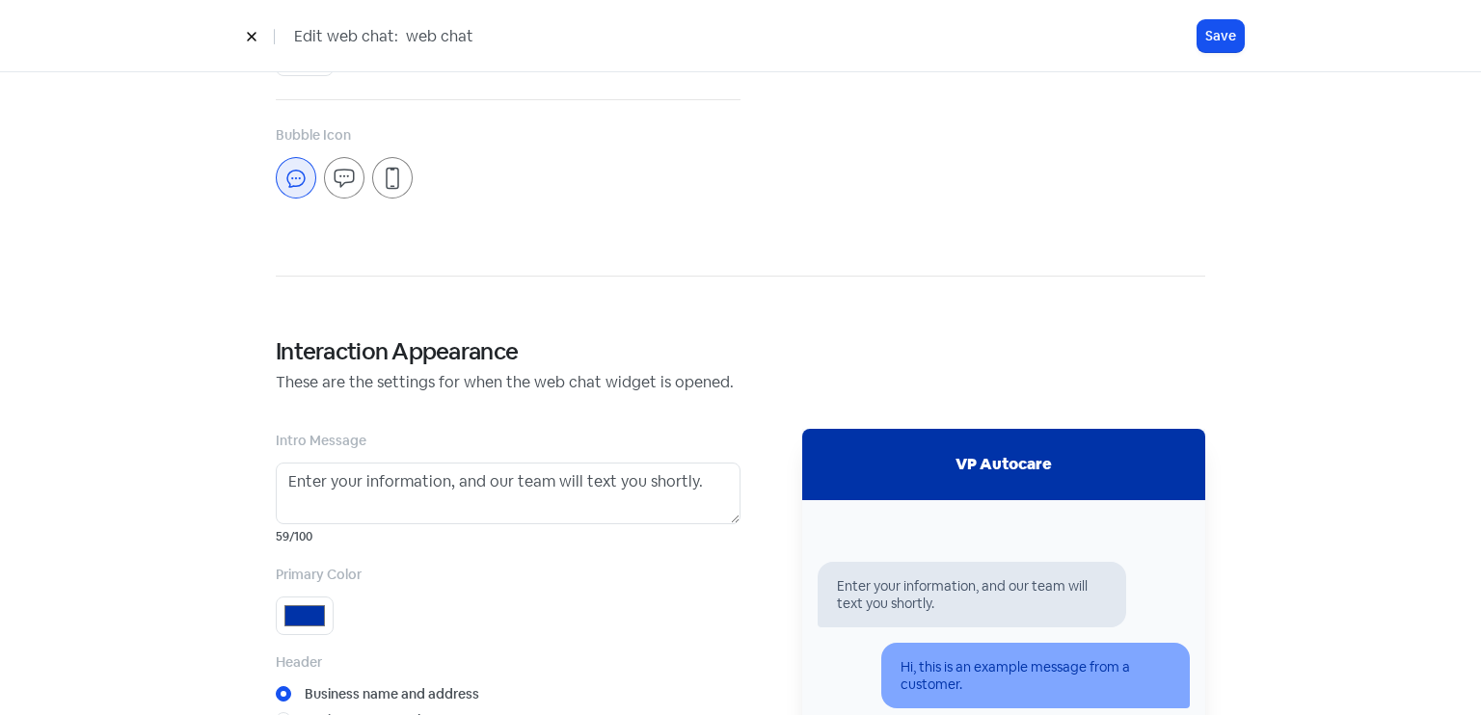
click at [387, 183] on icon at bounding box center [392, 178] width 23 height 23
click at [343, 178] on icon at bounding box center [344, 178] width 23 height 23
click at [381, 184] on icon at bounding box center [392, 178] width 23 height 23
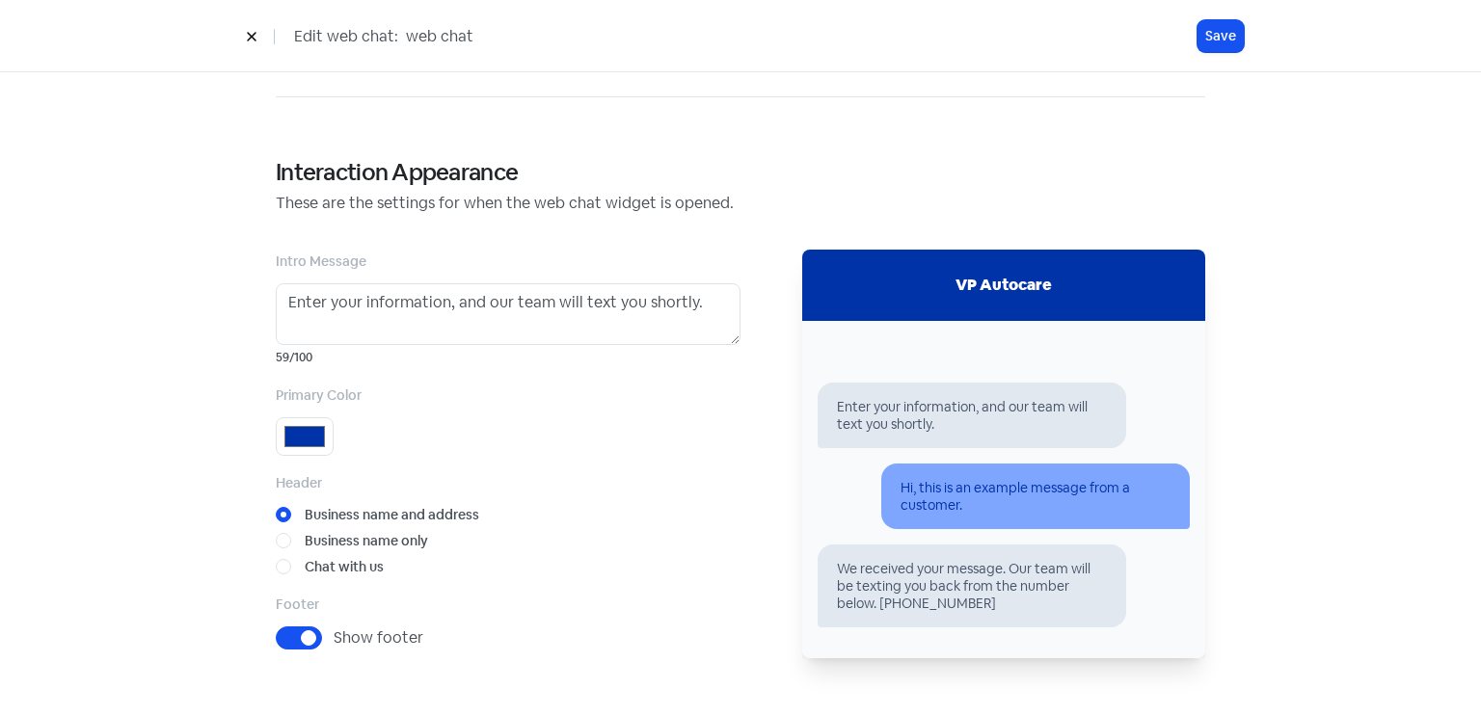
scroll to position [471, 0]
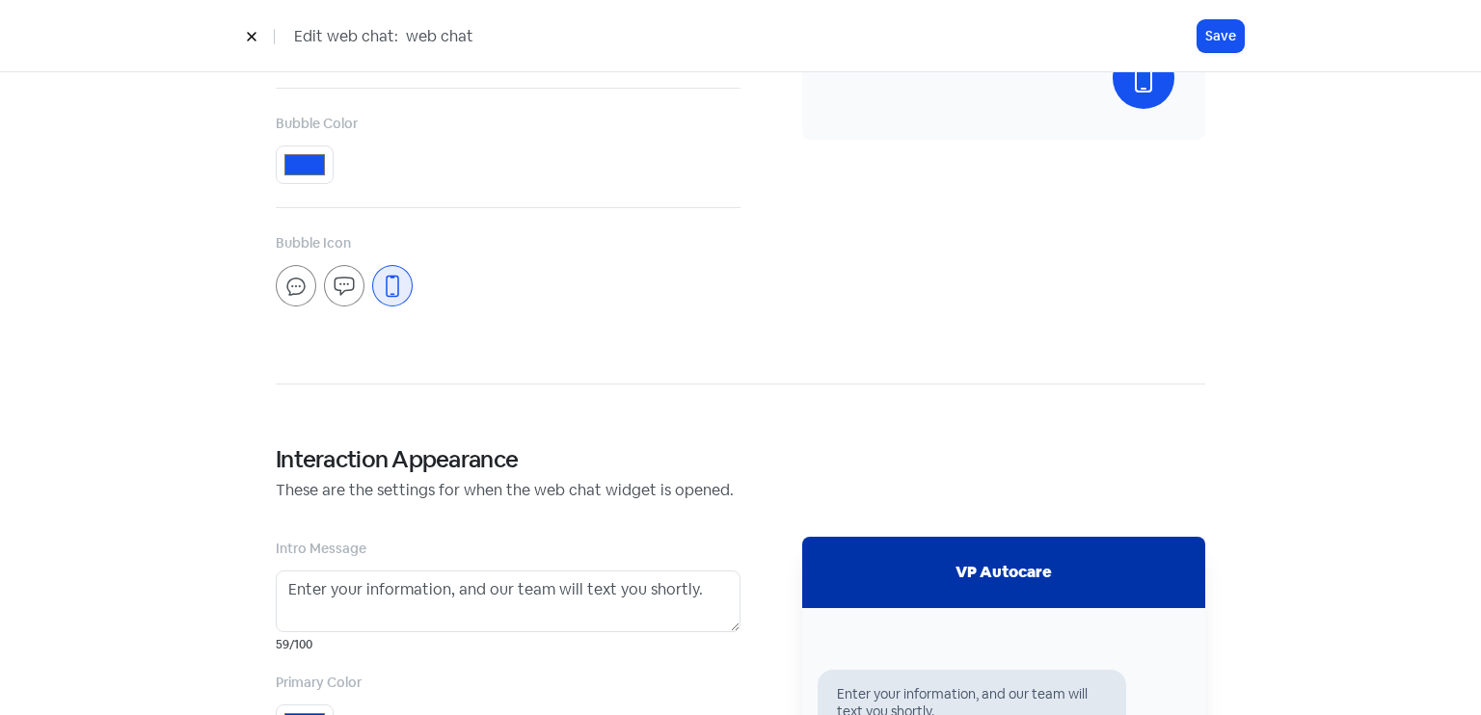
click at [256, 41] on icon at bounding box center [252, 37] width 12 height 12
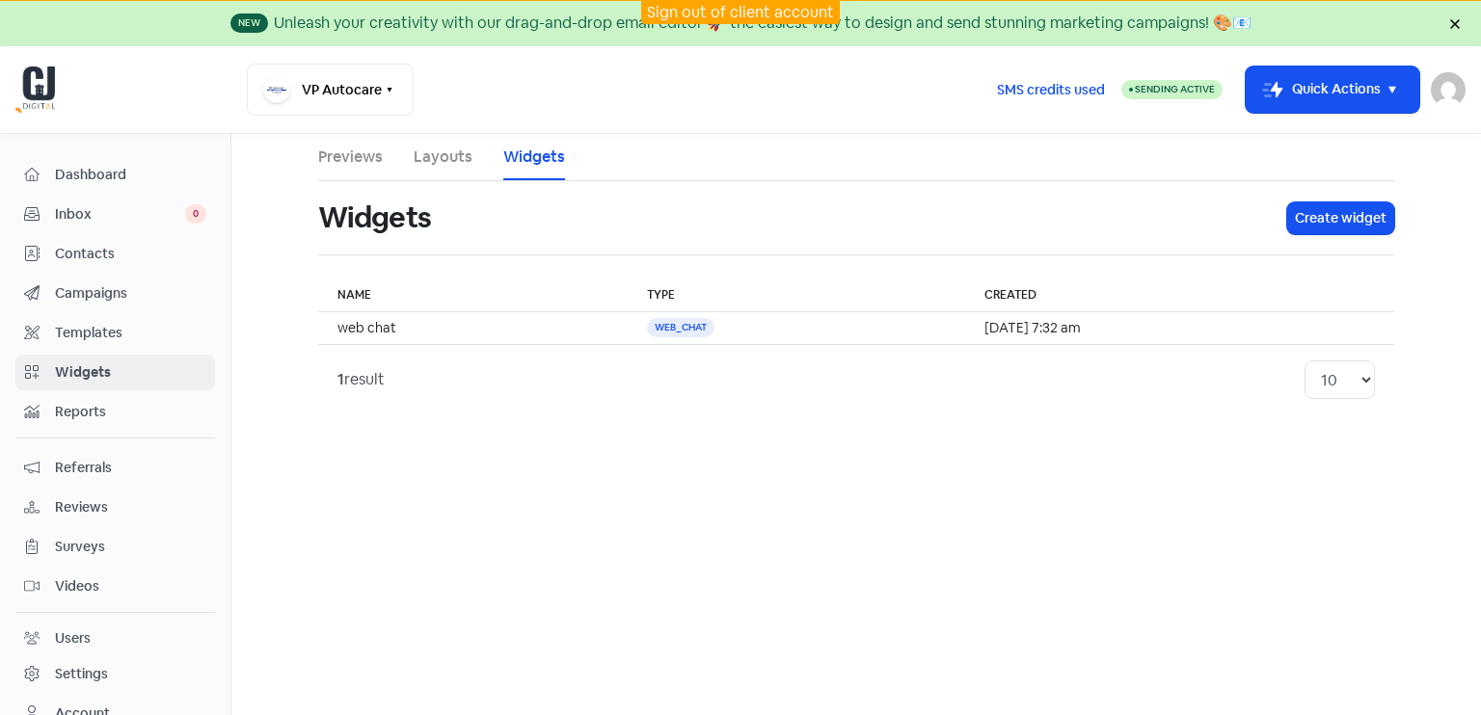
click at [125, 376] on span "Widgets" at bounding box center [130, 373] width 151 height 20
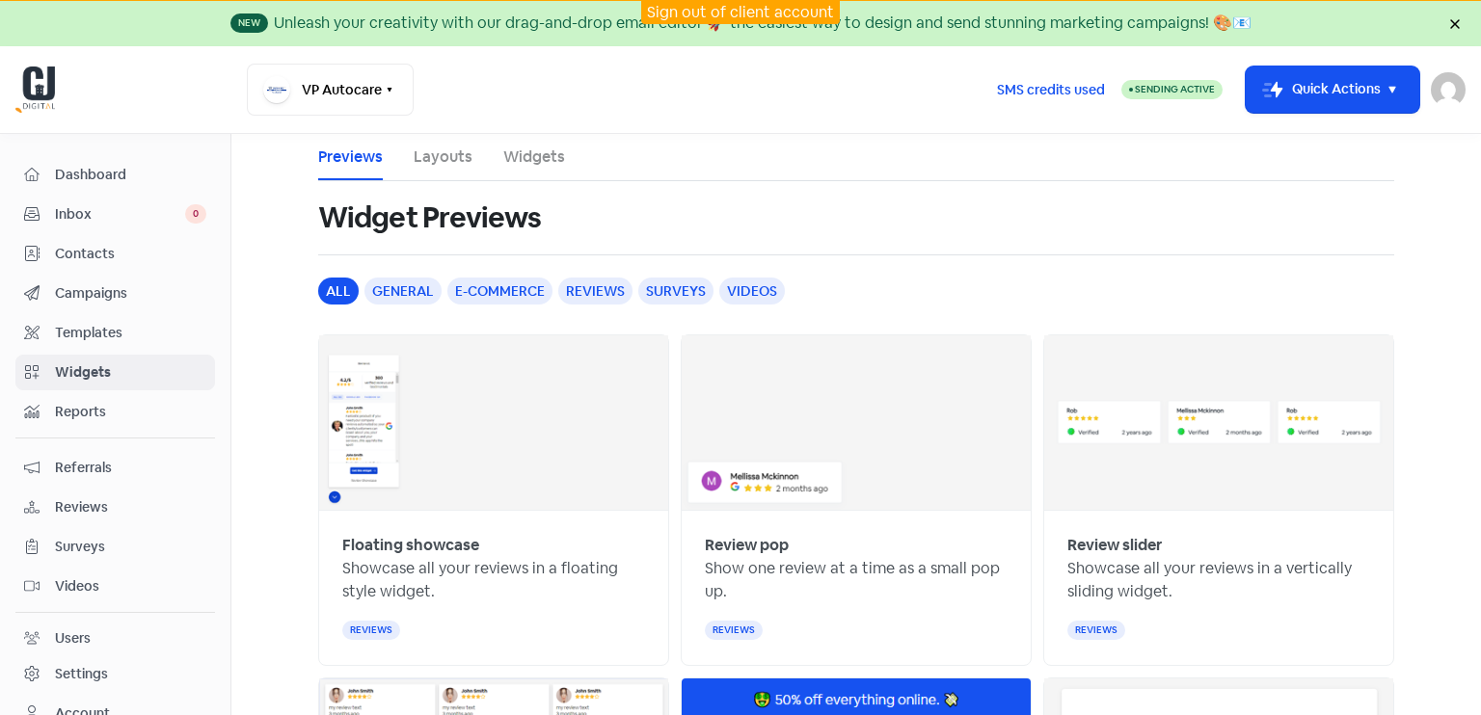
click at [445, 161] on link "Layouts" at bounding box center [443, 157] width 59 height 23
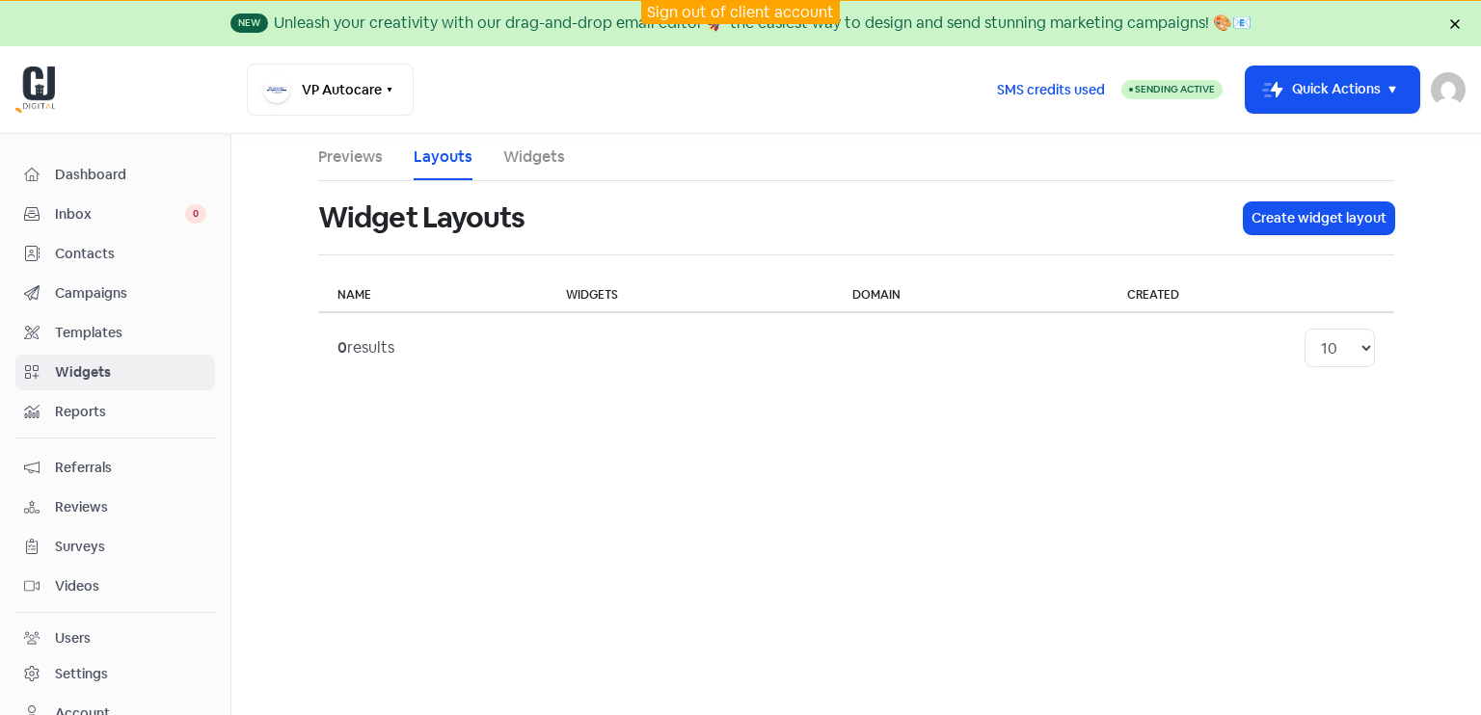
click at [544, 162] on link "Widgets" at bounding box center [534, 157] width 62 height 23
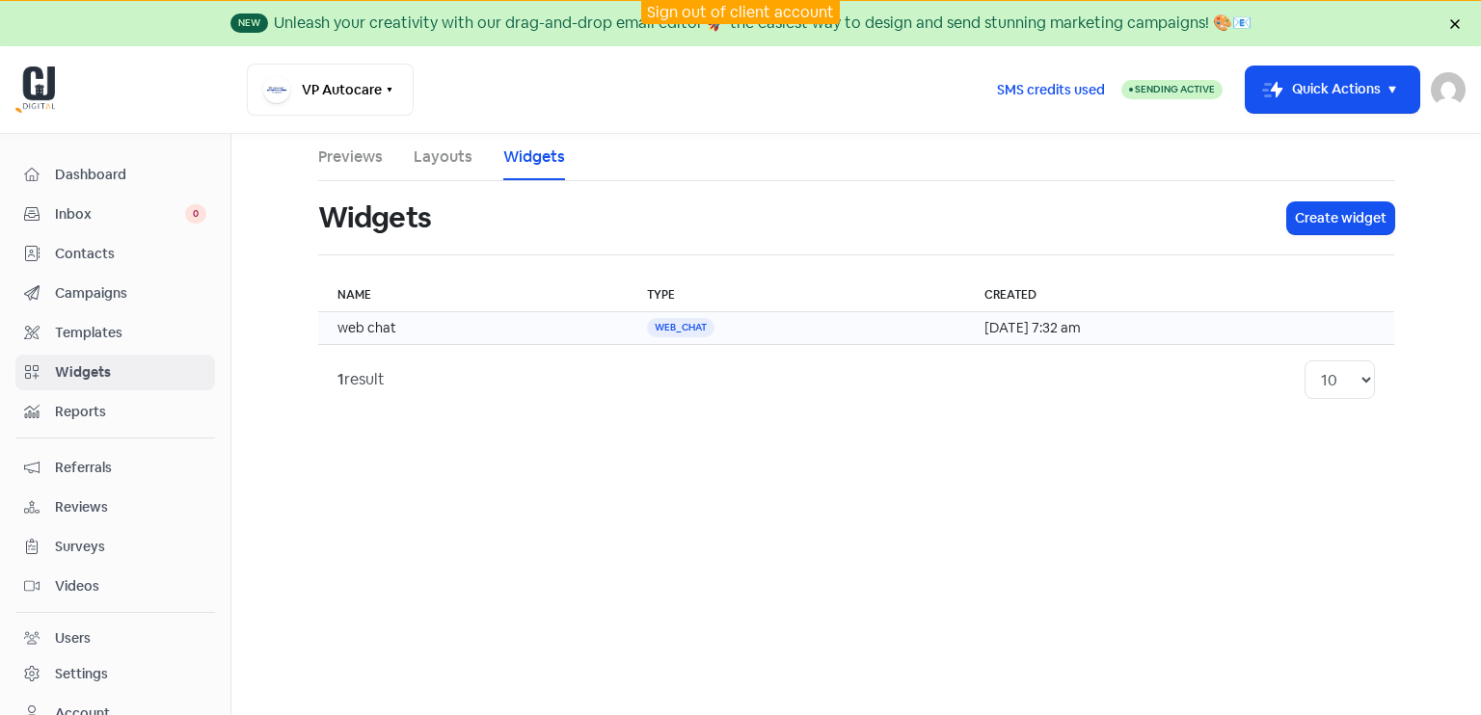
click at [459, 323] on td "web chat" at bounding box center [473, 328] width 310 height 33
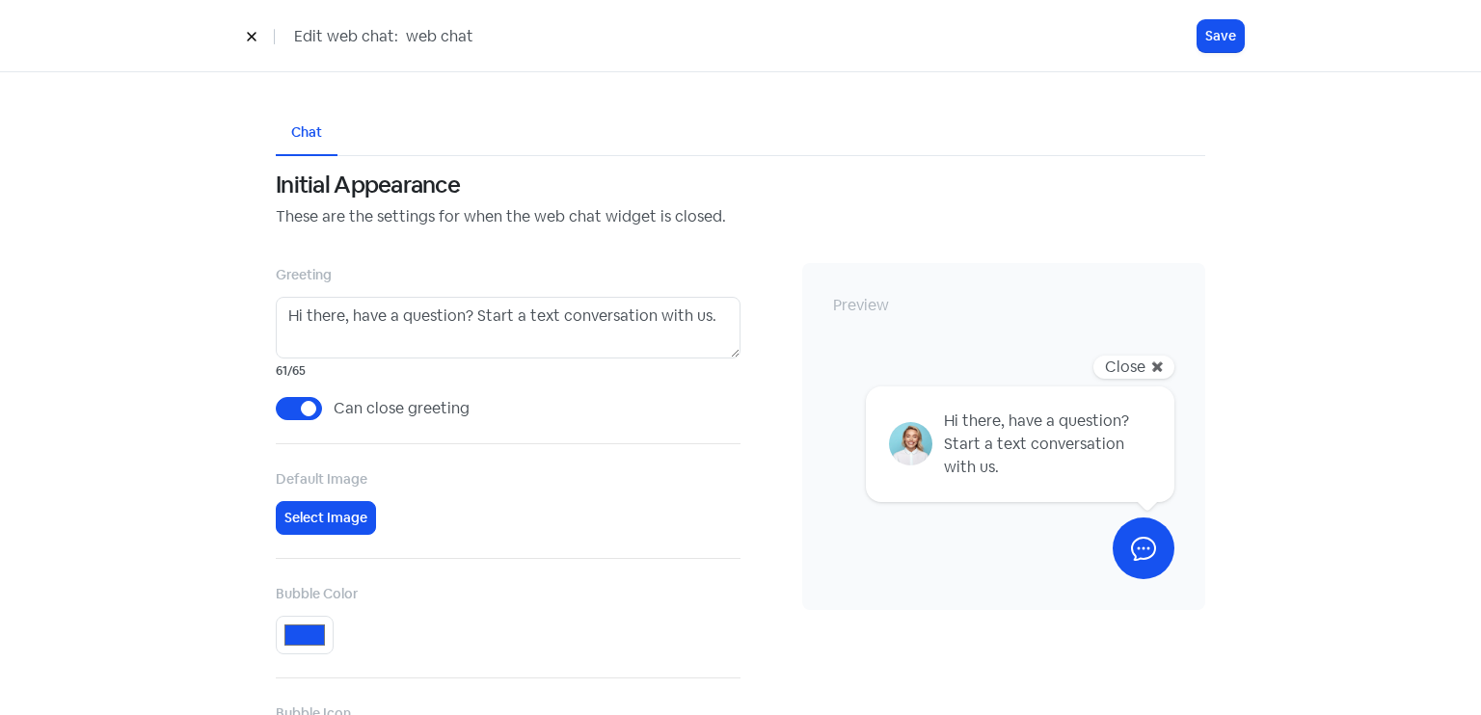
click at [255, 38] on icon at bounding box center [252, 37] width 12 height 12
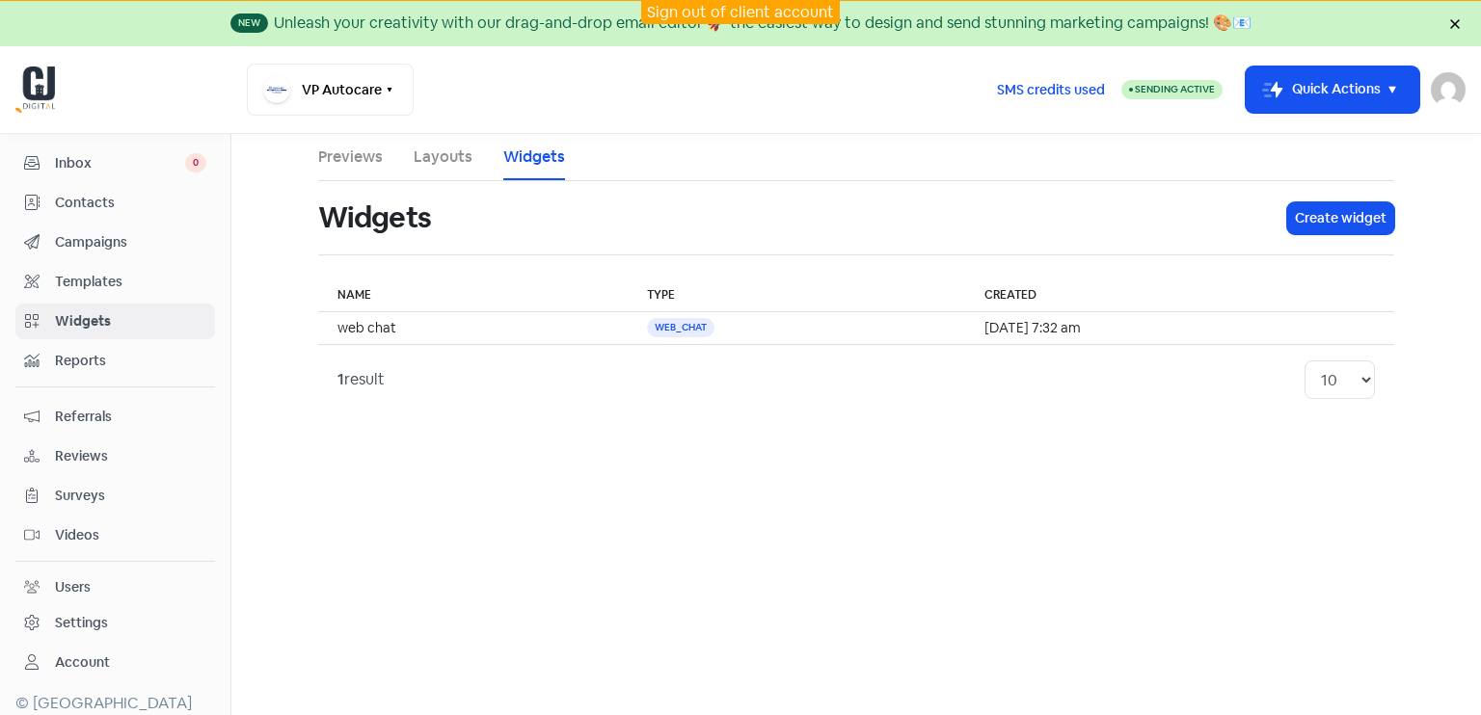
scroll to position [56, 0]
click at [107, 620] on div "Settings" at bounding box center [81, 618] width 53 height 20
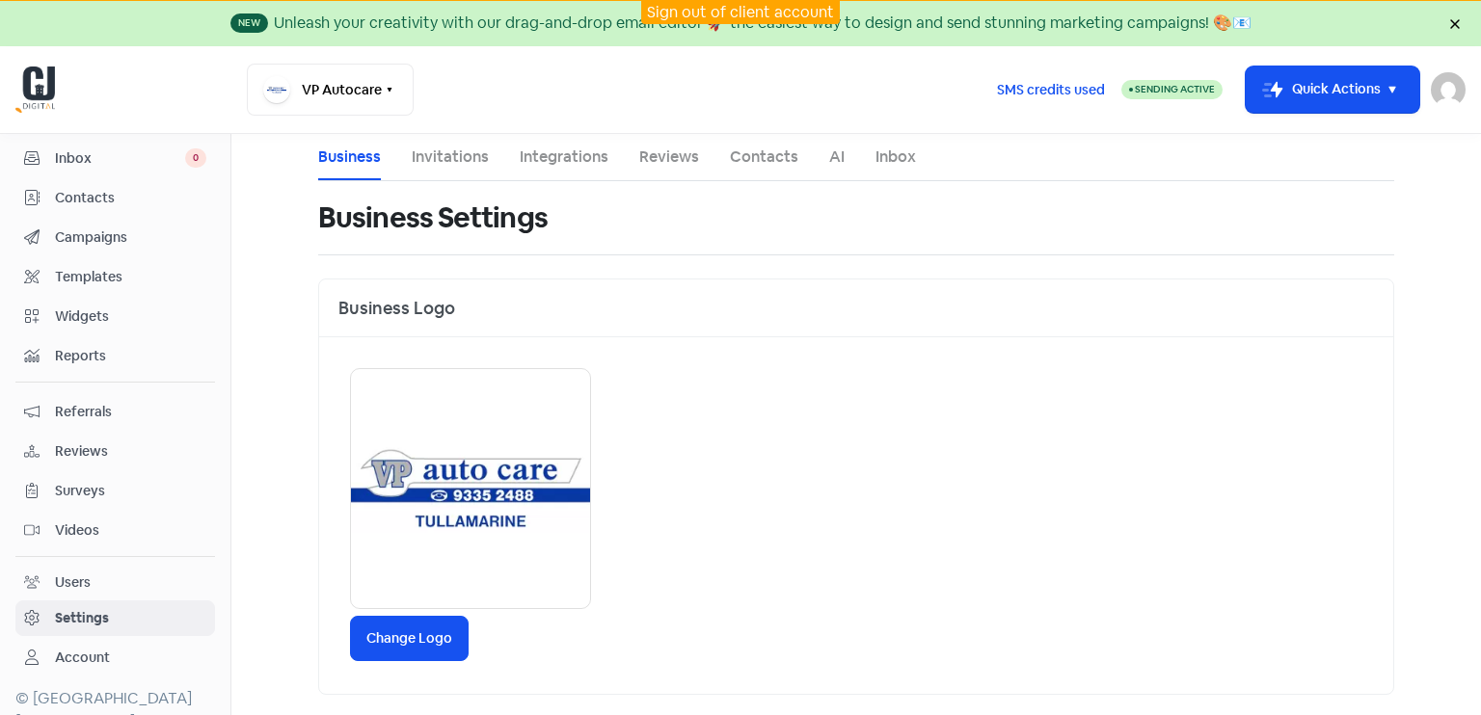
drag, startPoint x: 441, startPoint y: 164, endPoint x: 458, endPoint y: 166, distance: 17.5
click at [442, 164] on link "Invitations" at bounding box center [450, 157] width 77 height 23
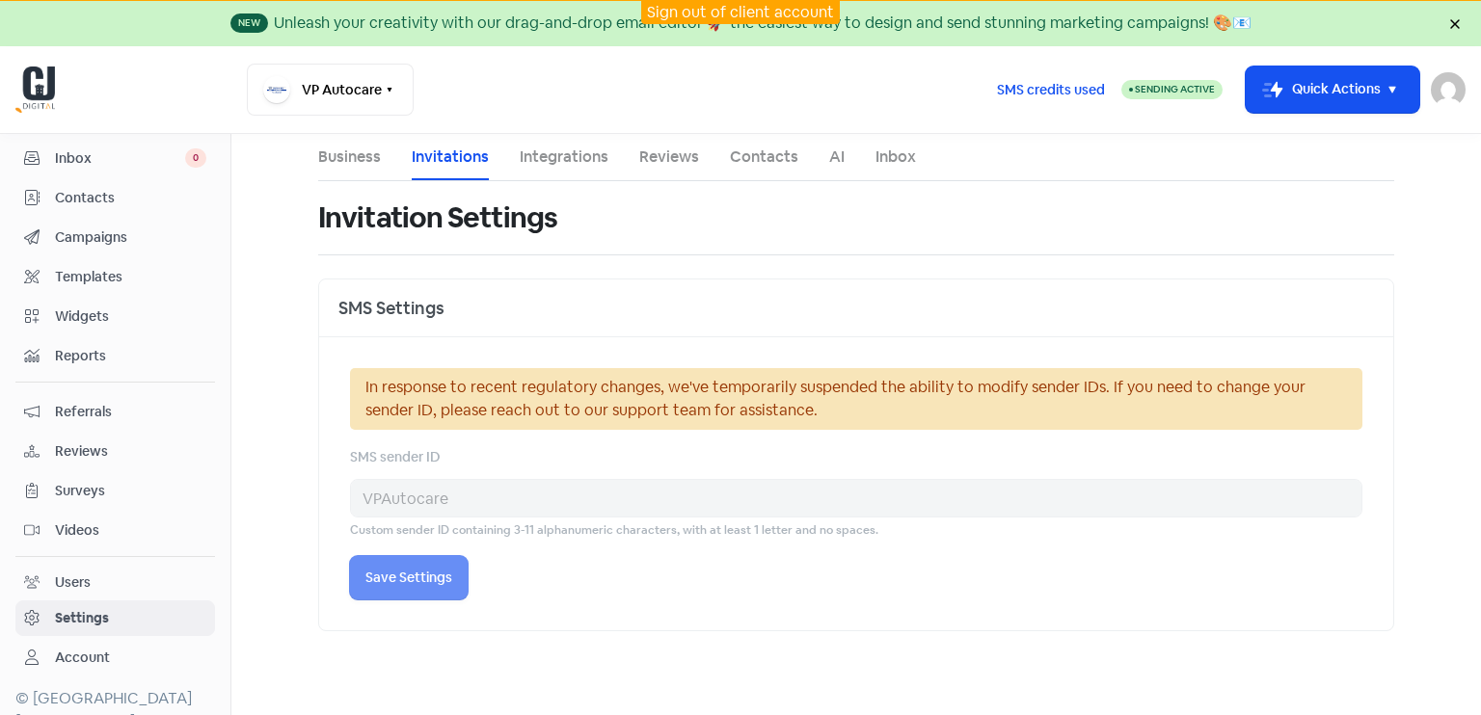
select select "[GEOGRAPHIC_DATA]/[GEOGRAPHIC_DATA]"
select select "09:00:00"
select select "17:30:00"
select select "09:00:00"
select select "17:30:00"
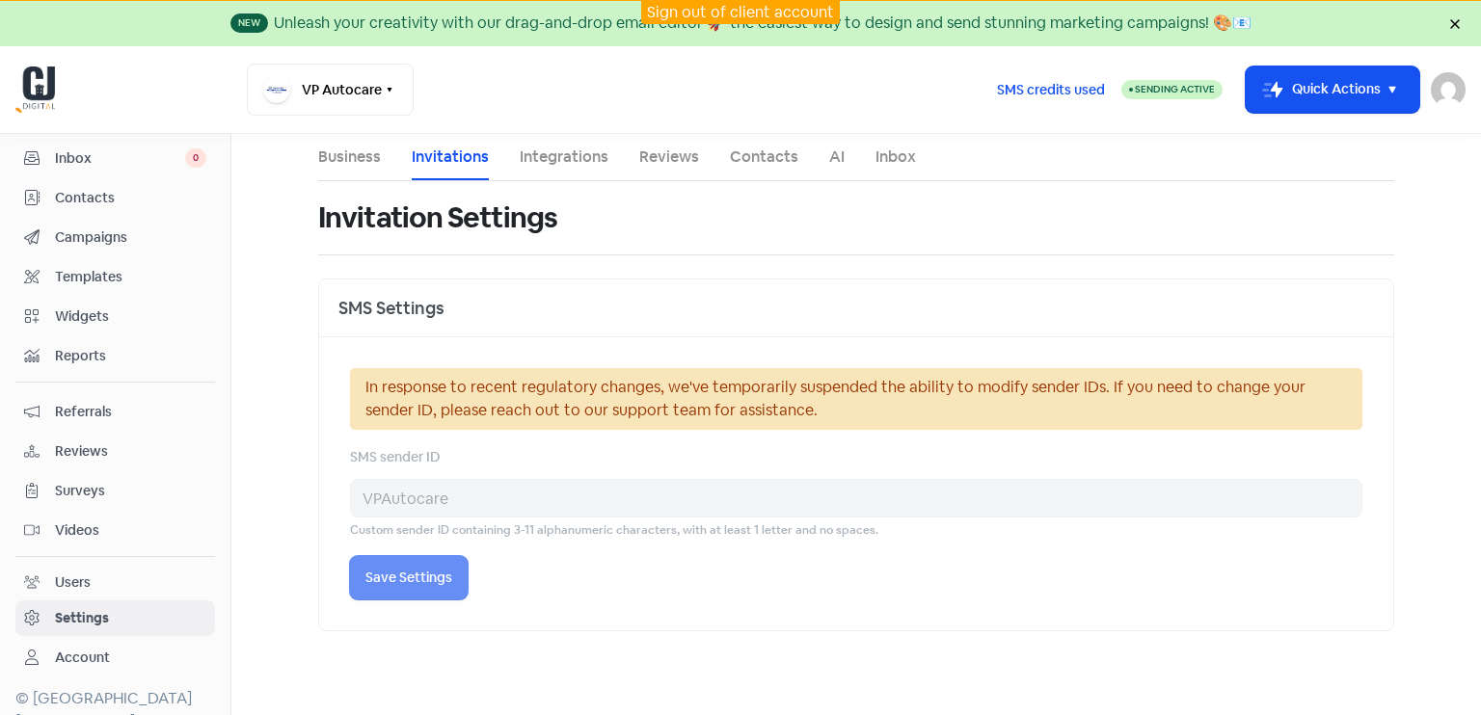
select select "09:00:00"
select select "17:30:00"
select select "09:00:00"
select select "17:30:00"
select select "09:00:00"
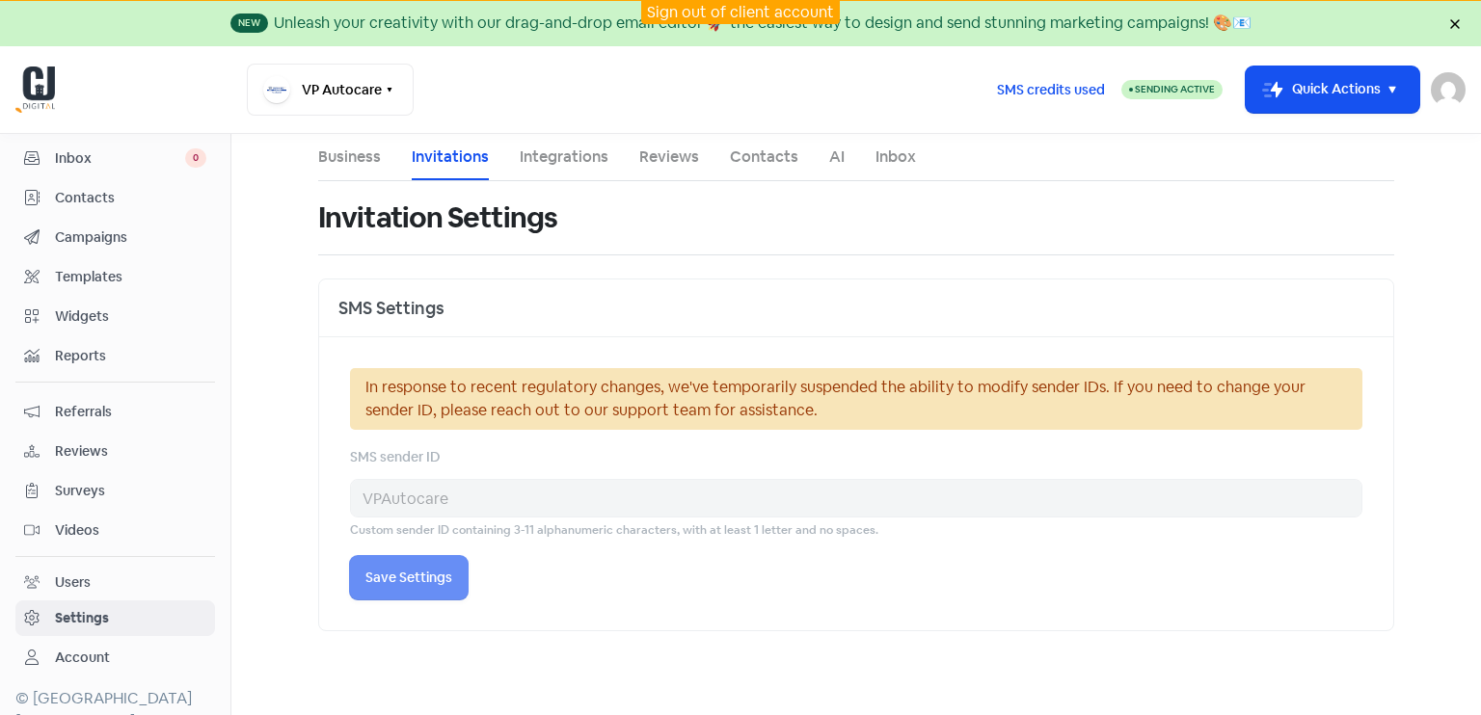
select select "17:30:00"
select select "AU"
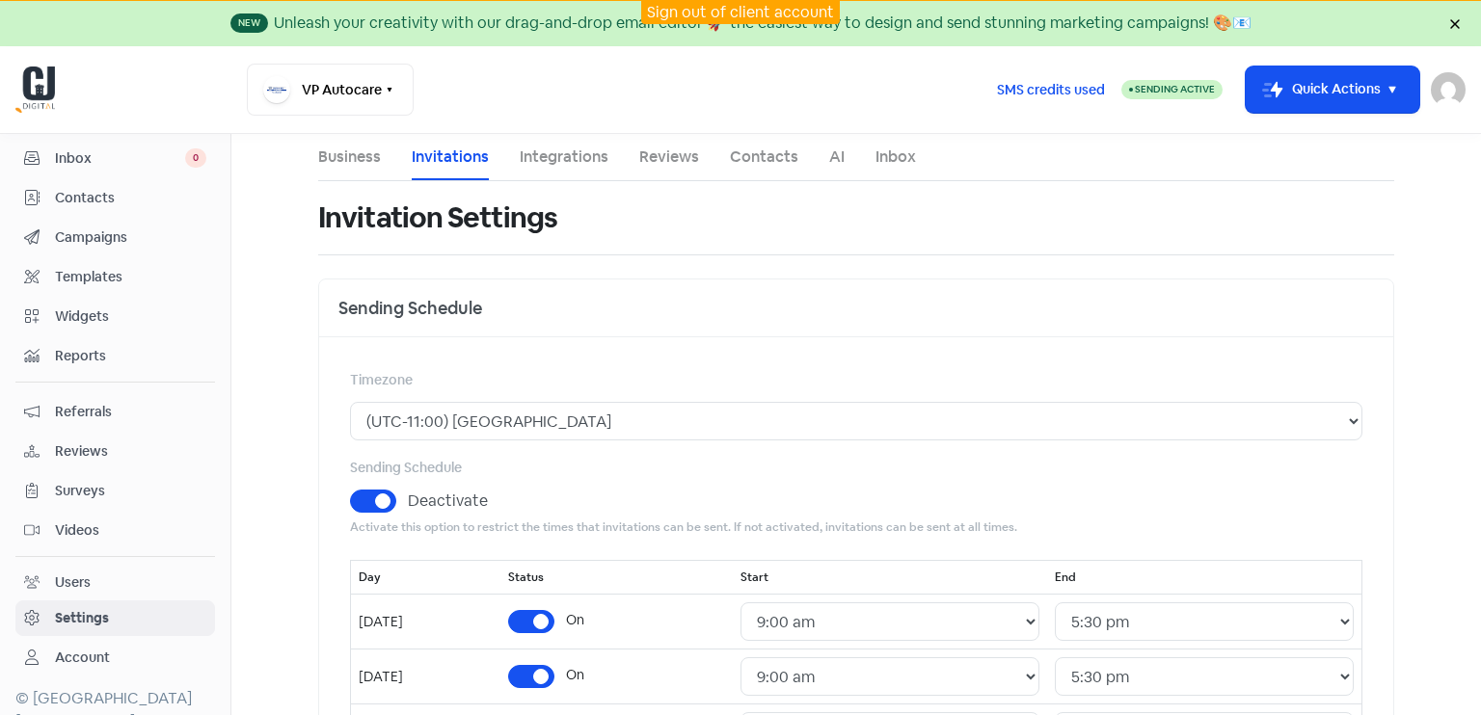
click at [560, 159] on link "Integrations" at bounding box center [564, 157] width 89 height 23
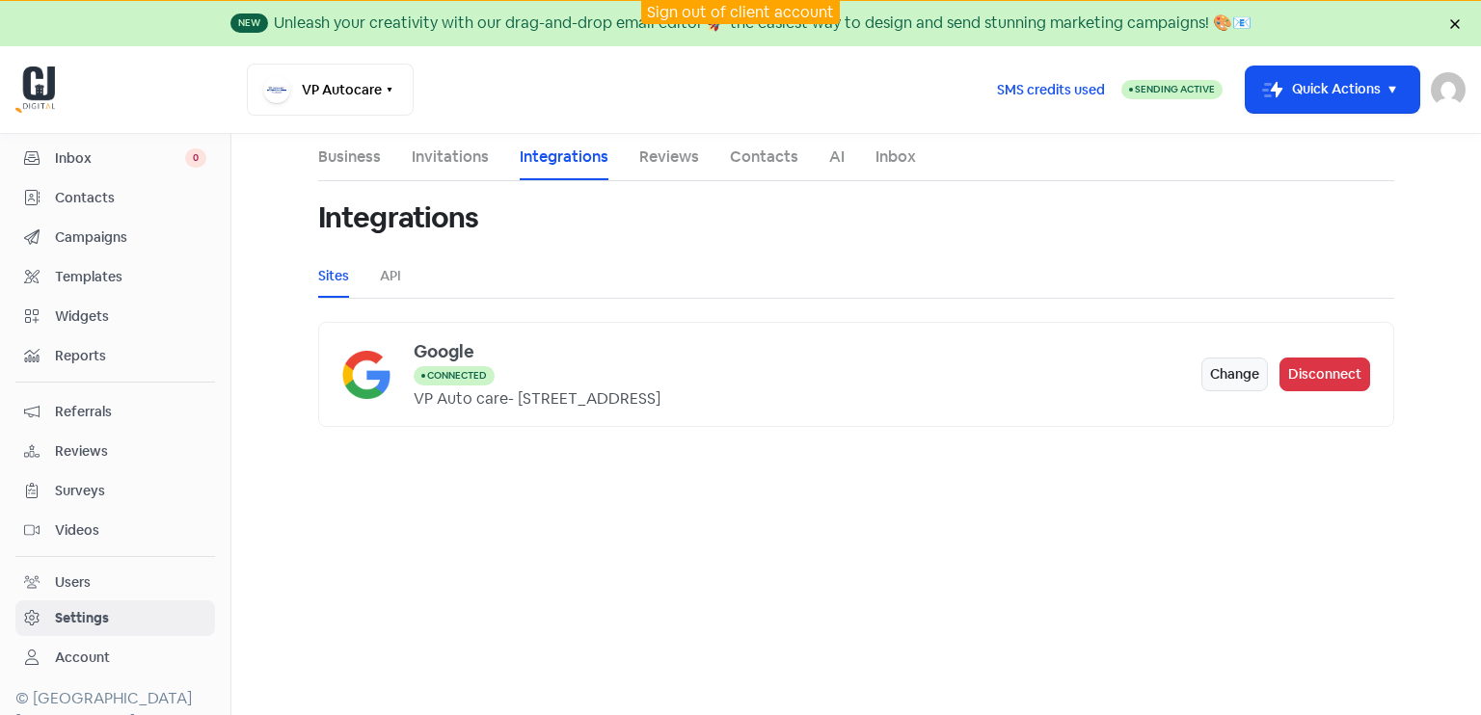
click at [694, 172] on li "Reviews" at bounding box center [669, 157] width 60 height 46
click at [671, 158] on link "Reviews" at bounding box center [669, 157] width 60 height 23
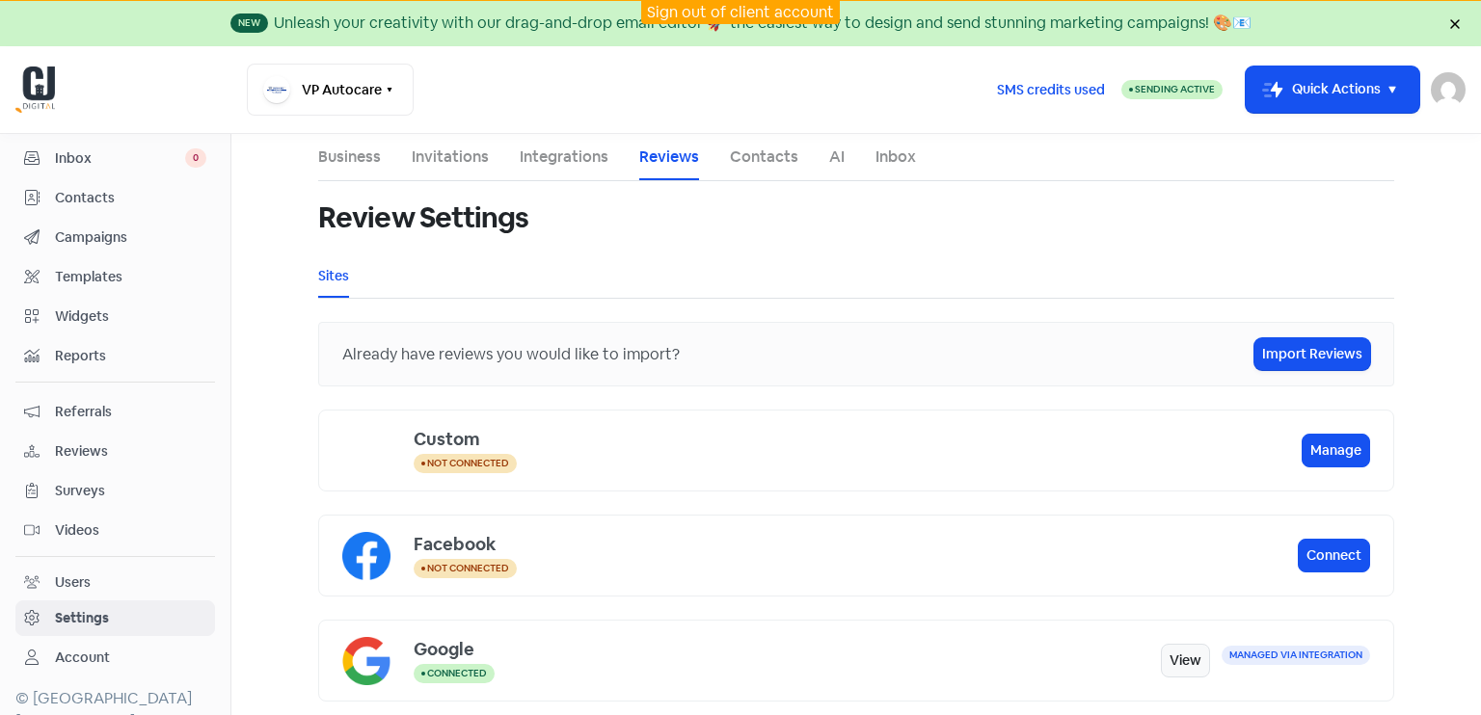
click at [751, 164] on link "Contacts" at bounding box center [764, 157] width 68 height 23
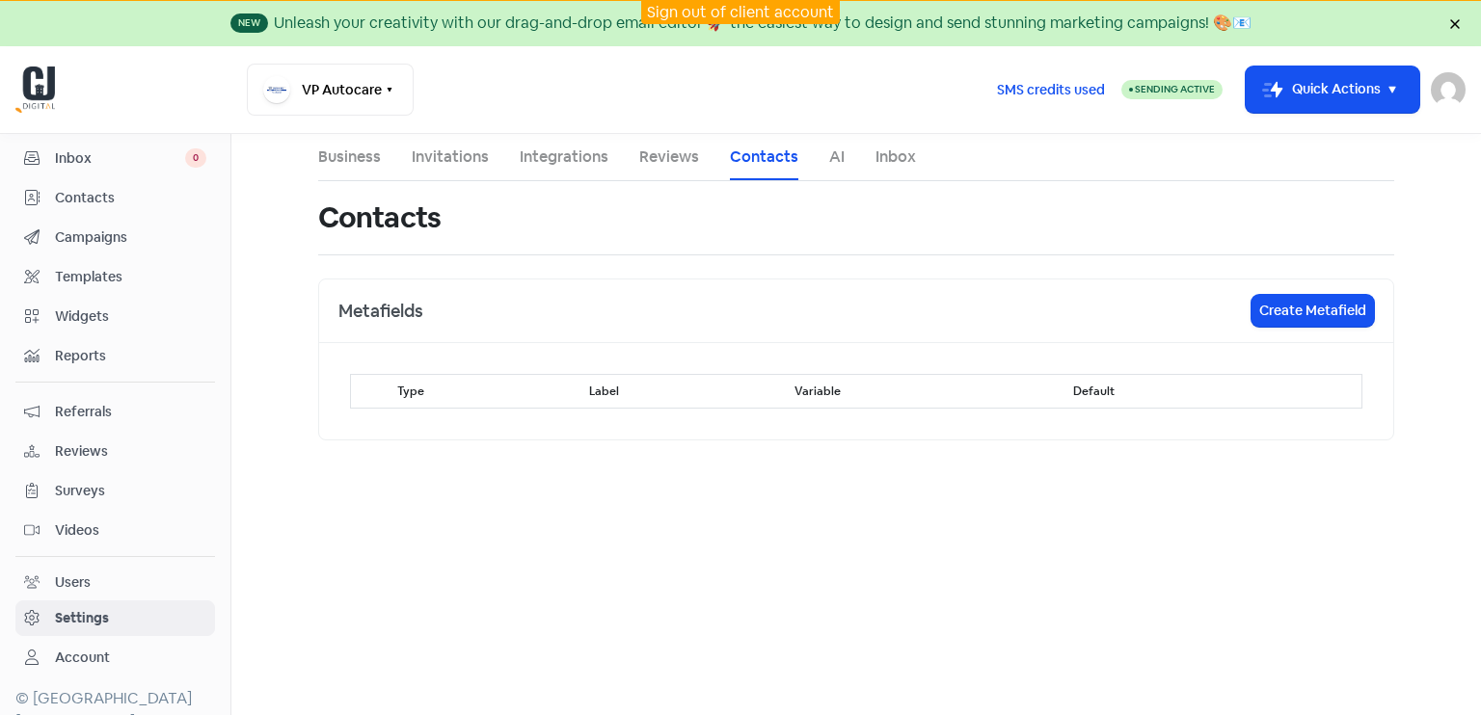
click at [839, 159] on link "AI" at bounding box center [836, 157] width 15 height 23
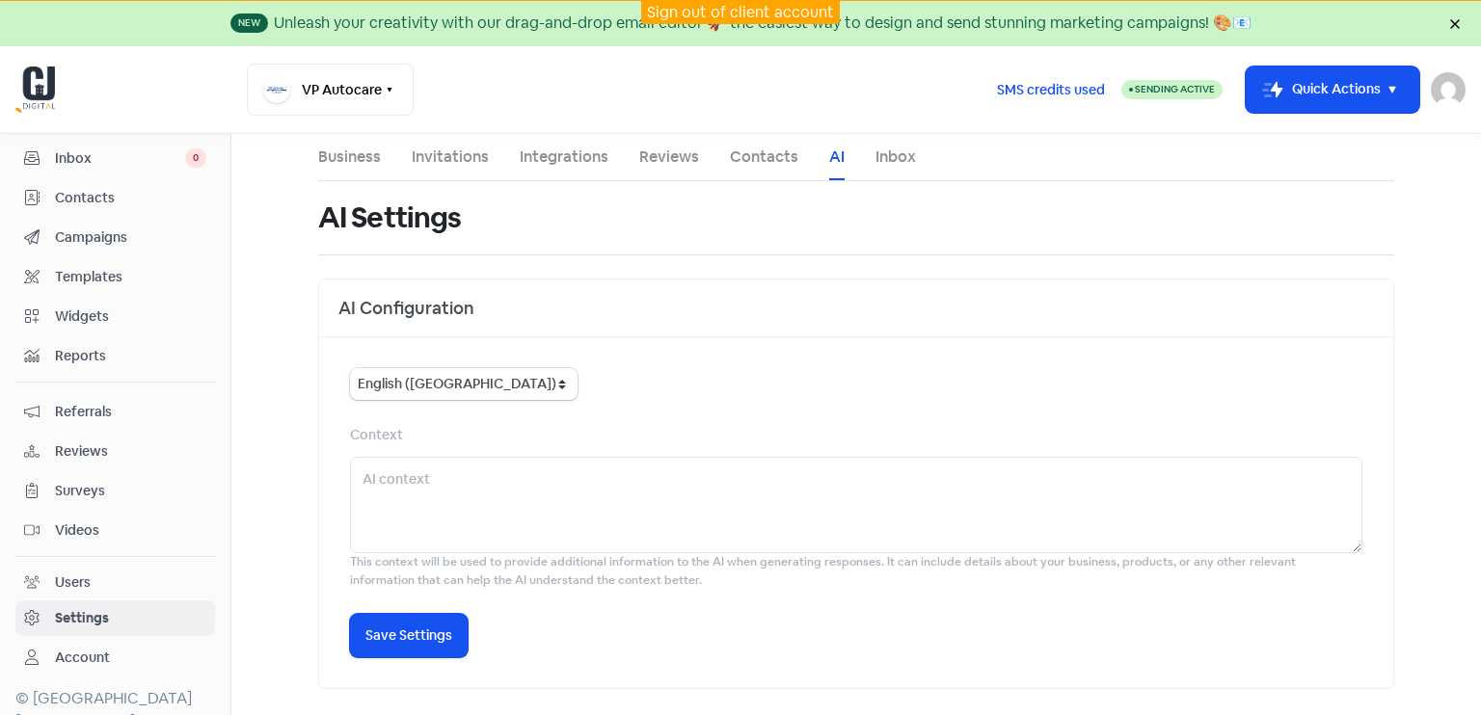
click at [886, 151] on link "Inbox" at bounding box center [896, 157] width 40 height 23
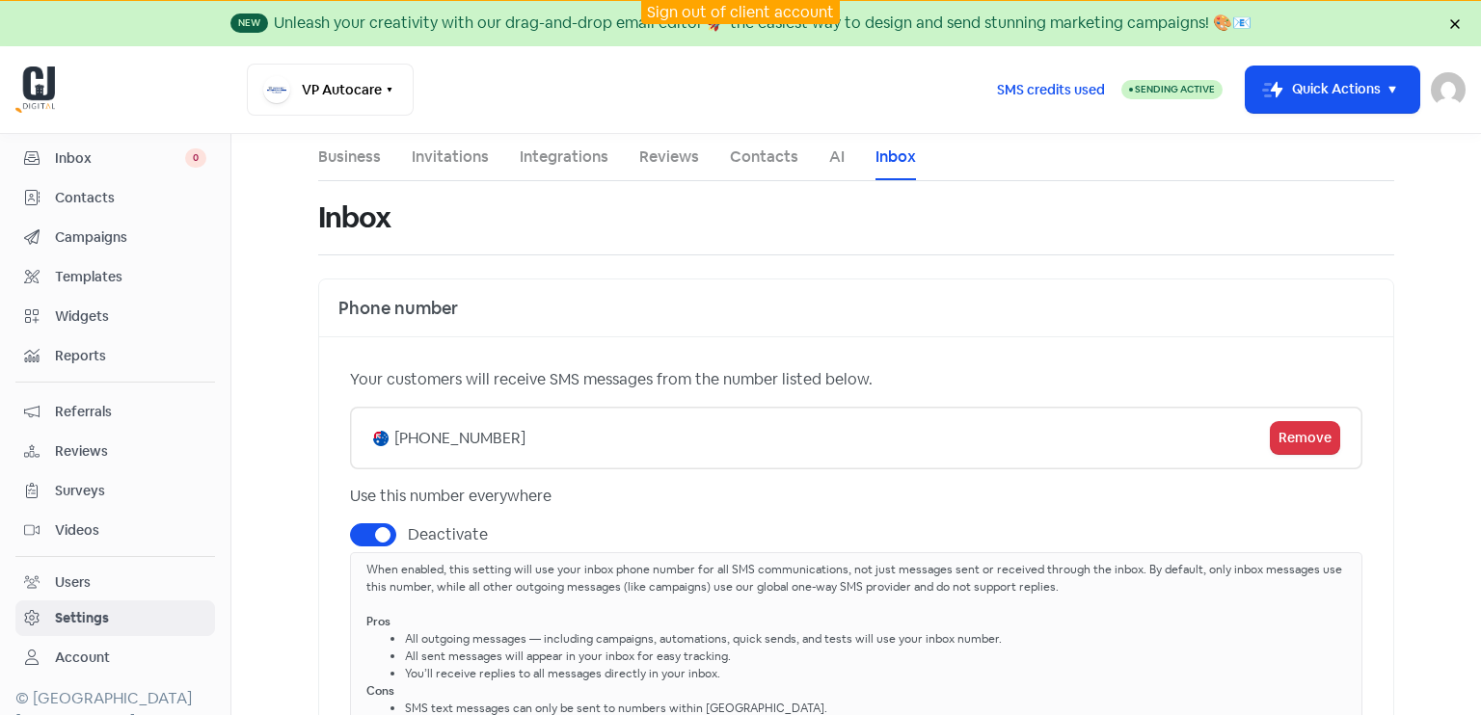
click at [100, 648] on div "Account" at bounding box center [82, 658] width 55 height 20
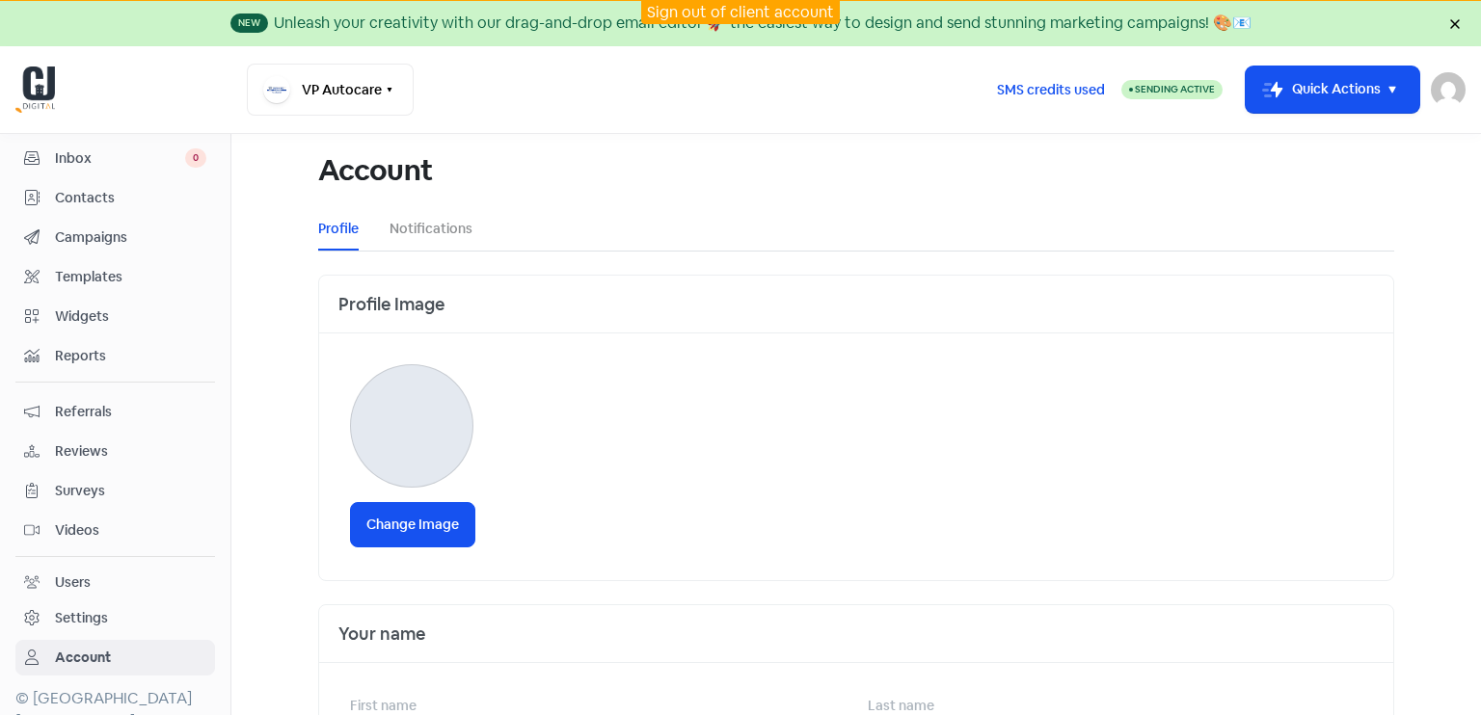
click at [84, 617] on div "Settings" at bounding box center [81, 618] width 53 height 20
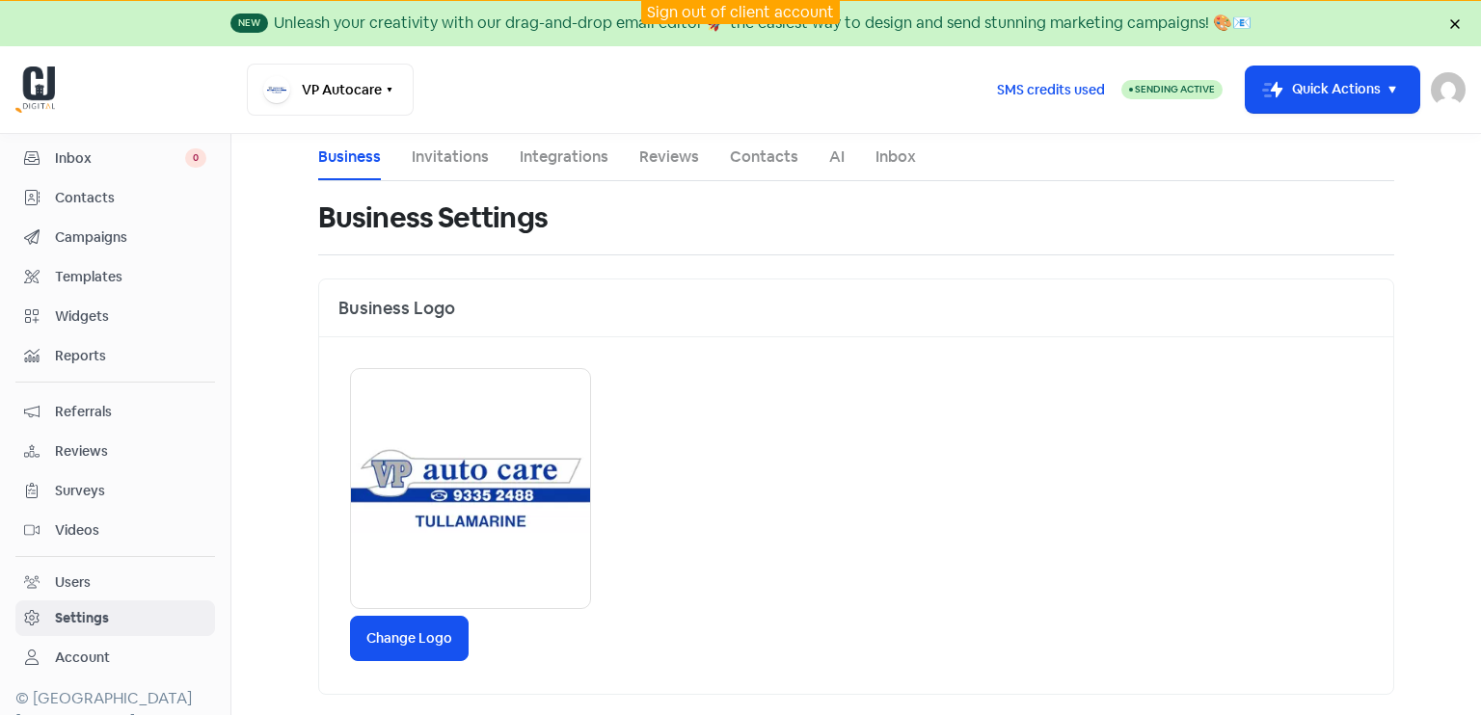
click at [70, 589] on link "Users" at bounding box center [115, 583] width 200 height 36
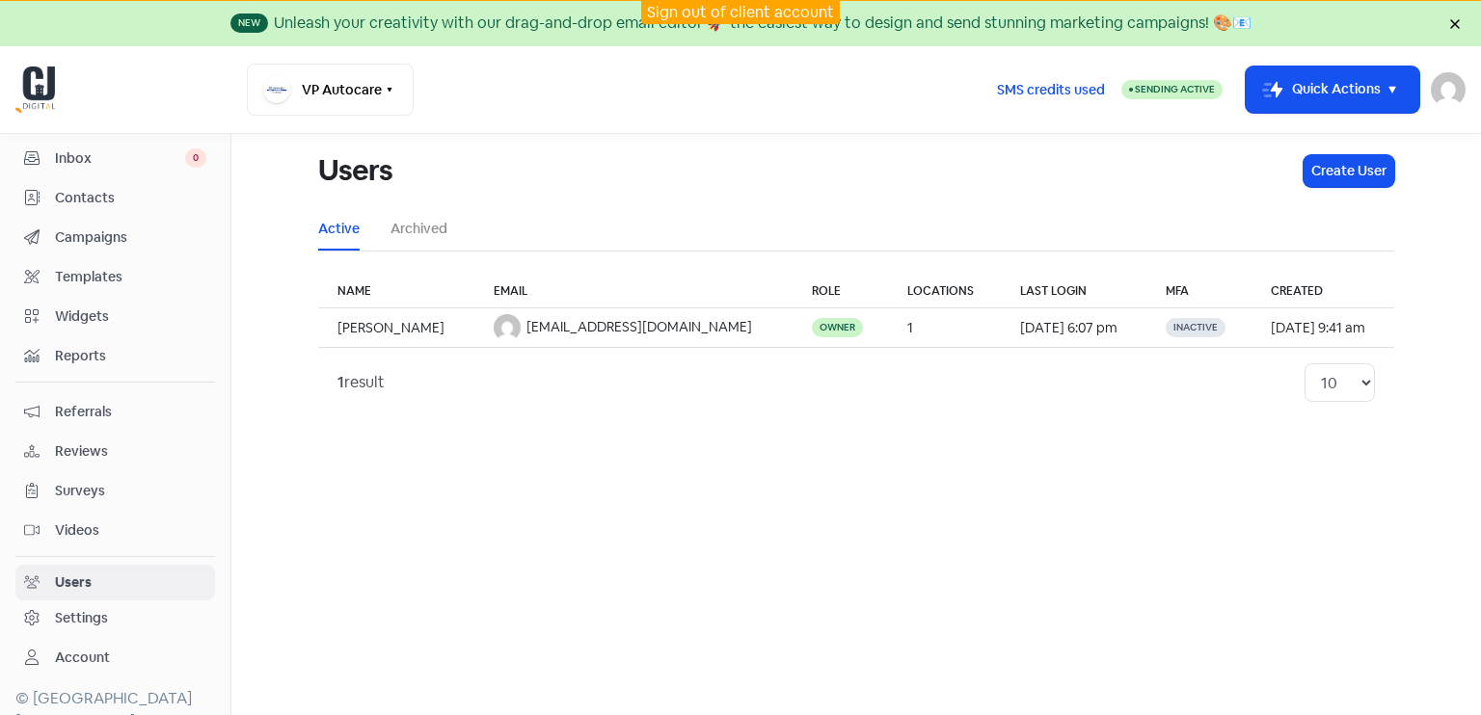
click at [88, 521] on span "Videos" at bounding box center [130, 531] width 151 height 20
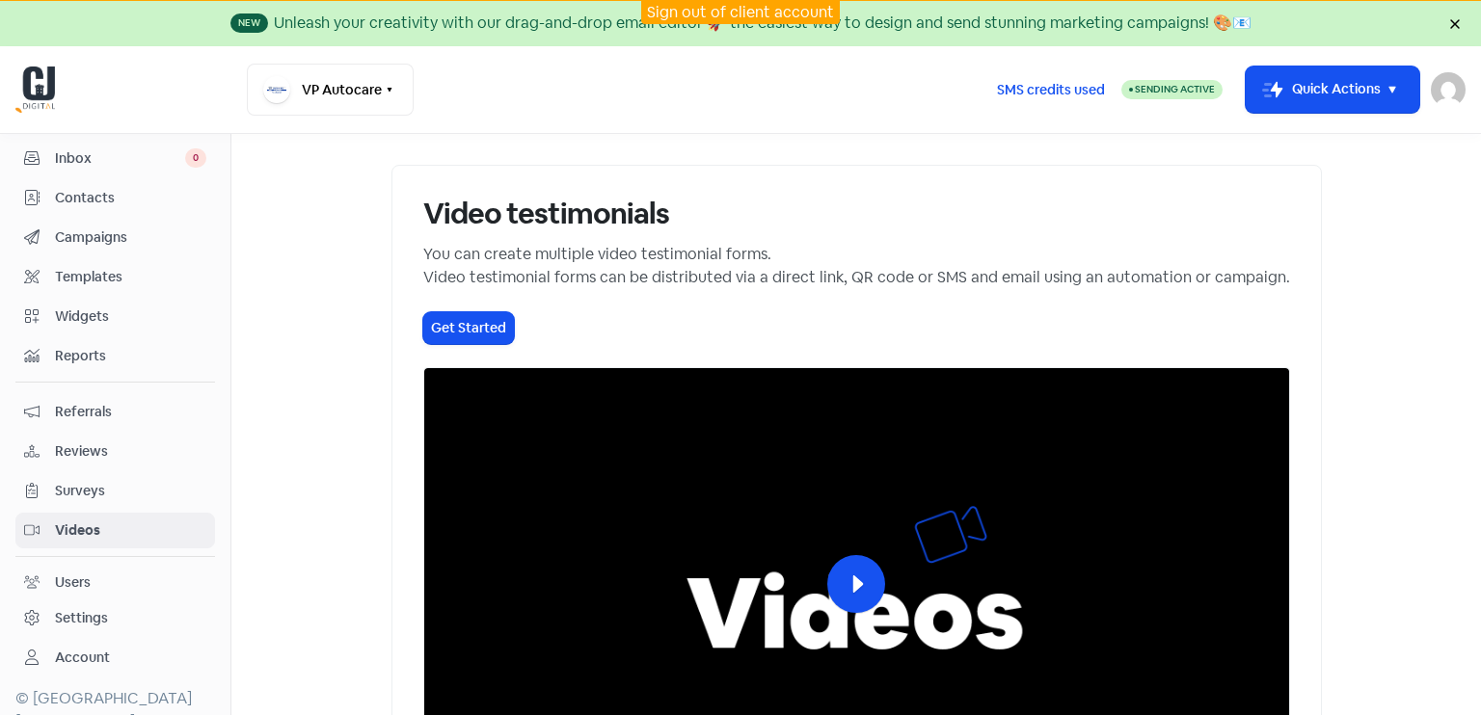
click at [81, 492] on span "Surveys" at bounding box center [130, 491] width 151 height 20
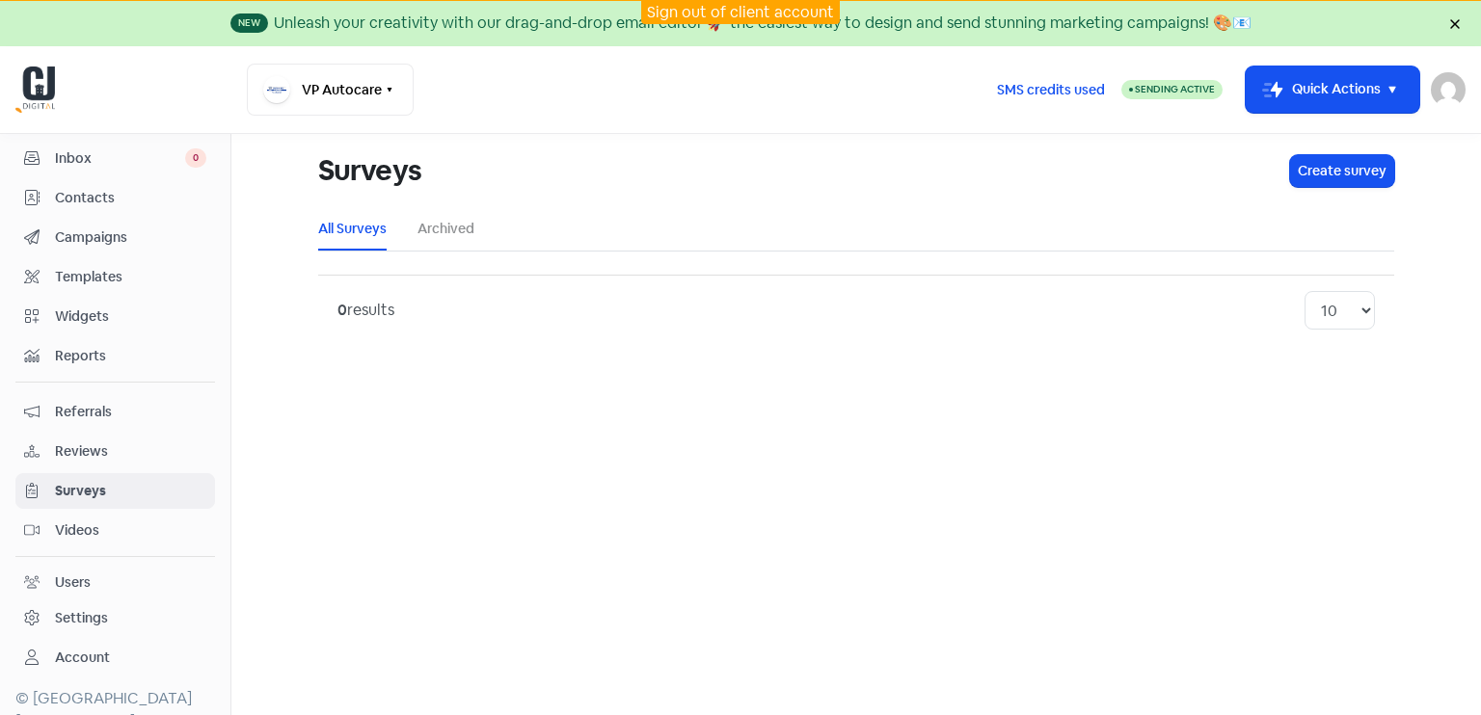
click at [83, 317] on span "Widgets" at bounding box center [130, 317] width 151 height 20
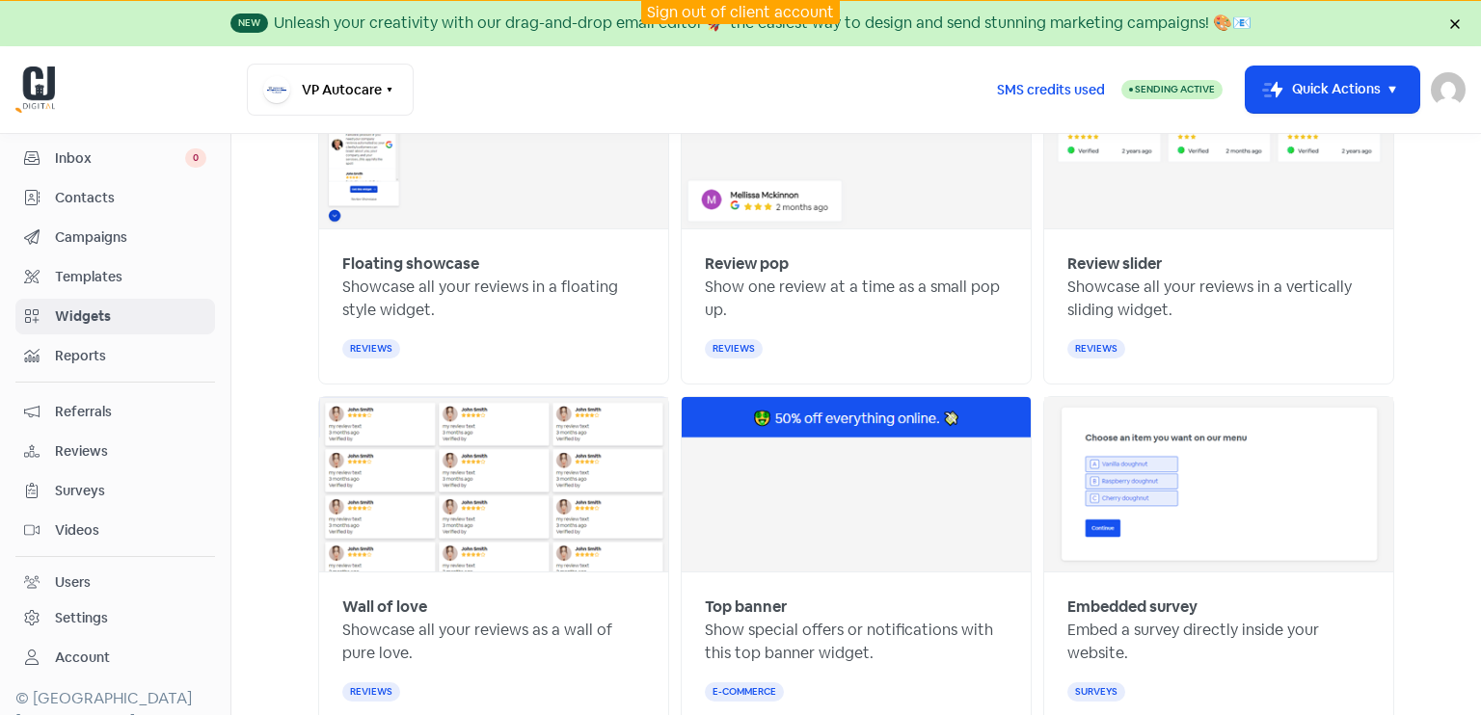
scroll to position [289, 0]
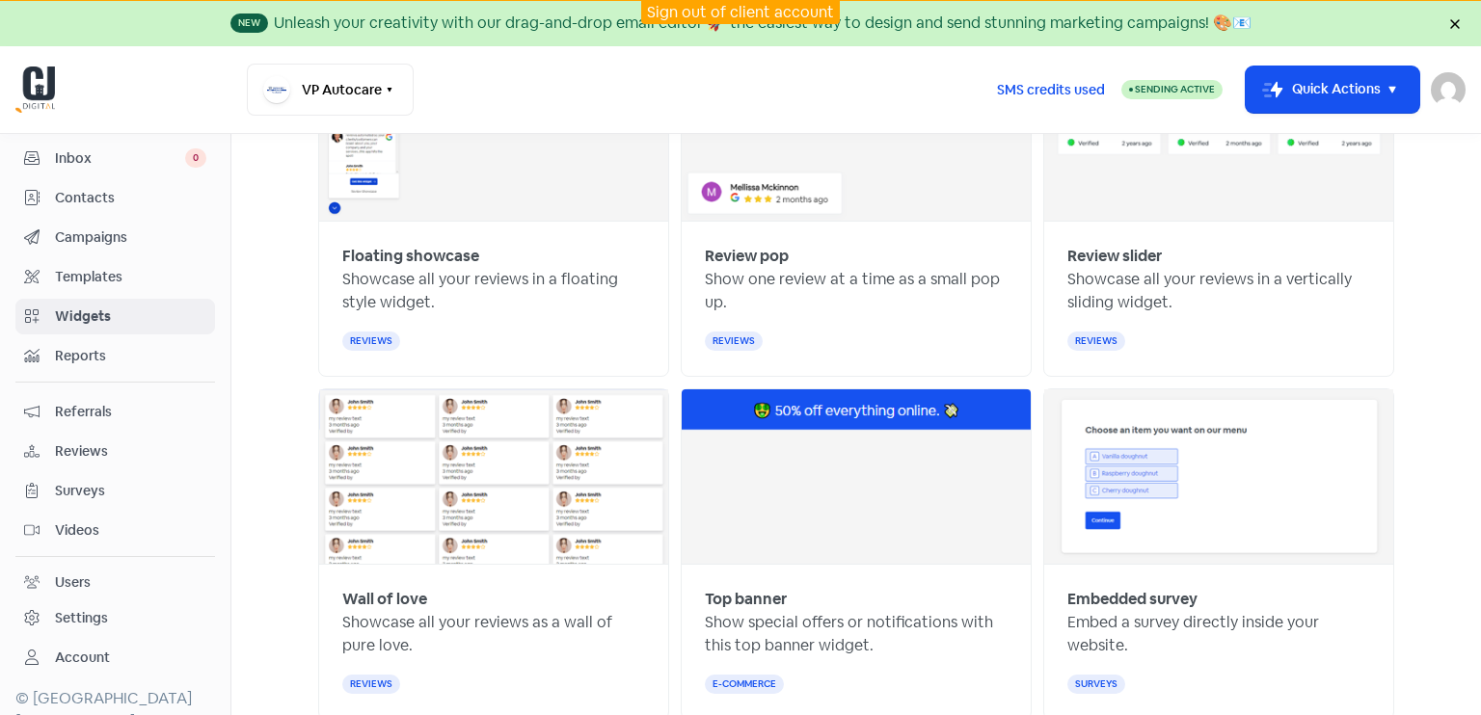
click at [81, 160] on span "Inbox" at bounding box center [120, 158] width 130 height 20
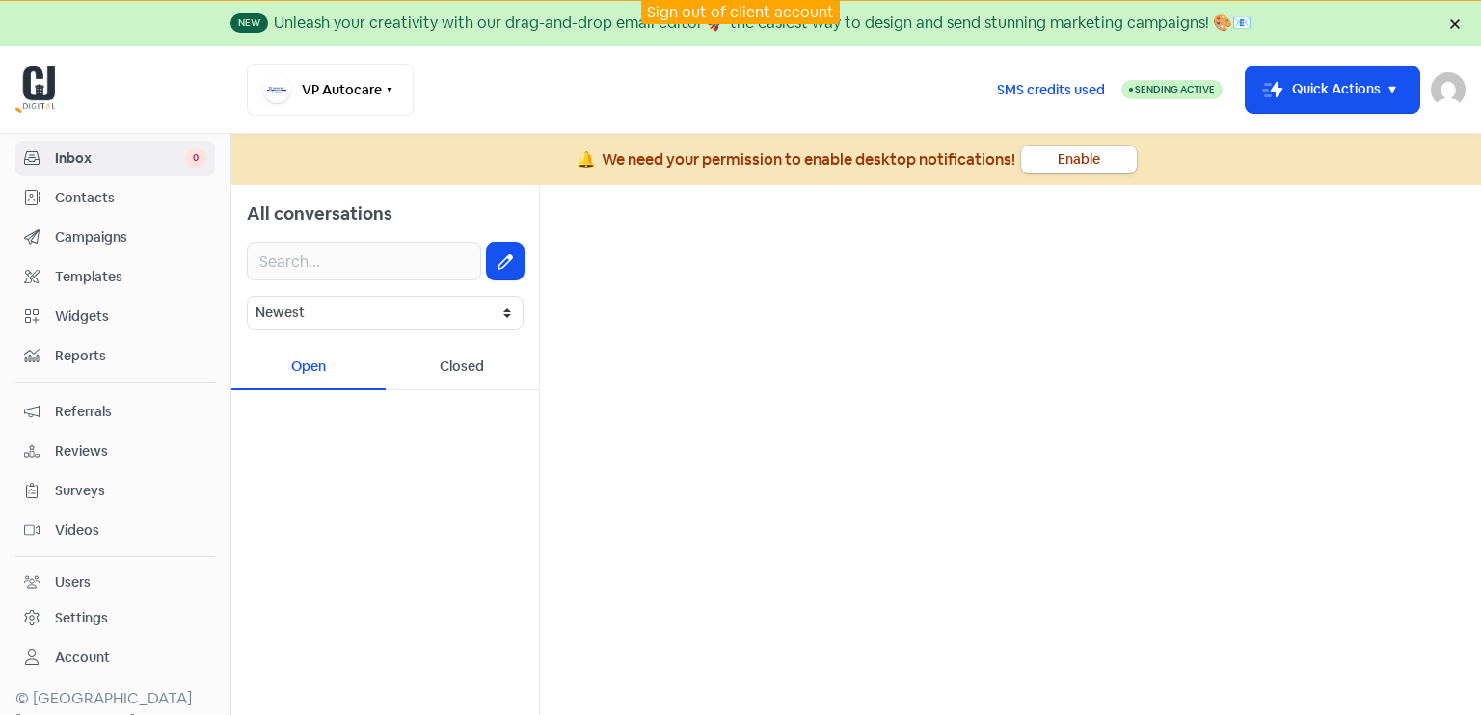
click at [109, 161] on span "Inbox" at bounding box center [120, 158] width 130 height 20
click at [1046, 157] on button "Enable" at bounding box center [1079, 160] width 116 height 28
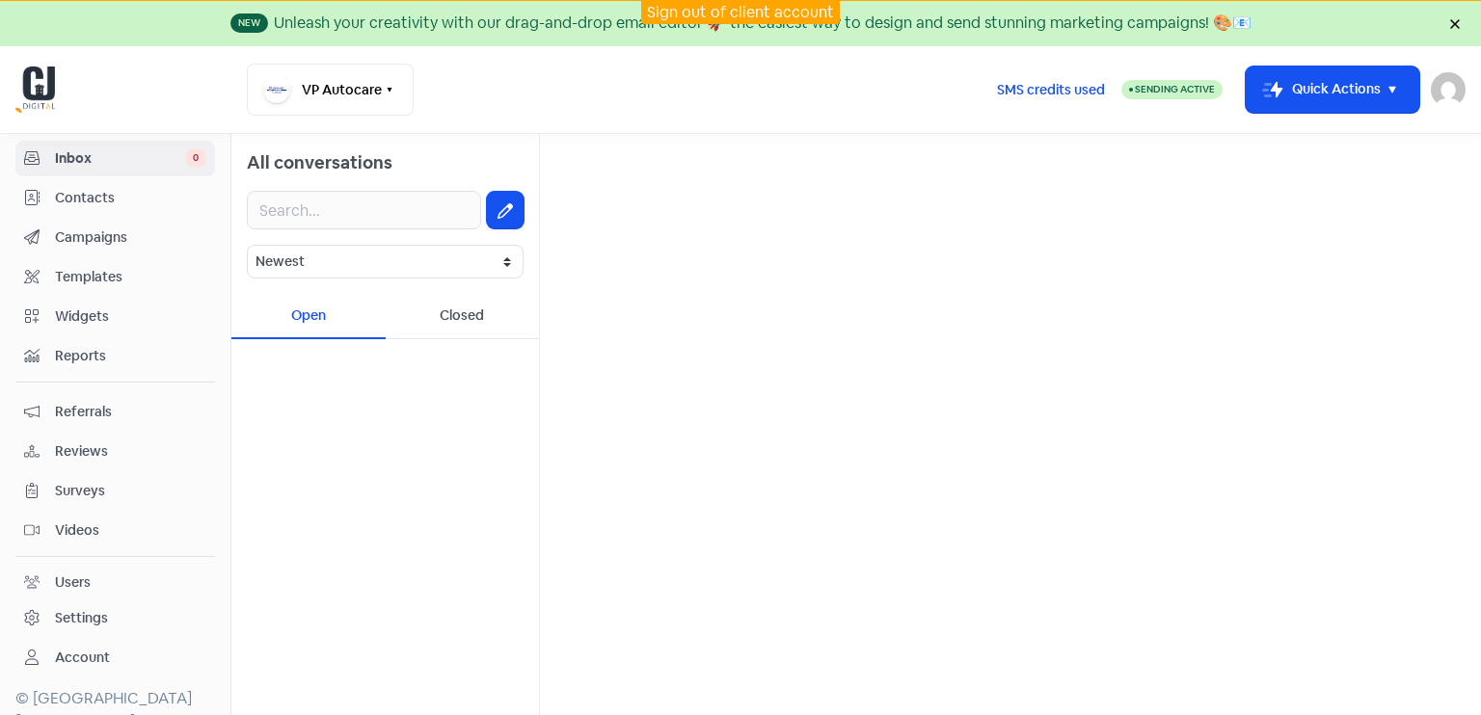
click at [466, 315] on div "Closed" at bounding box center [463, 316] width 154 height 45
click at [324, 318] on div "Open" at bounding box center [308, 316] width 154 height 45
click at [360, 91] on button "VP Autocare" at bounding box center [330, 90] width 167 height 52
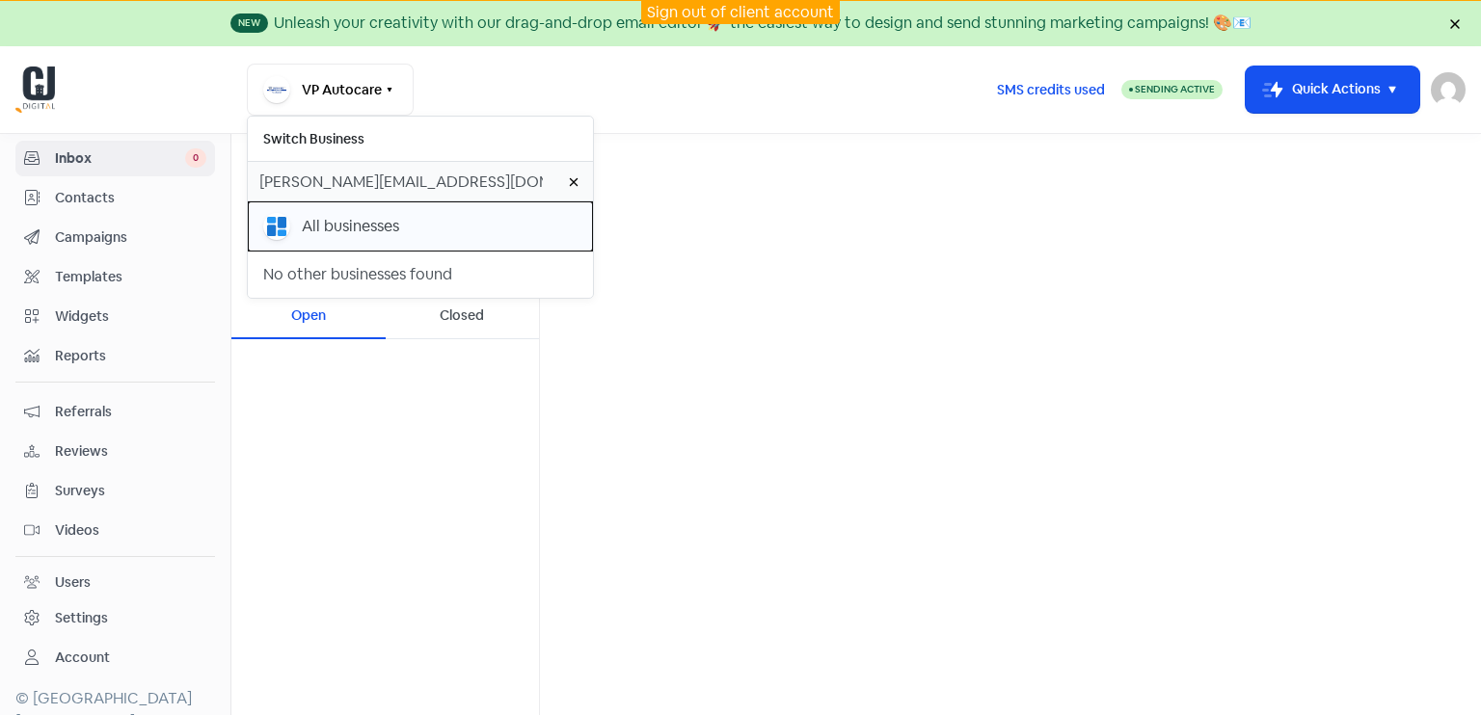
click at [311, 231] on div "All businesses" at bounding box center [350, 226] width 97 height 23
